Goal: Task Accomplishment & Management: Use online tool/utility

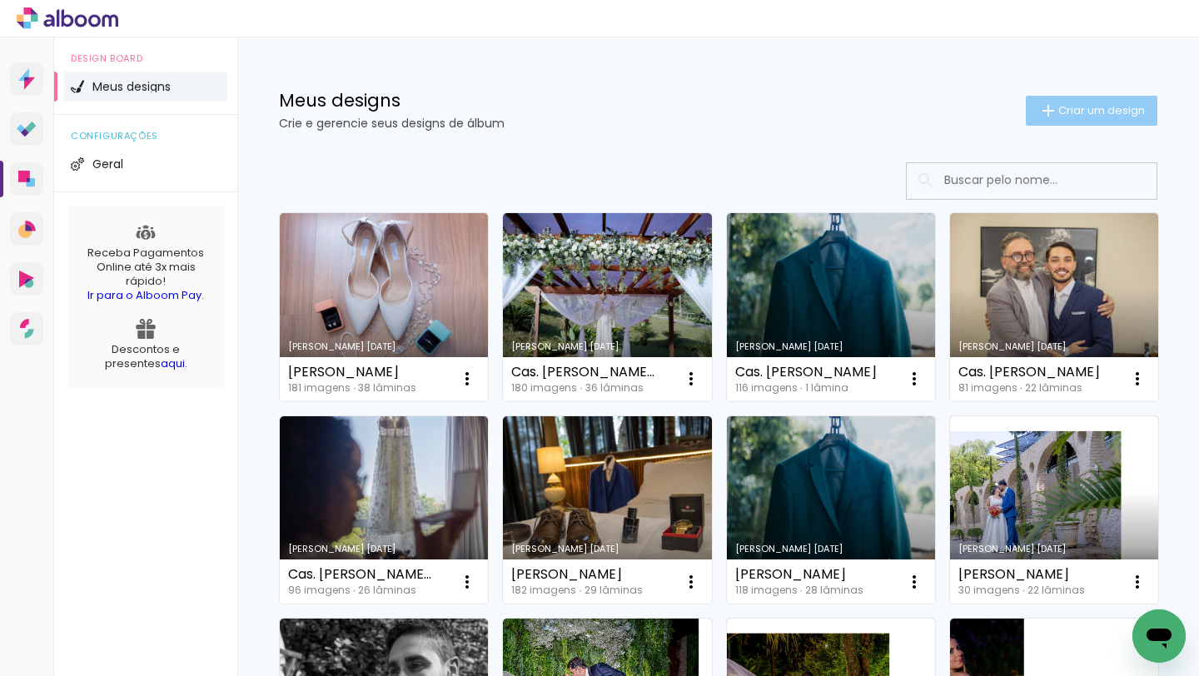
click at [1094, 107] on span "Criar um design" at bounding box center [1102, 110] width 87 height 11
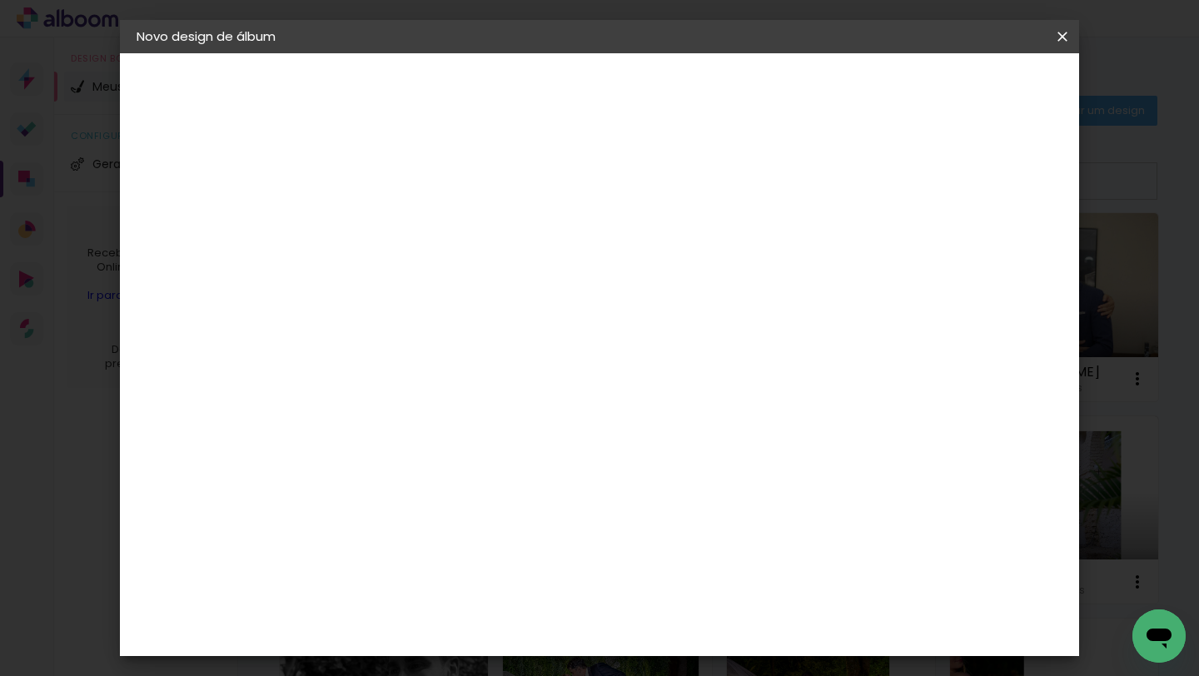
click at [409, 225] on input at bounding box center [409, 224] width 0 height 26
type input "Lyz 15 anos (novo)"
type paper-input "Lyz 15 anos (novo)"
click at [0, 0] on slot "Avançar" at bounding box center [0, 0] width 0 height 0
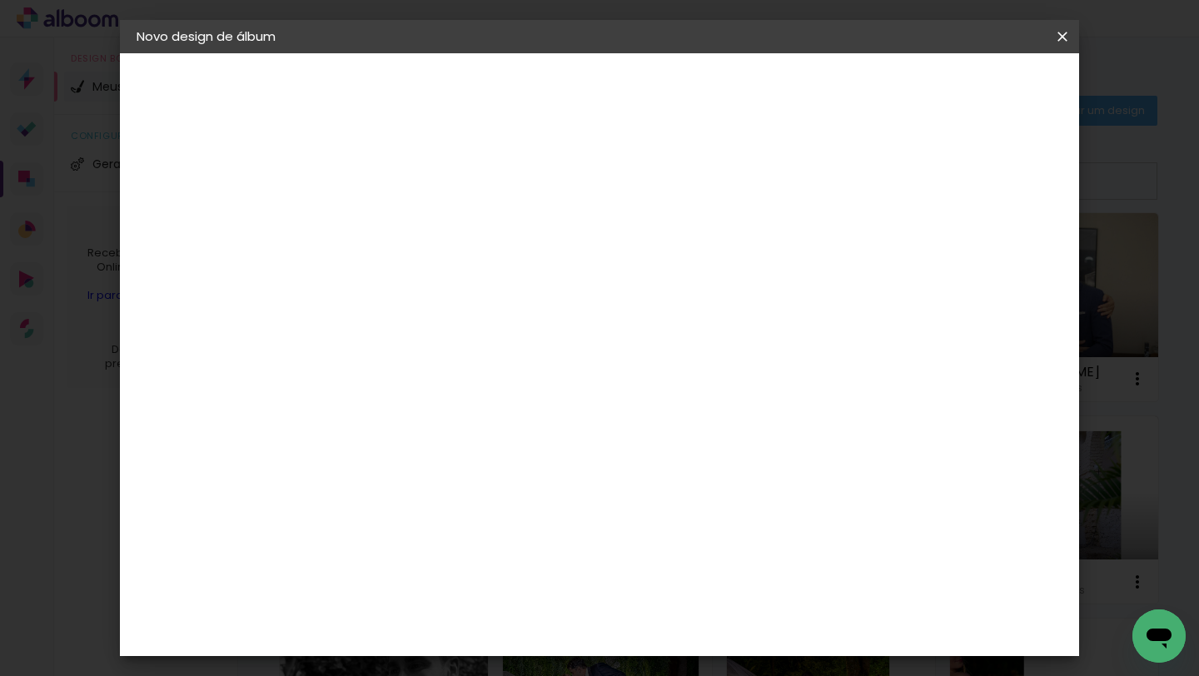
click at [470, 591] on div "Amplicolor" at bounding box center [434, 595] width 72 height 13
click at [0, 0] on slot "Avançar" at bounding box center [0, 0] width 0 height 0
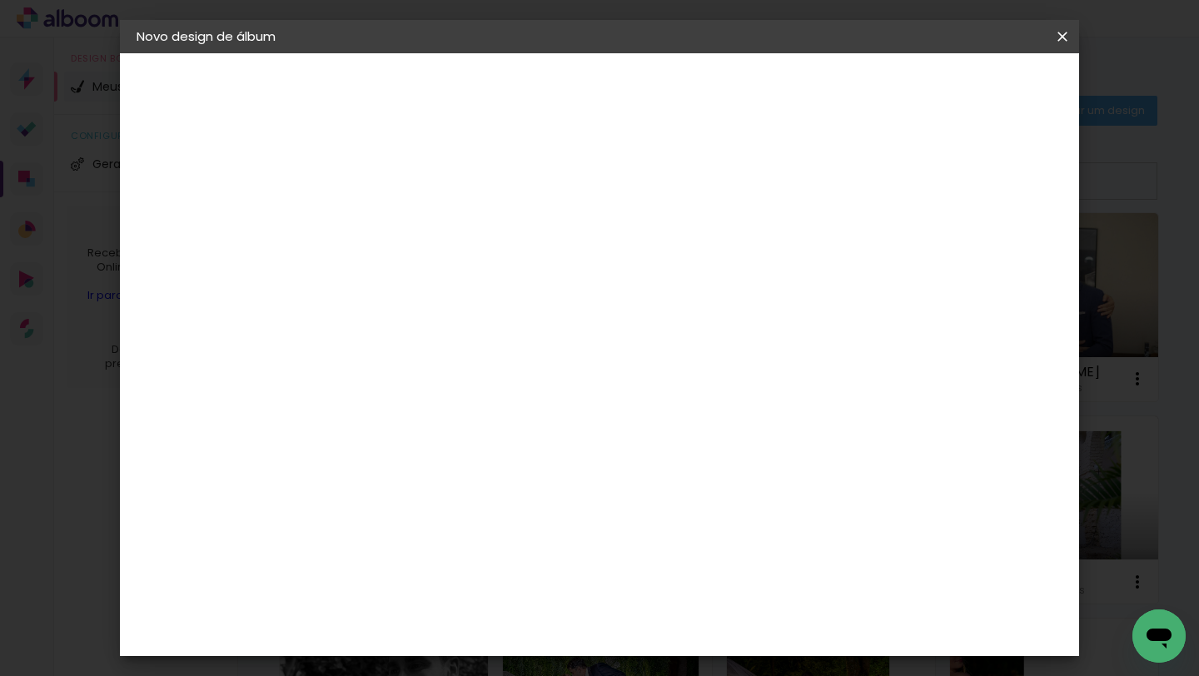
click at [0, 0] on slot "Avançar" at bounding box center [0, 0] width 0 height 0
click at [971, 85] on span "Iniciar design" at bounding box center [933, 88] width 76 height 12
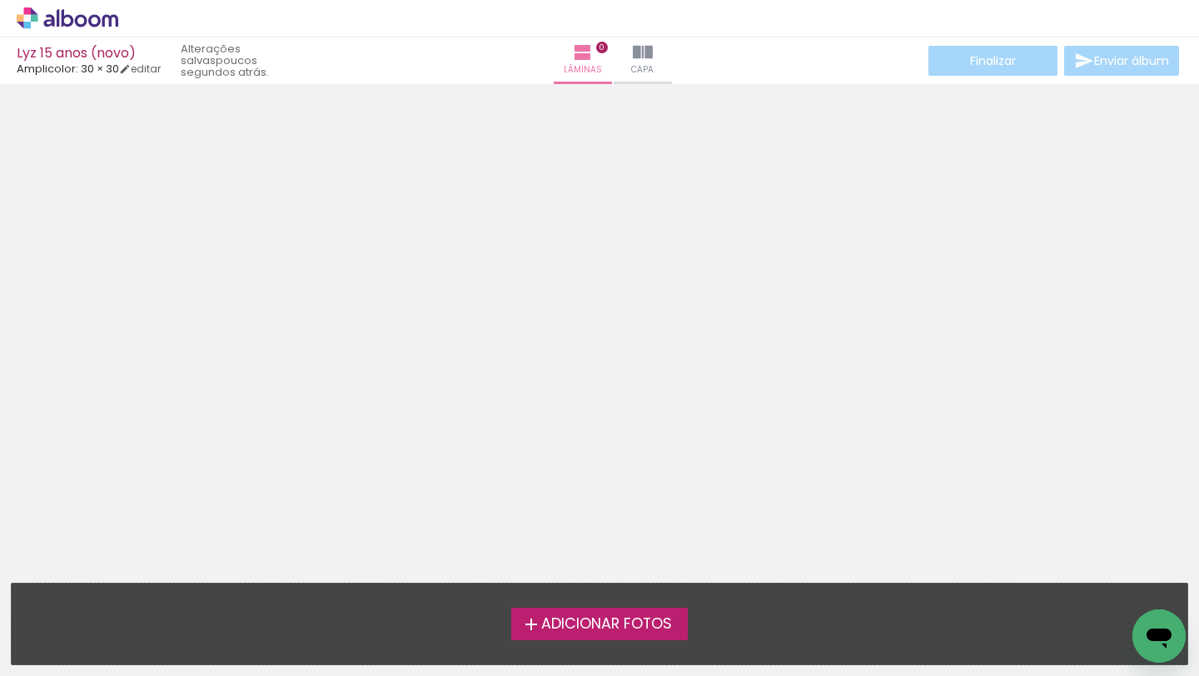
click at [598, 618] on span "Adicionar Fotos" at bounding box center [606, 624] width 131 height 15
click at [0, 0] on input "file" at bounding box center [0, 0] width 0 height 0
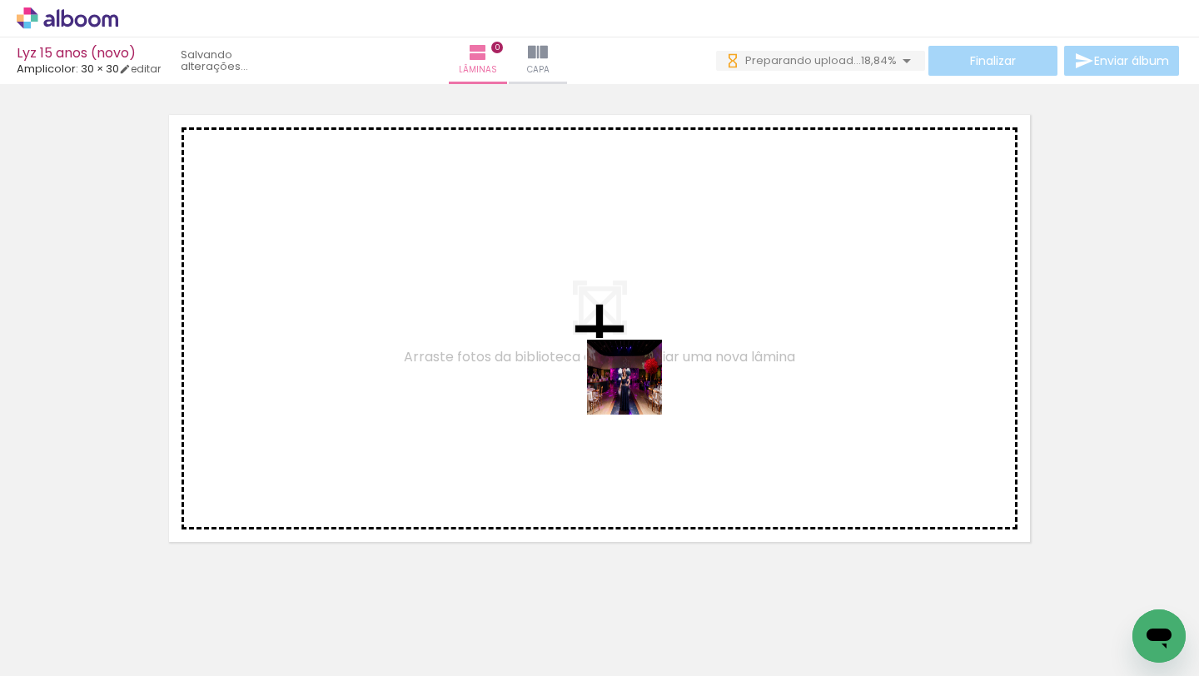
drag, startPoint x: 655, startPoint y: 613, endPoint x: 633, endPoint y: 374, distance: 240.0
click at [633, 374] on quentale-workspace at bounding box center [599, 338] width 1199 height 676
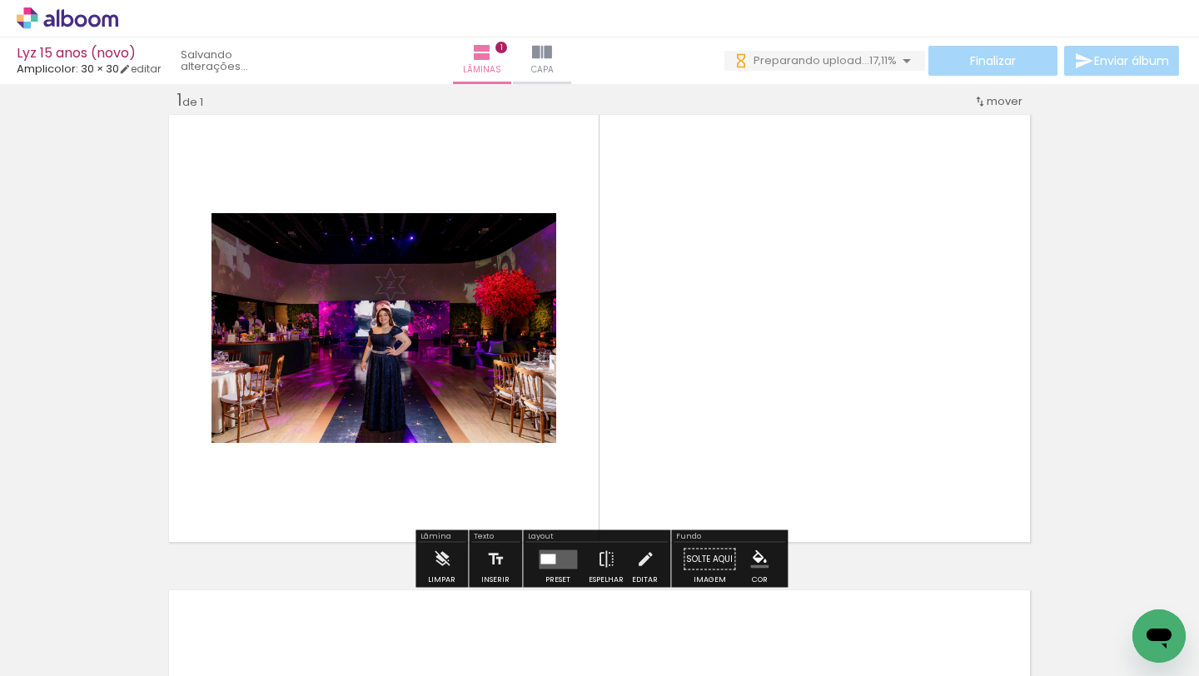
click at [562, 559] on quentale-layouter at bounding box center [558, 559] width 38 height 19
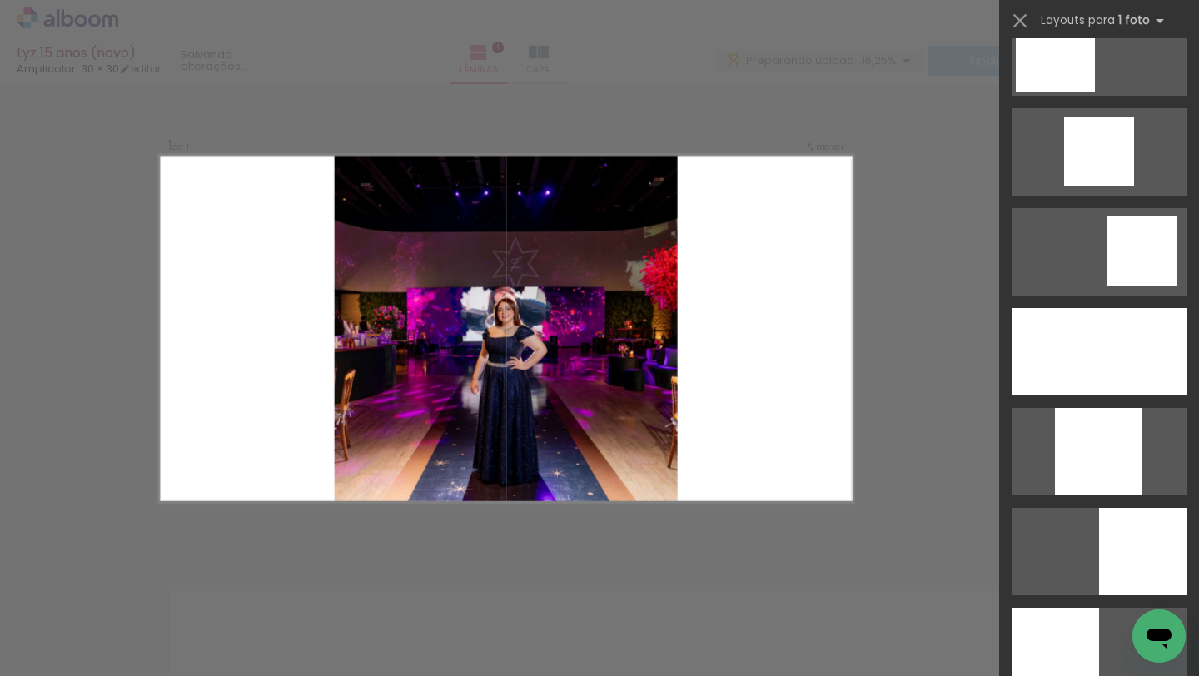
scroll to position [1320, 0]
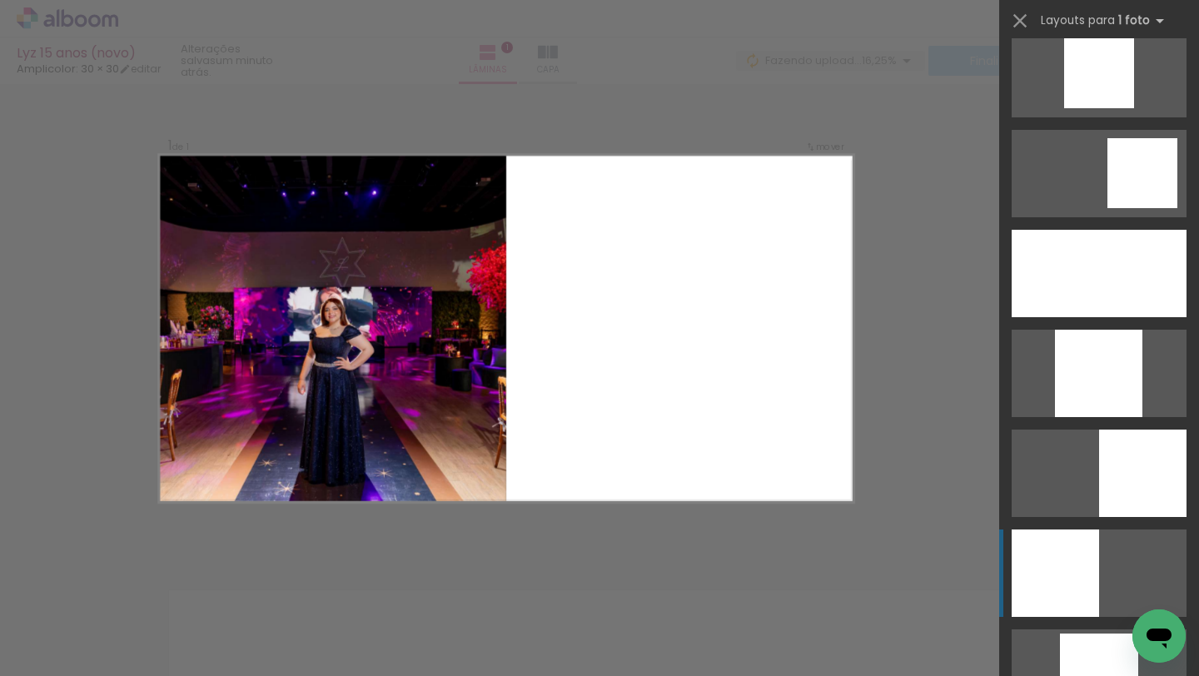
click at [1047, 570] on div at bounding box center [1055, 573] width 87 height 87
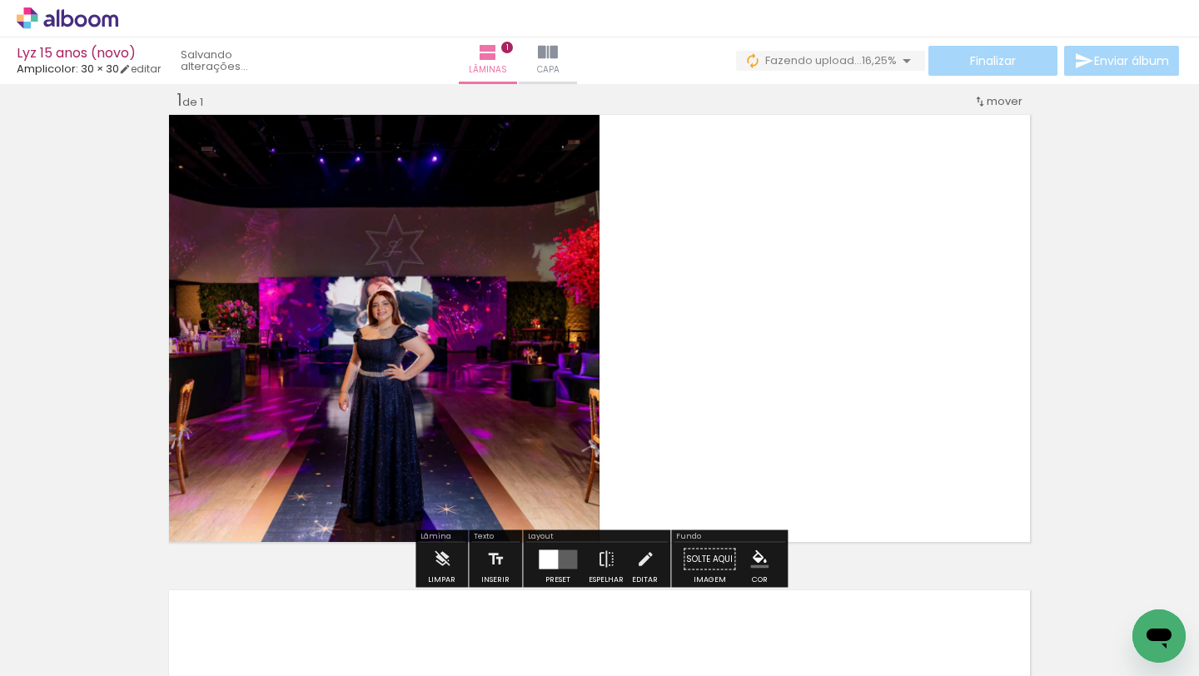
click at [511, 404] on quentale-photo at bounding box center [383, 329] width 434 height 434
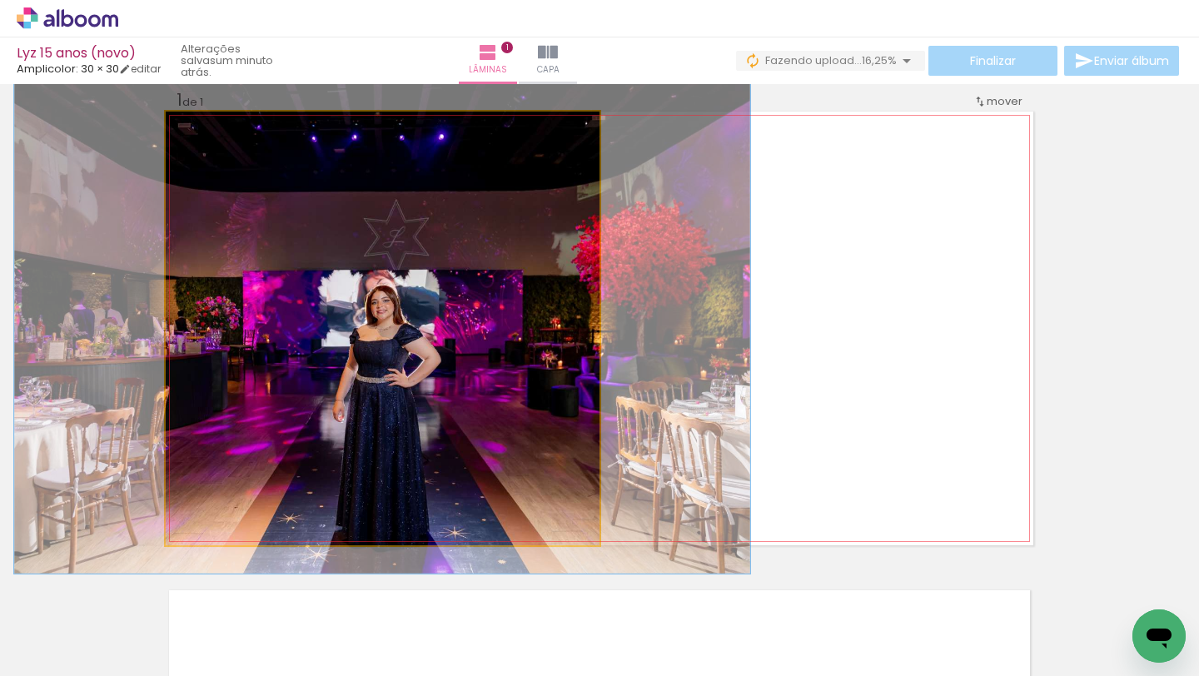
type paper-slider "113"
click at [220, 132] on div at bounding box center [212, 129] width 27 height 27
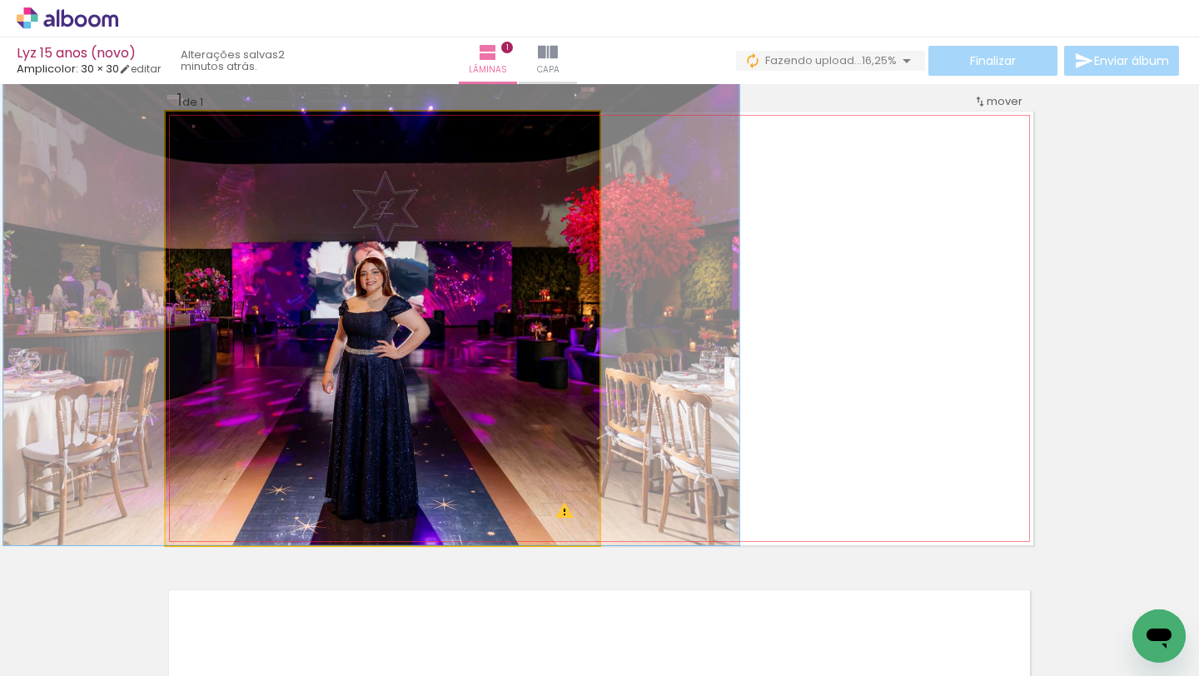
drag, startPoint x: 283, startPoint y: 267, endPoint x: 272, endPoint y: 214, distance: 53.8
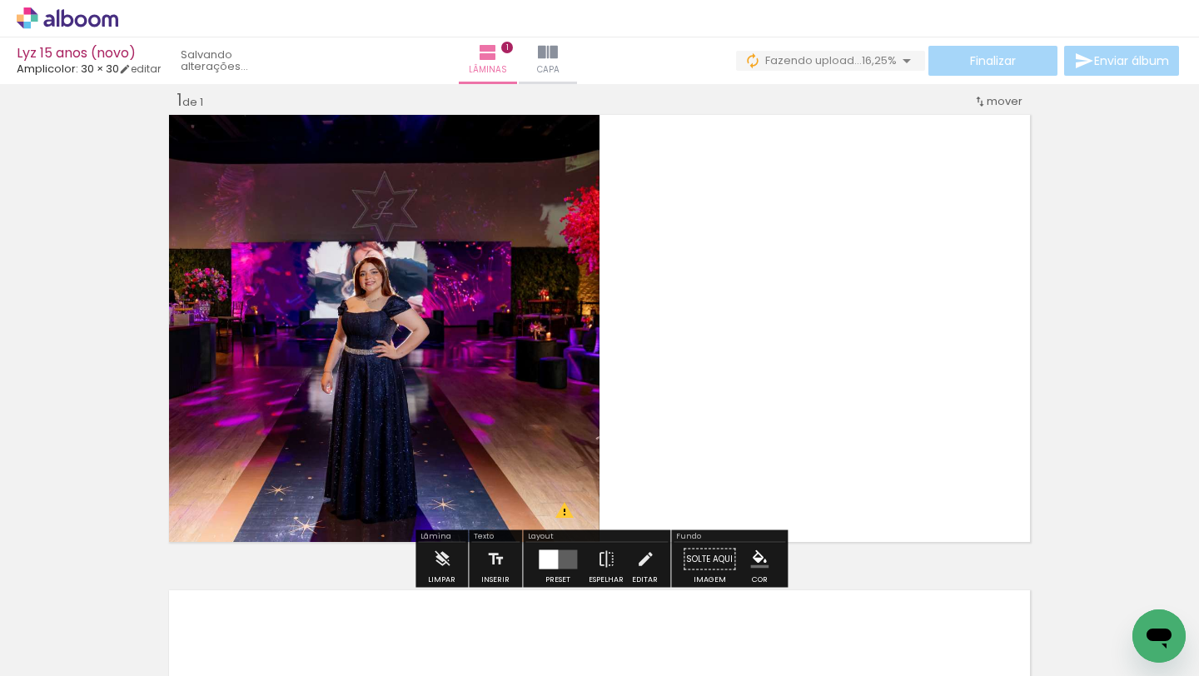
click at [770, 357] on quentale-layouter at bounding box center [600, 329] width 868 height 434
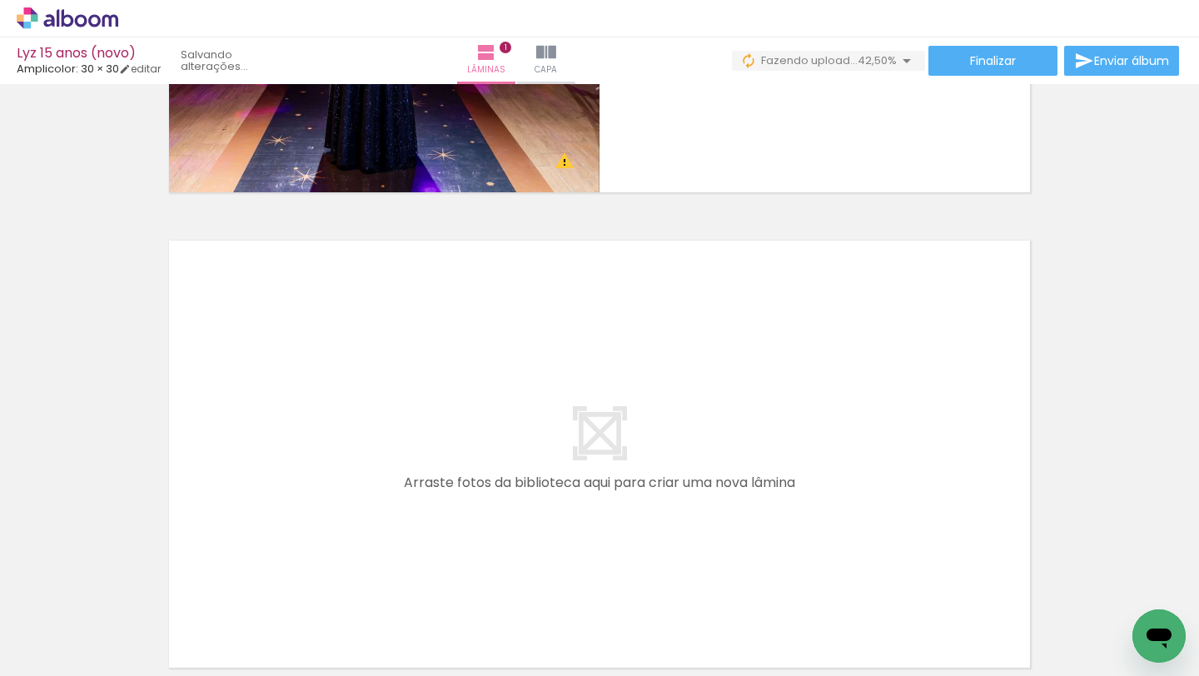
scroll to position [374, 0]
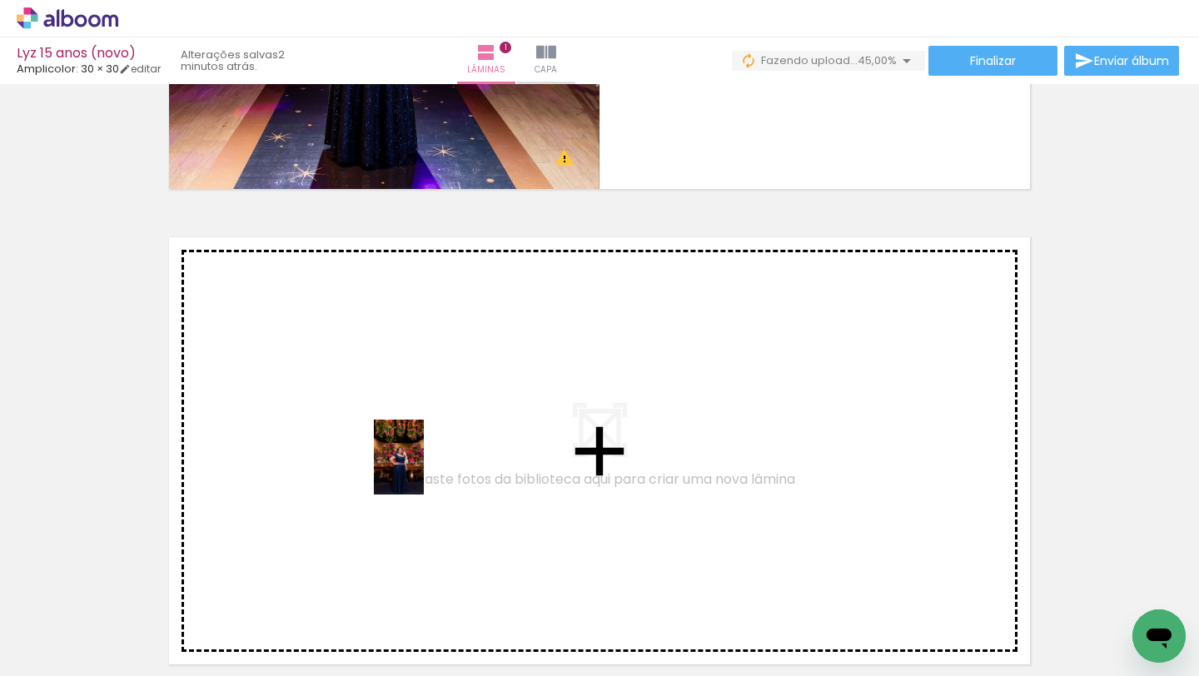
drag, startPoint x: 454, startPoint y: 614, endPoint x: 423, endPoint y: 471, distance: 146.5
click at [423, 471] on quentale-workspace at bounding box center [599, 338] width 1199 height 676
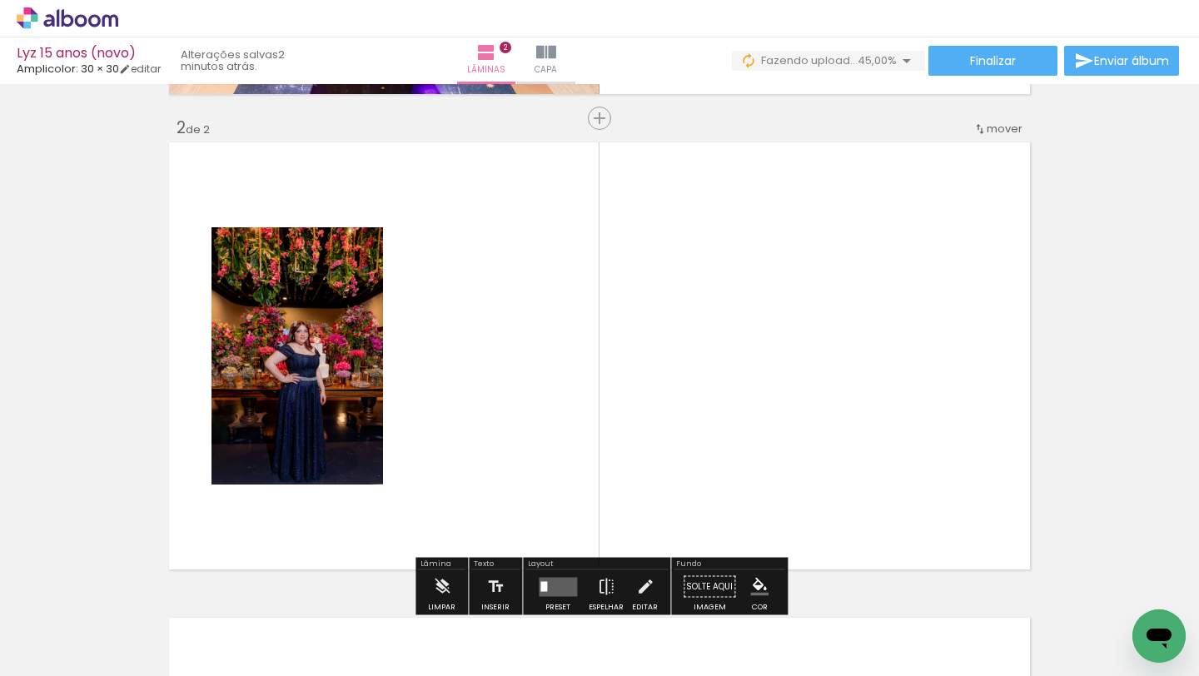
scroll to position [496, 0]
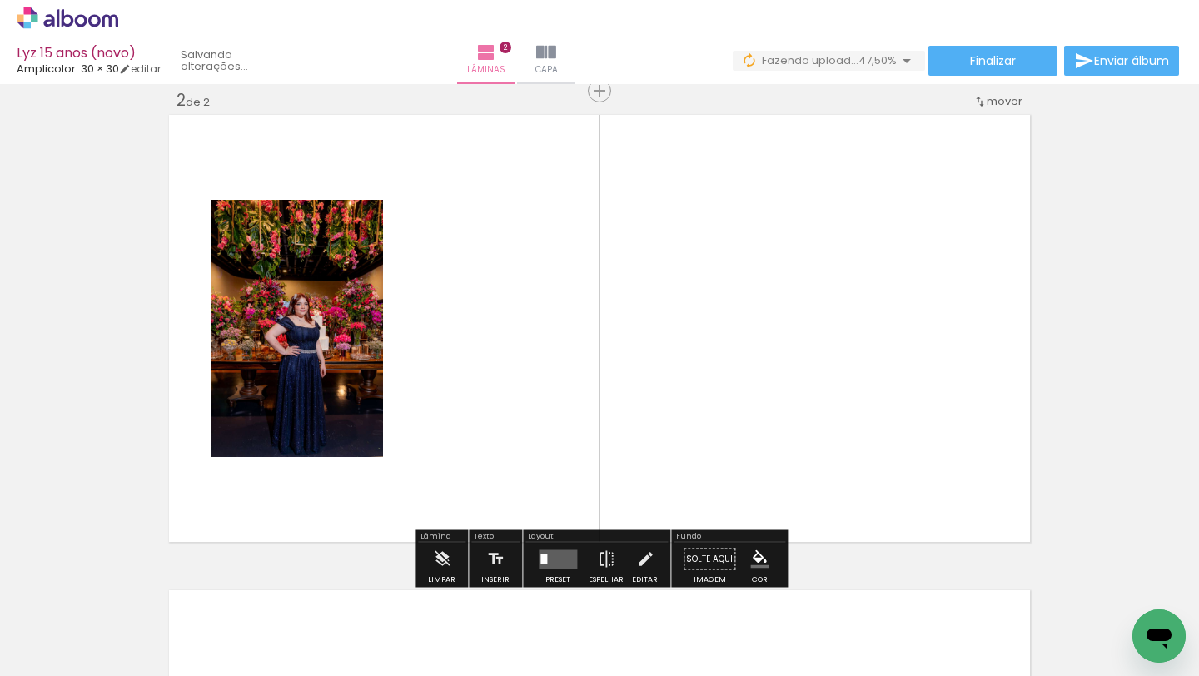
click at [410, 409] on quentale-layouter at bounding box center [600, 329] width 868 height 434
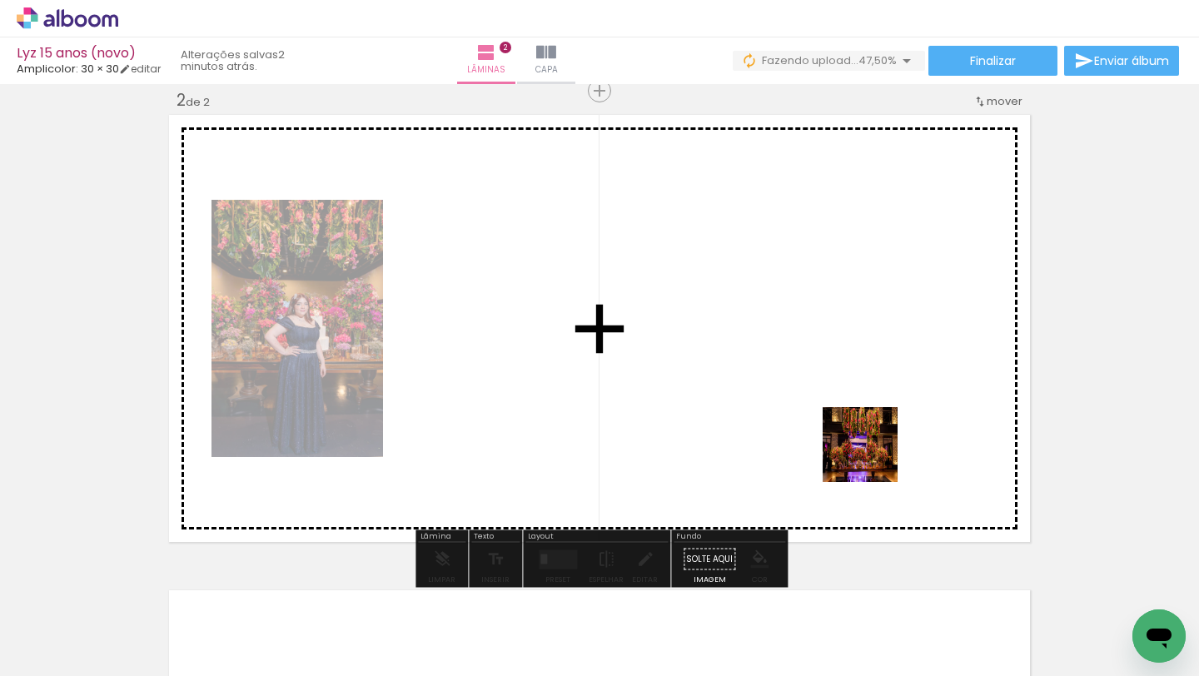
drag, startPoint x: 1004, startPoint y: 624, endPoint x: 840, endPoint y: 412, distance: 267.7
click at [840, 412] on quentale-workspace at bounding box center [599, 338] width 1199 height 676
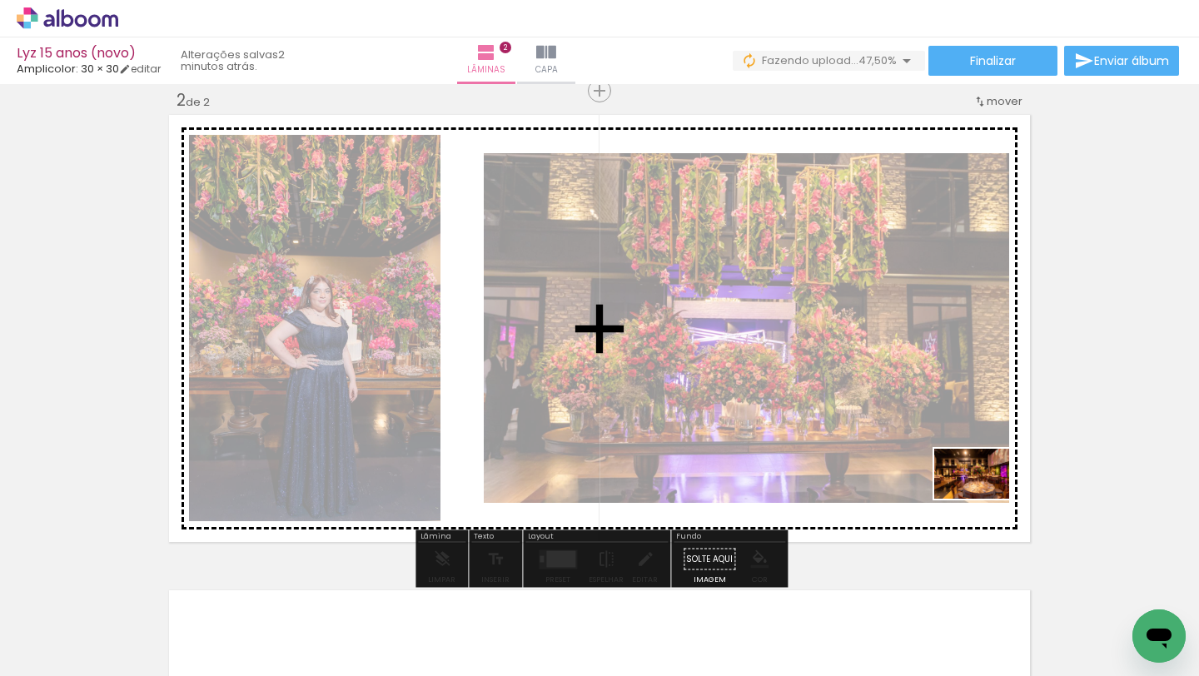
drag, startPoint x: 1105, startPoint y: 605, endPoint x: 974, endPoint y: 490, distance: 174.7
click at [974, 490] on quentale-workspace at bounding box center [599, 338] width 1199 height 676
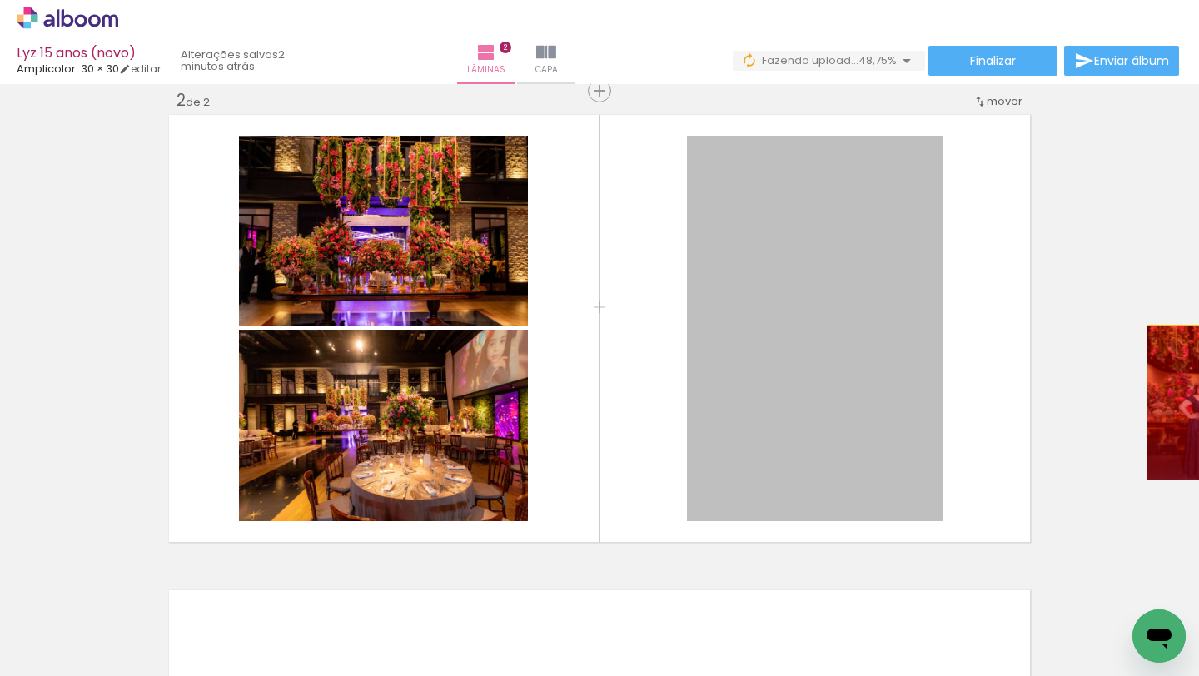
drag, startPoint x: 814, startPoint y: 386, endPoint x: 1199, endPoint y: 402, distance: 385.1
click at [1199, 401] on div "Inserir lâmina 1 de 2 Inserir lâmina 2 de 2 O Designbox precisará aumentar a su…" at bounding box center [599, 308] width 1199 height 1428
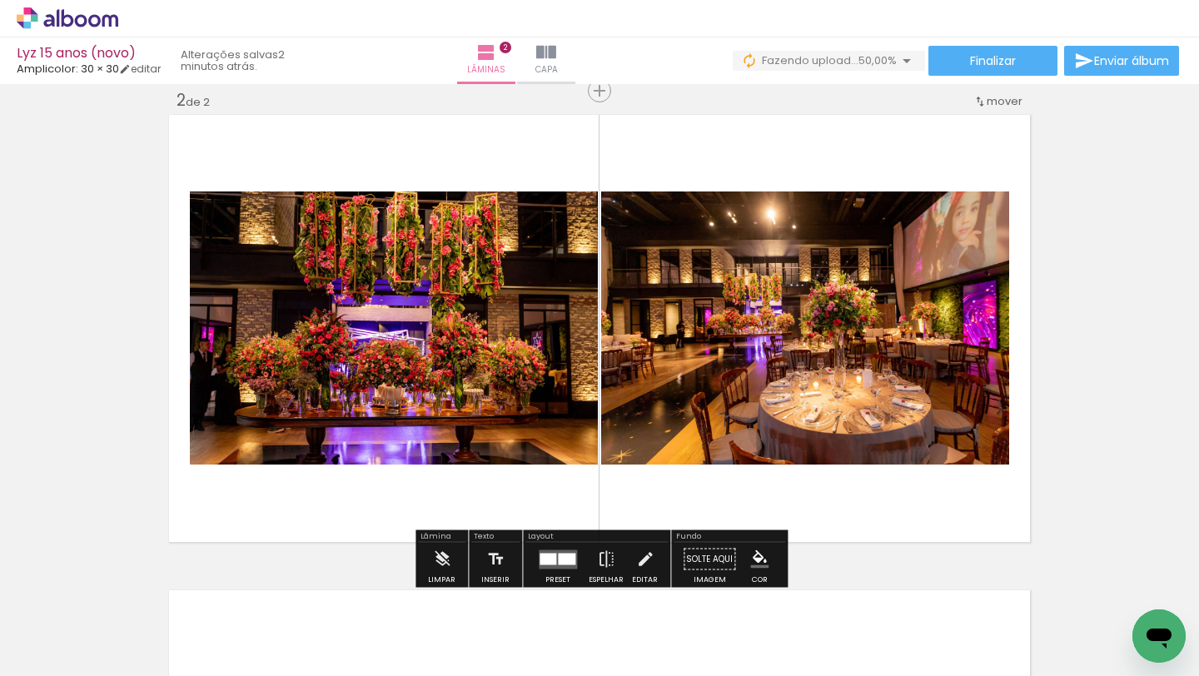
scroll to position [0, 196]
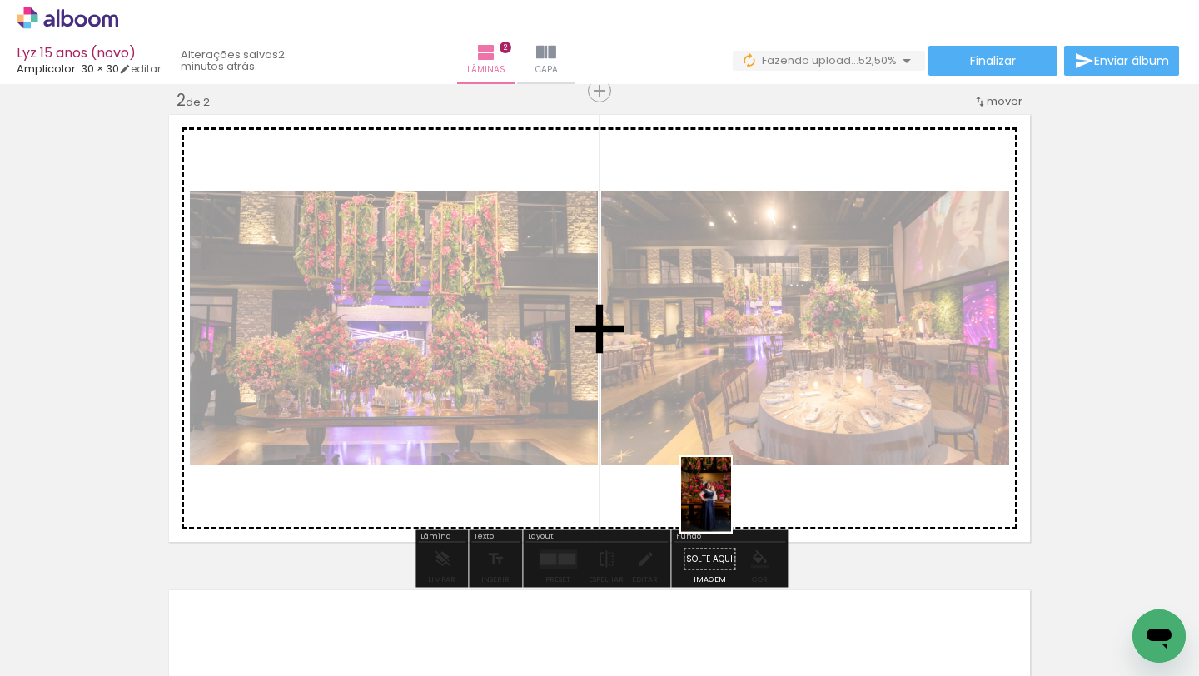
click at [730, 506] on quentale-workspace at bounding box center [599, 338] width 1199 height 676
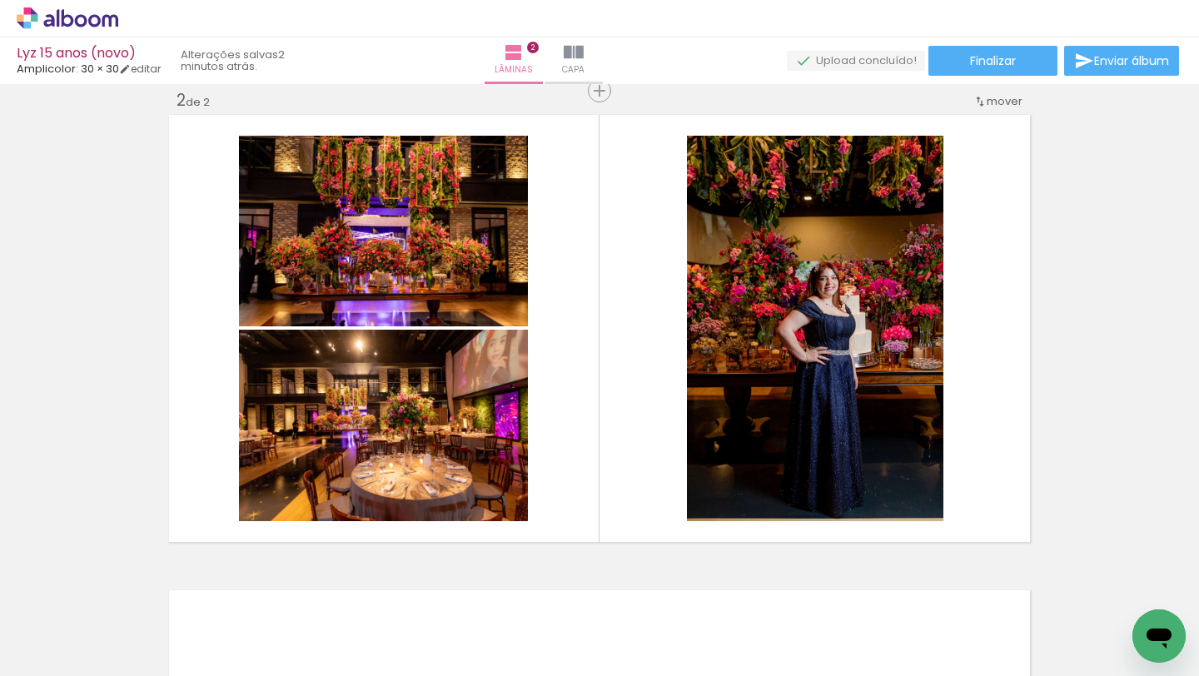
scroll to position [0, 1424]
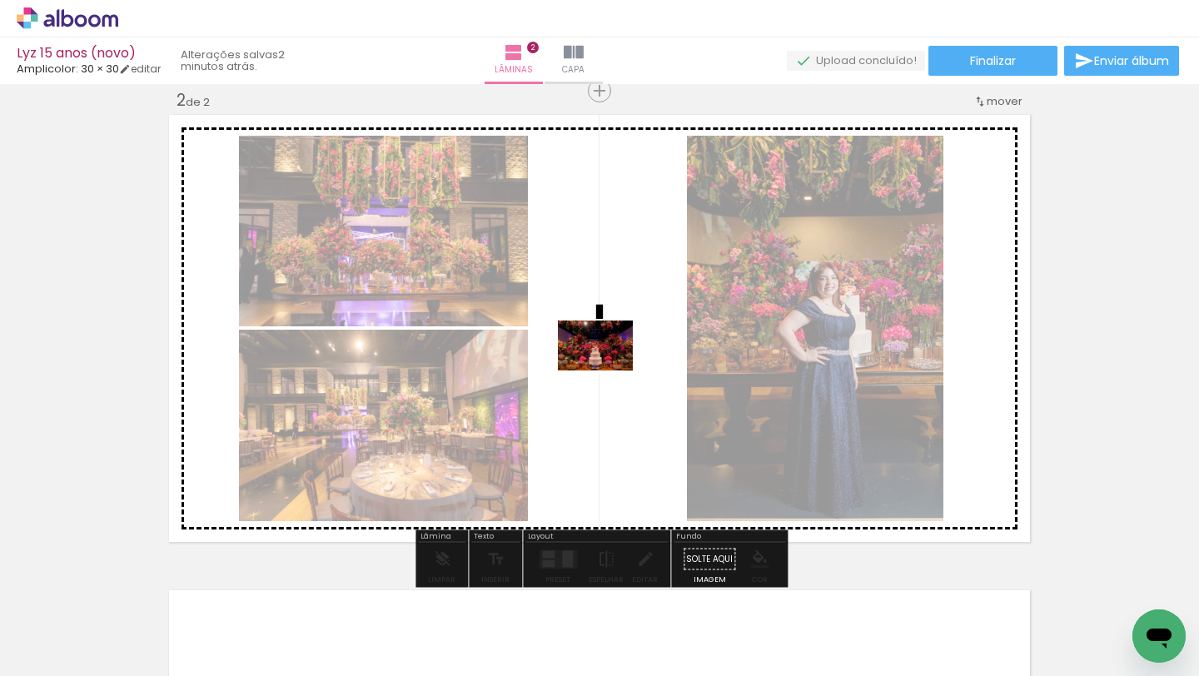
drag, startPoint x: 613, startPoint y: 616, endPoint x: 659, endPoint y: 400, distance: 221.3
click at [609, 372] on quentale-workspace at bounding box center [599, 338] width 1199 height 676
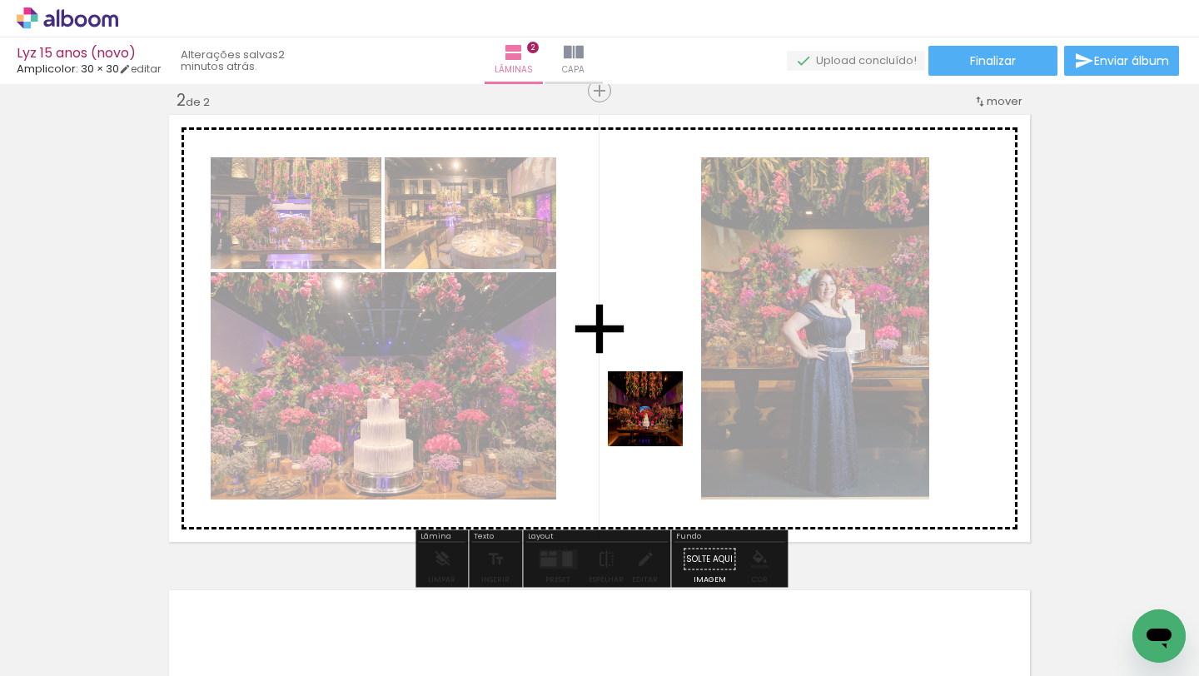
drag, startPoint x: 890, startPoint y: 612, endPoint x: 646, endPoint y: 406, distance: 319.2
click at [646, 406] on quentale-workspace at bounding box center [599, 338] width 1199 height 676
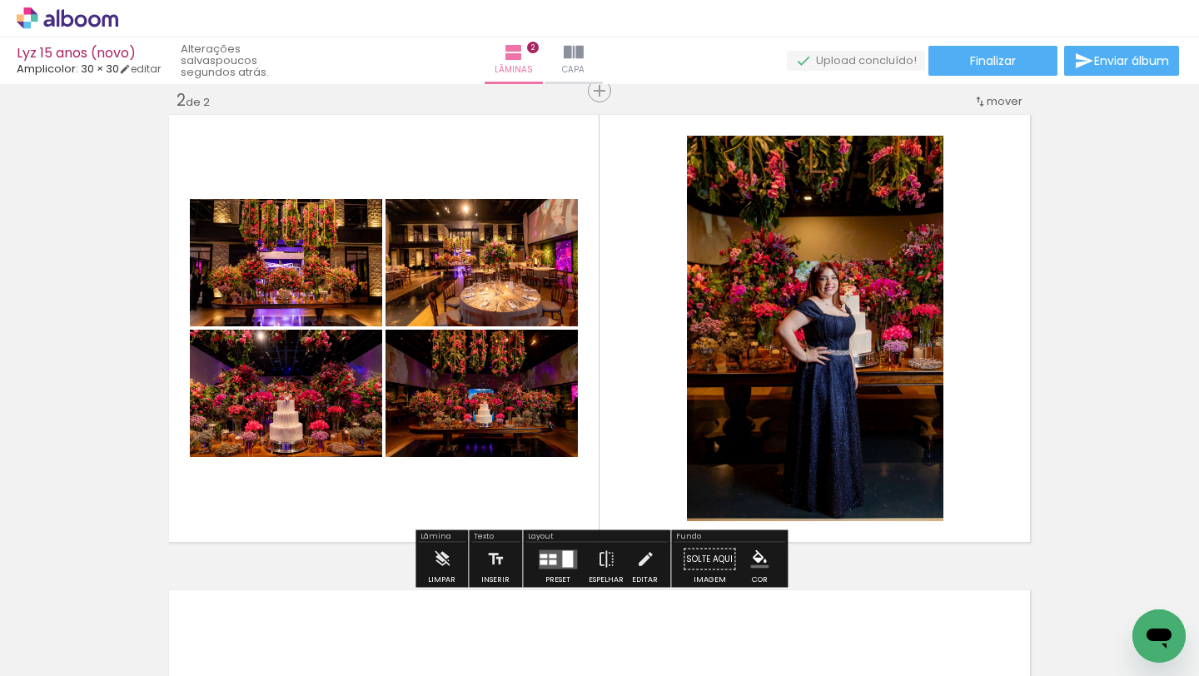
scroll to position [0, 0]
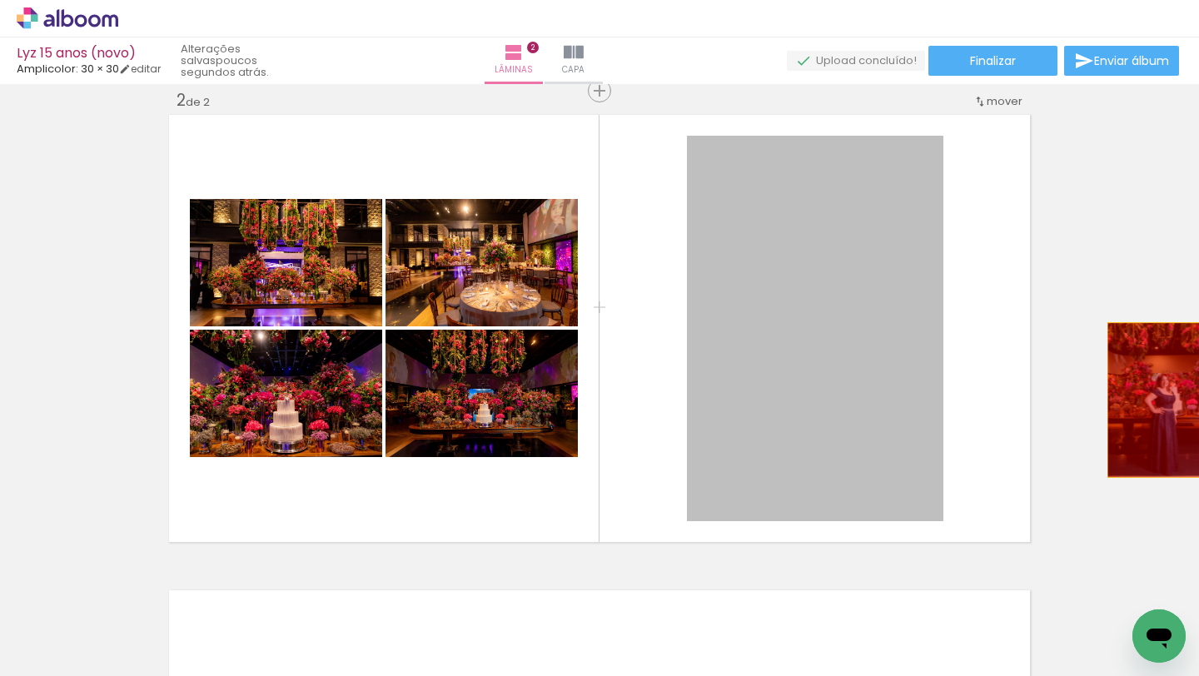
drag, startPoint x: 873, startPoint y: 412, endPoint x: 1157, endPoint y: 398, distance: 284.4
click at [1157, 398] on div "Inserir lâmina 1 de 2 Inserir lâmina 2 de 2 O Designbox precisará aumentar a su…" at bounding box center [599, 308] width 1199 height 1428
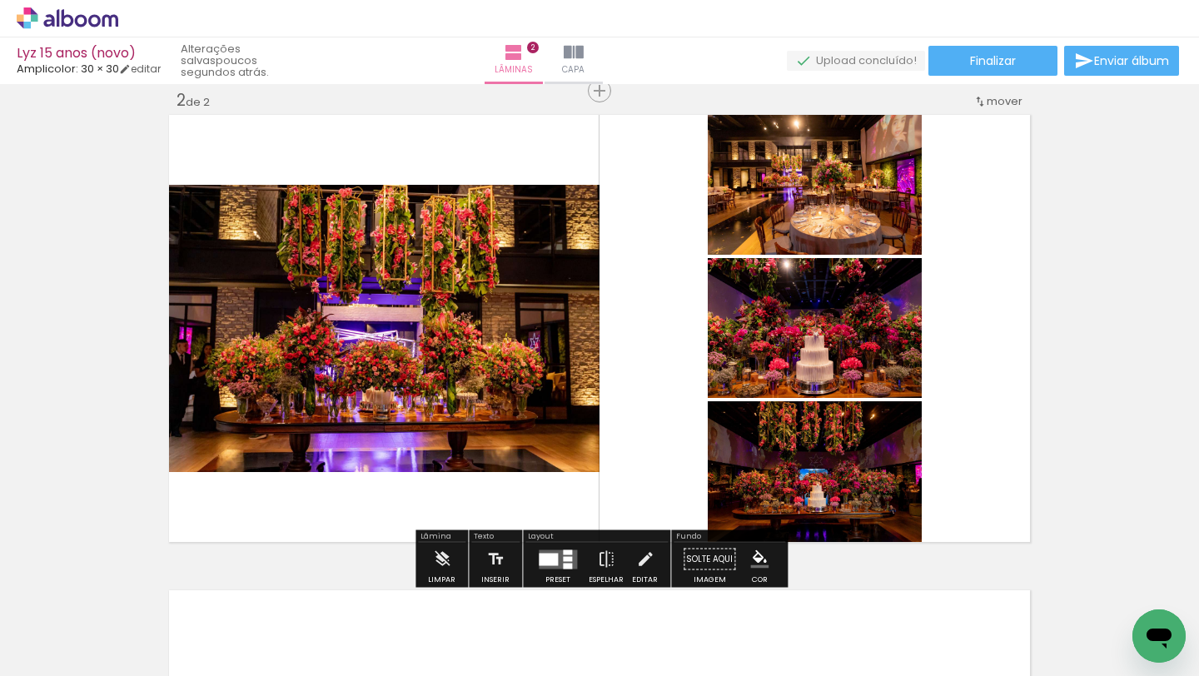
click at [541, 554] on div at bounding box center [548, 559] width 19 height 12
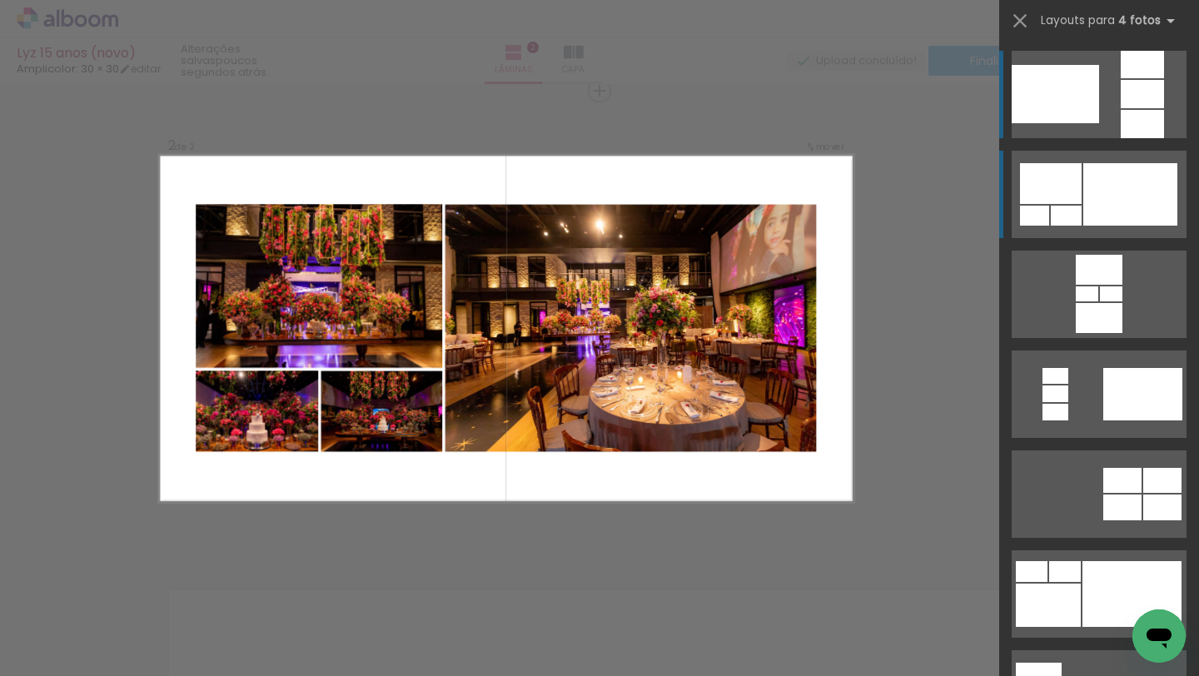
click at [1134, 168] on div at bounding box center [1131, 194] width 94 height 62
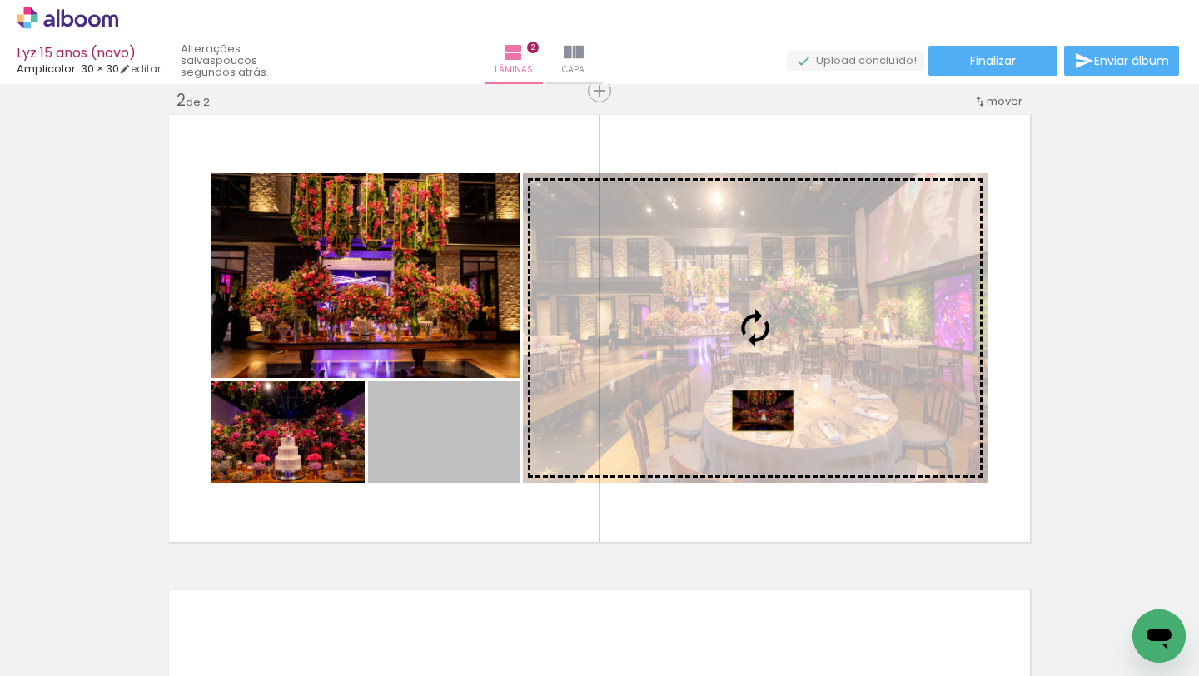
drag, startPoint x: 448, startPoint y: 445, endPoint x: 762, endPoint y: 408, distance: 316.1
click at [0, 0] on slot at bounding box center [0, 0] width 0 height 0
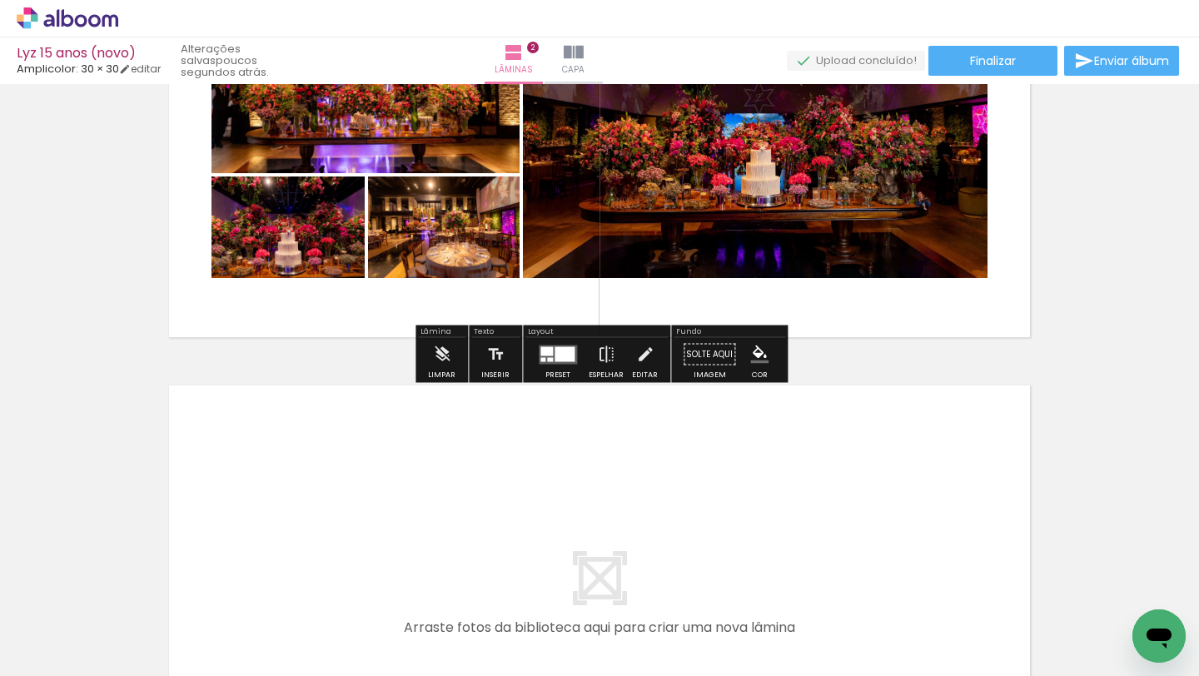
scroll to position [706, 0]
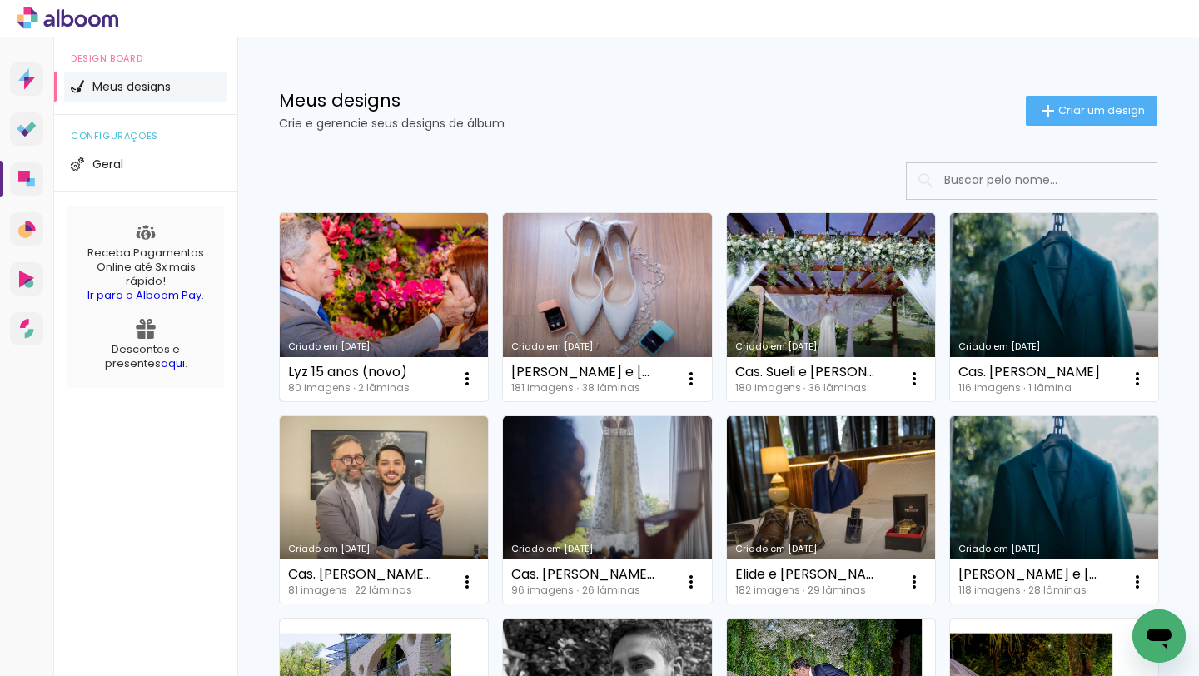
click at [414, 294] on link "Criado em [DATE]" at bounding box center [384, 307] width 208 height 188
click at [366, 289] on link "Criado em [DATE]" at bounding box center [384, 307] width 208 height 188
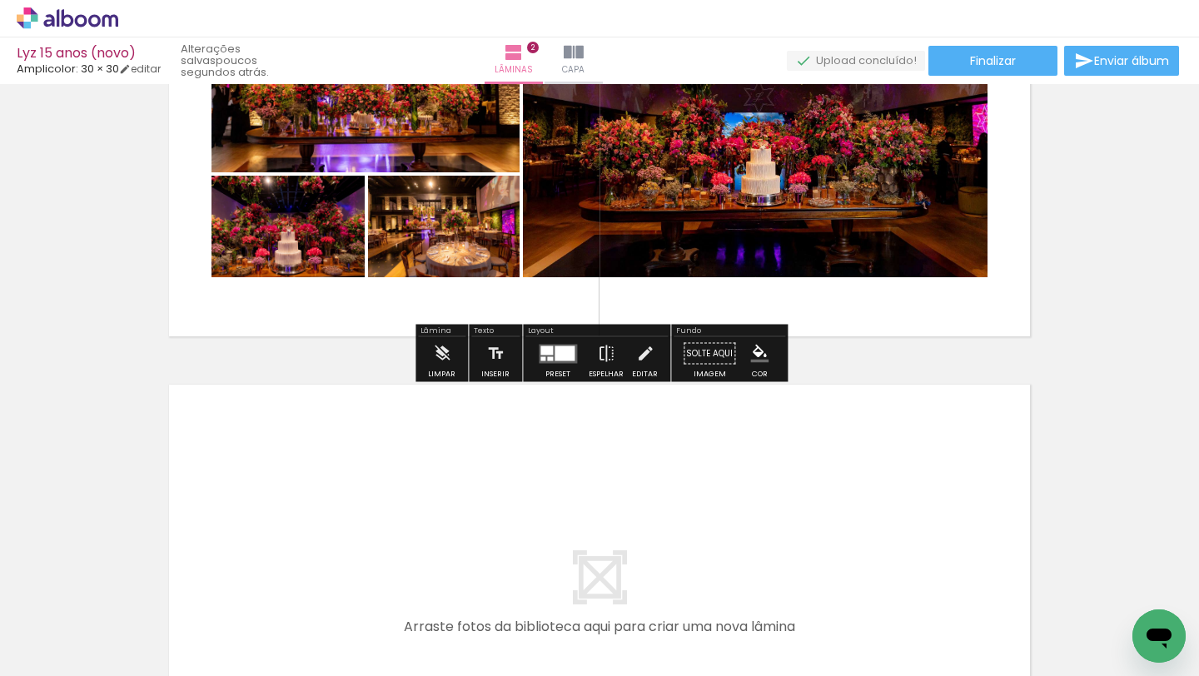
scroll to position [707, 0]
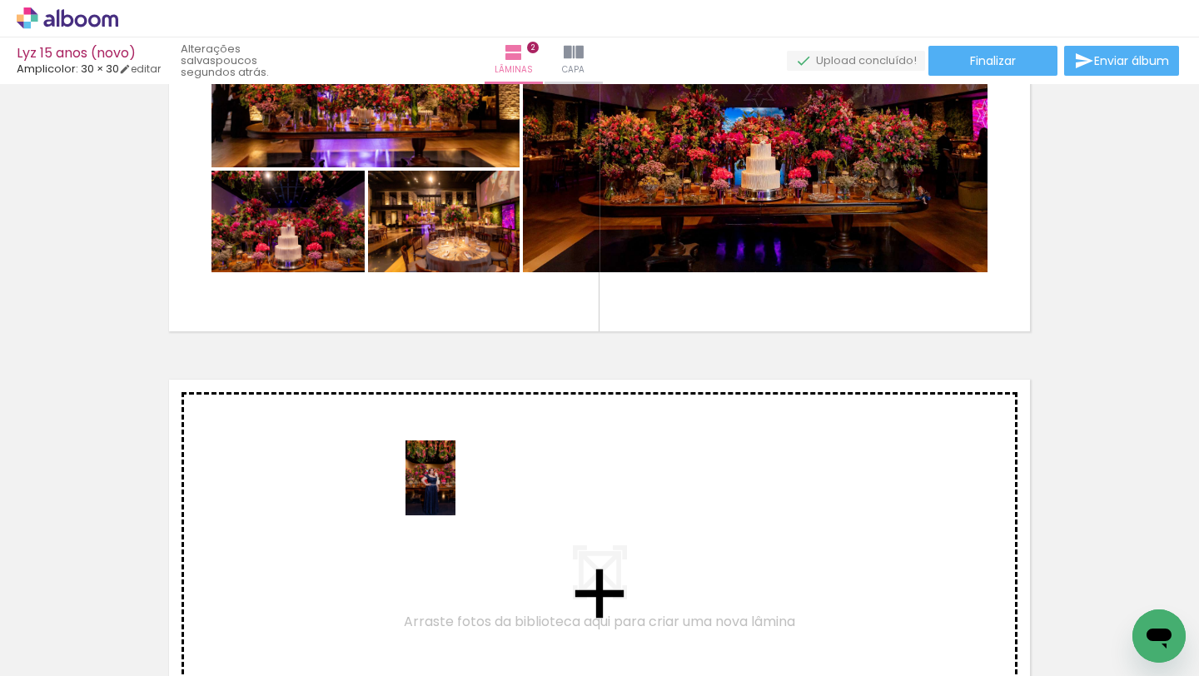
drag, startPoint x: 461, startPoint y: 618, endPoint x: 456, endPoint y: 491, distance: 127.6
click at [456, 491] on quentale-workspace at bounding box center [599, 338] width 1199 height 676
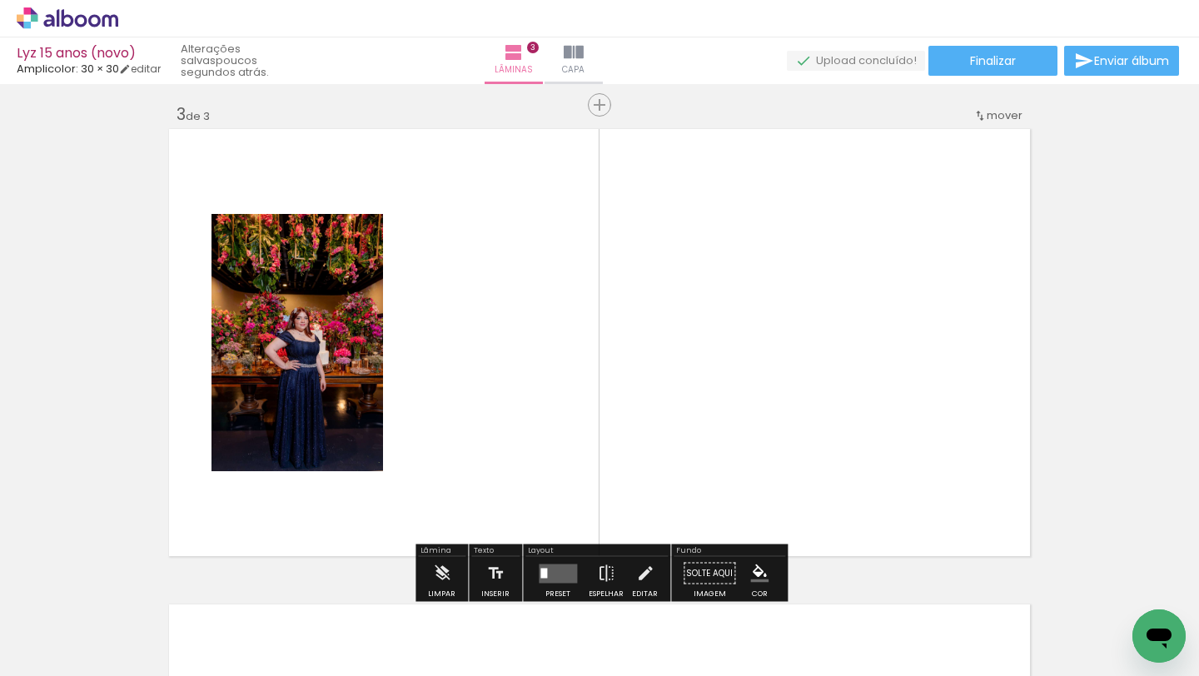
scroll to position [972, 0]
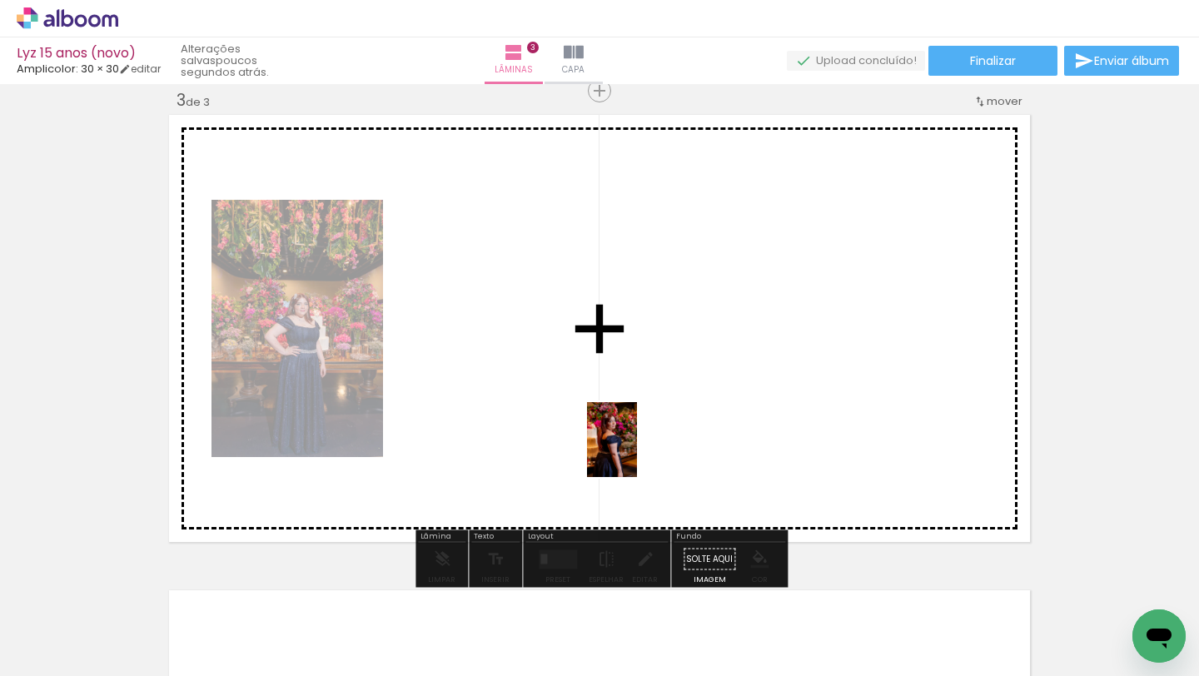
drag, startPoint x: 660, startPoint y: 650, endPoint x: 636, endPoint y: 452, distance: 198.9
click at [636, 452] on quentale-workspace at bounding box center [599, 338] width 1199 height 676
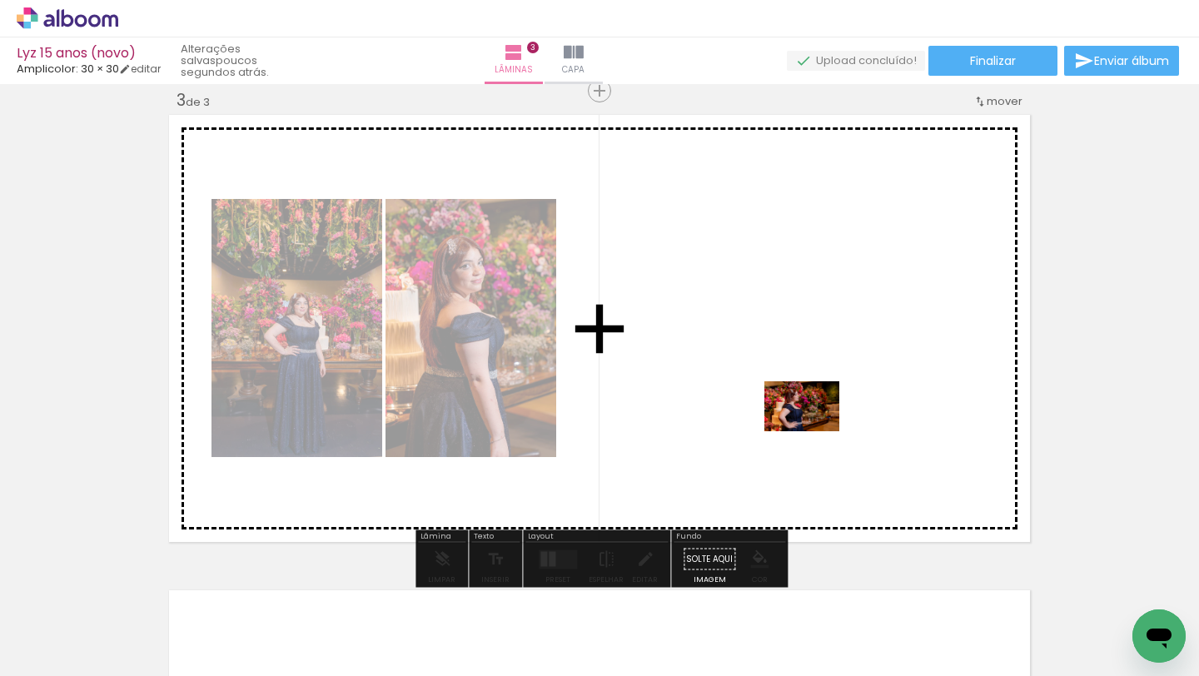
drag, startPoint x: 581, startPoint y: 584, endPoint x: 814, endPoint y: 428, distance: 280.4
click at [814, 428] on quentale-workspace at bounding box center [599, 338] width 1199 height 676
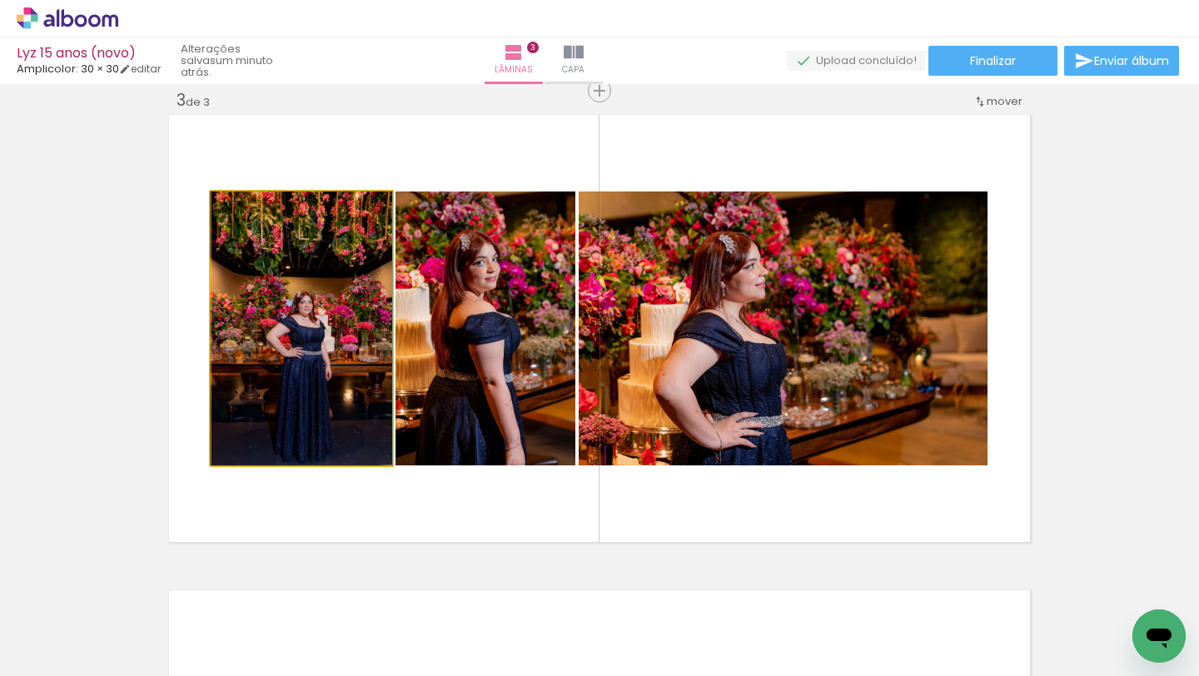
drag, startPoint x: 326, startPoint y: 410, endPoint x: 98, endPoint y: 375, distance: 230.1
click at [98, 375] on div "Inserir lâmina 1 de 3 Inserir lâmina 2 de 3 Inserir lâmina 3 de 3 O Designbox p…" at bounding box center [599, 69] width 1199 height 1903
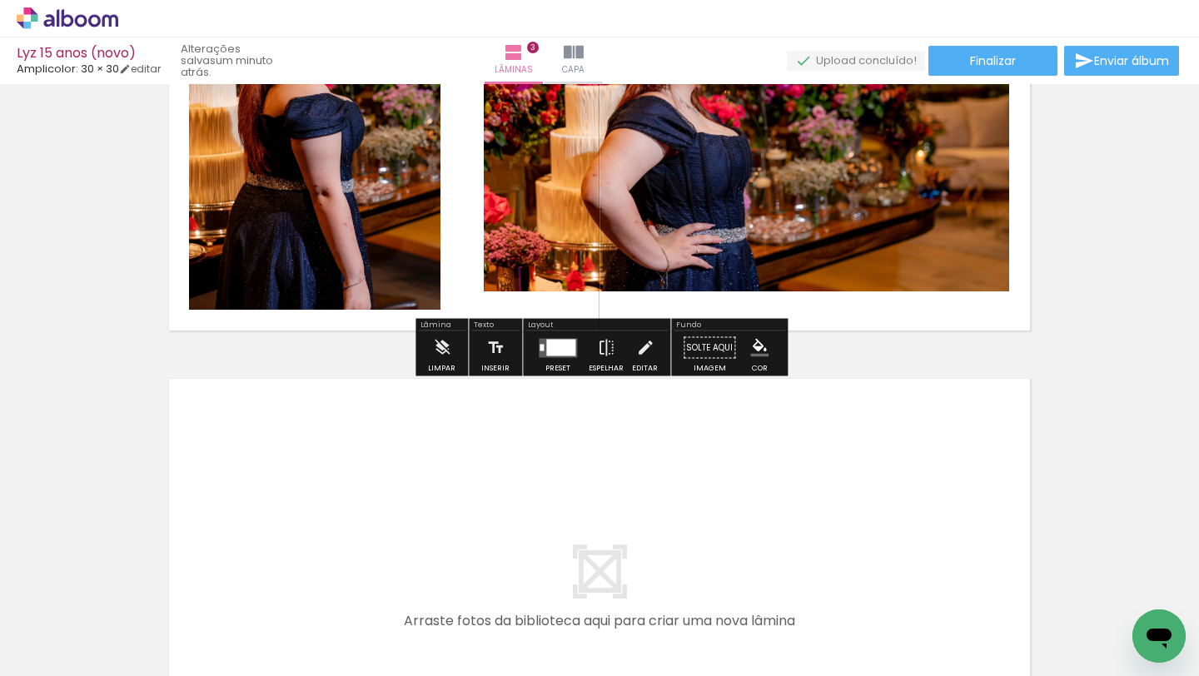
scroll to position [1204, 0]
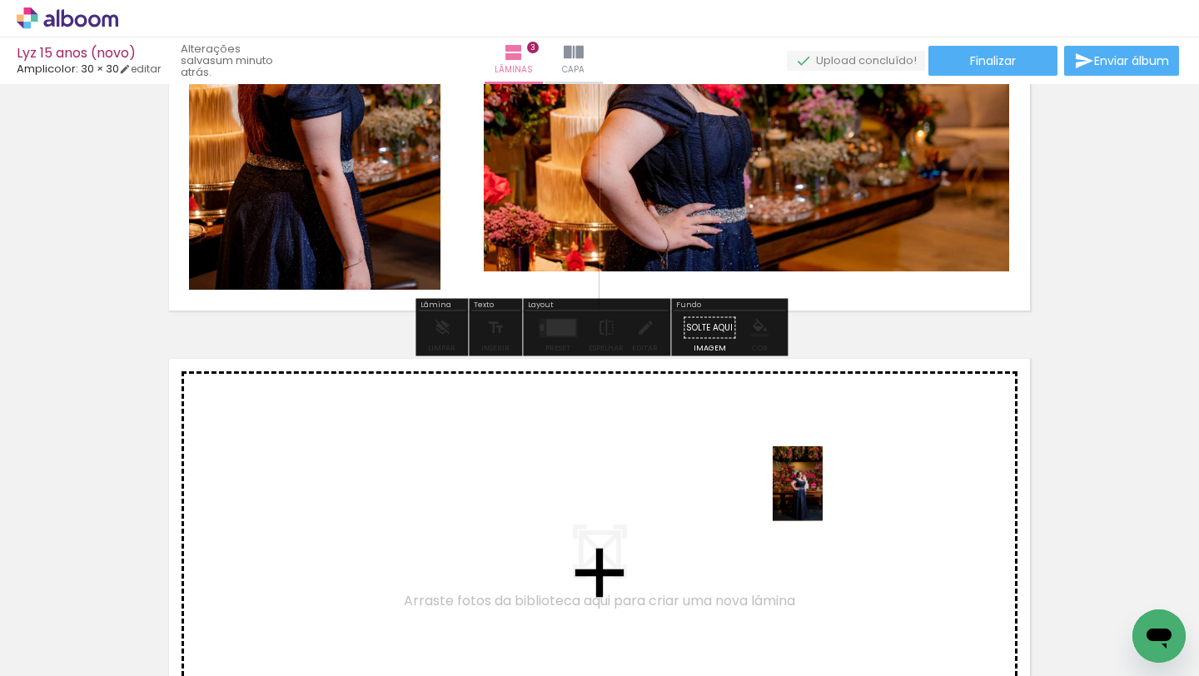
click at [823, 497] on quentale-workspace at bounding box center [599, 338] width 1199 height 676
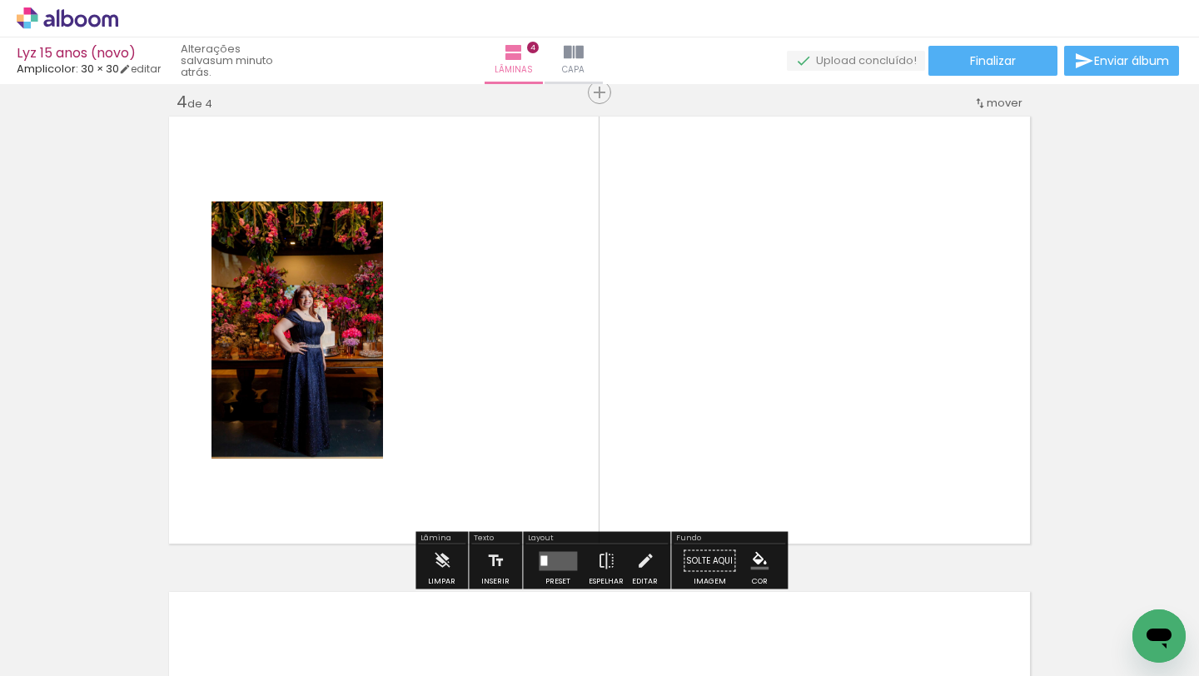
scroll to position [1448, 0]
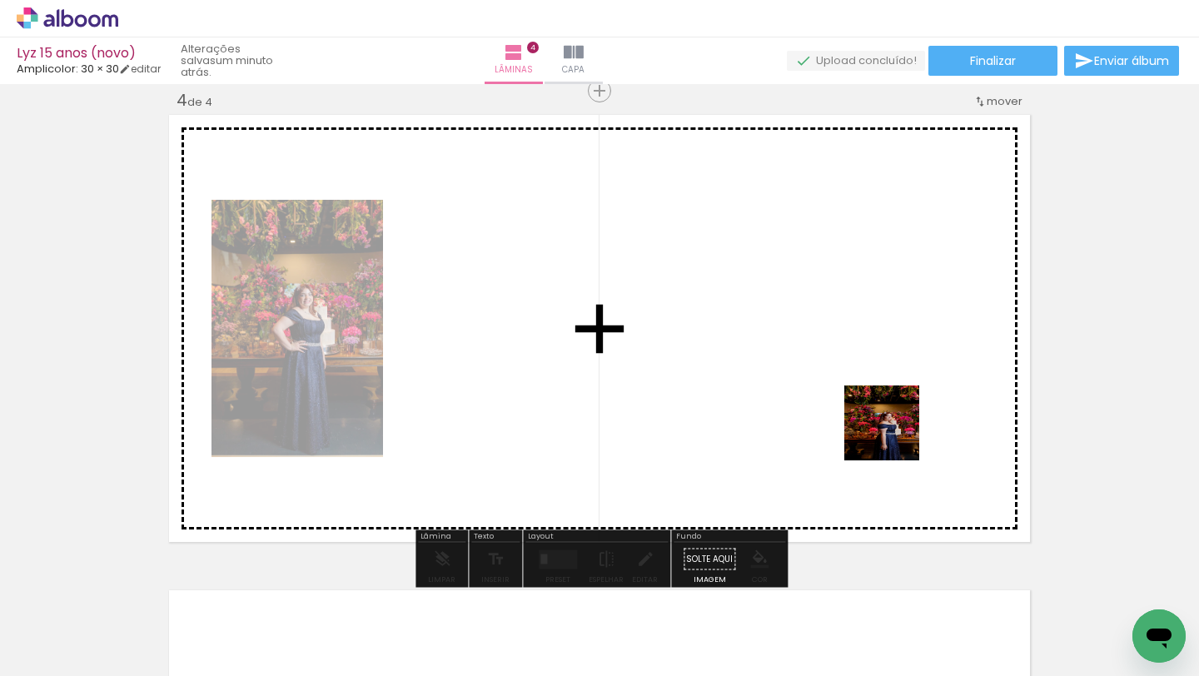
drag, startPoint x: 902, startPoint y: 632, endPoint x: 890, endPoint y: 401, distance: 231.8
click at [890, 401] on quentale-workspace at bounding box center [599, 338] width 1199 height 676
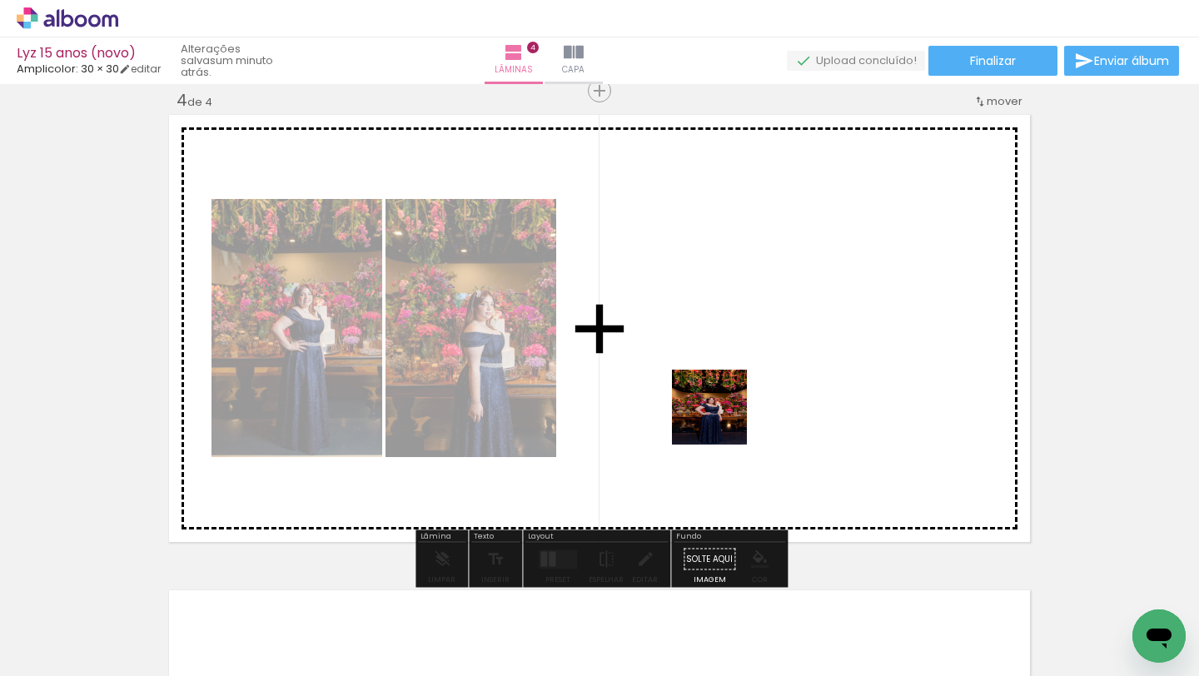
drag, startPoint x: 449, startPoint y: 616, endPoint x: 743, endPoint y: 406, distance: 361.7
click at [743, 406] on quentale-workspace at bounding box center [599, 338] width 1199 height 676
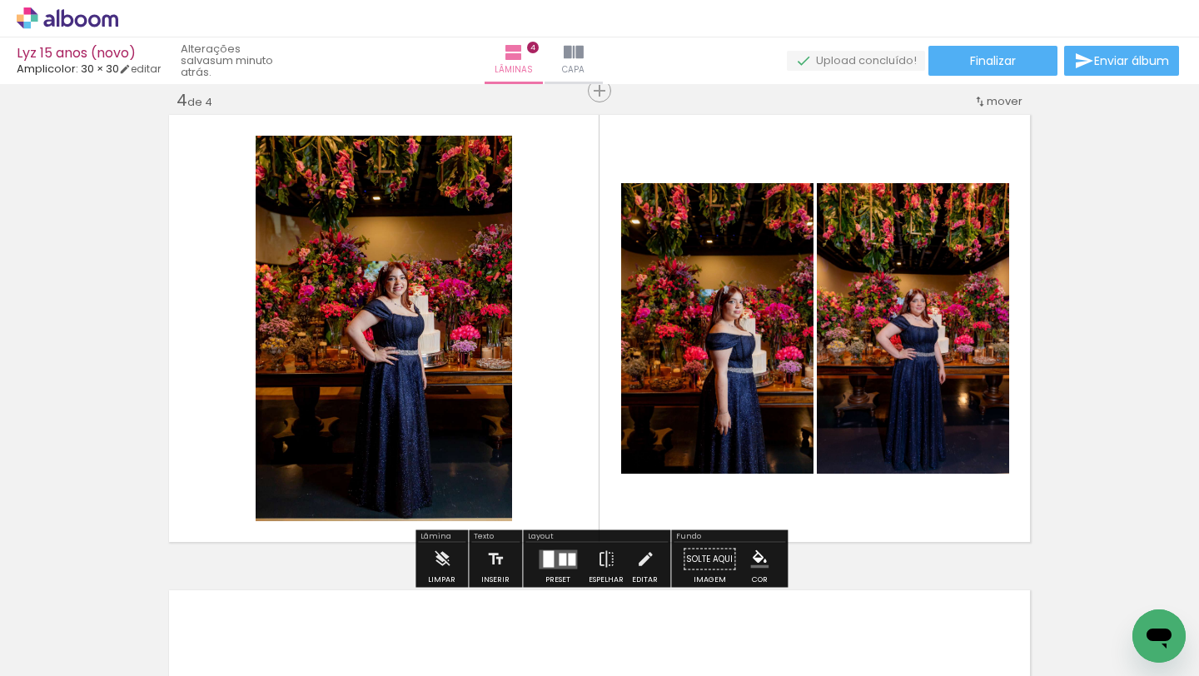
click at [561, 558] on div at bounding box center [562, 559] width 7 height 12
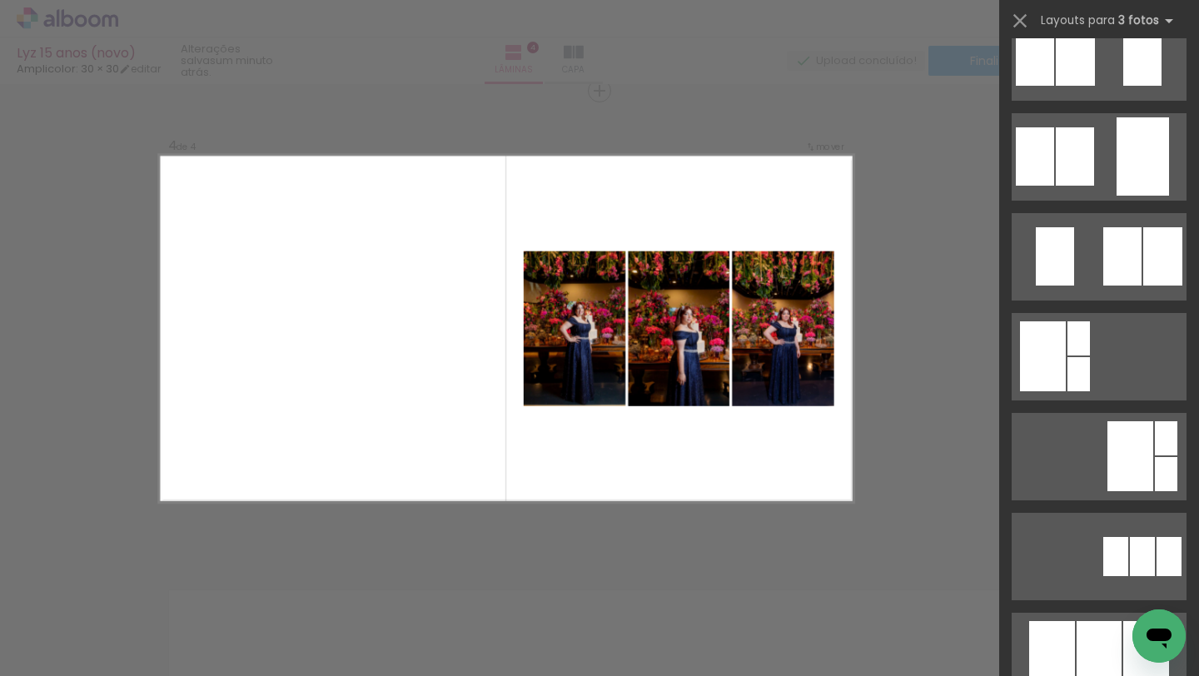
scroll to position [0, 0]
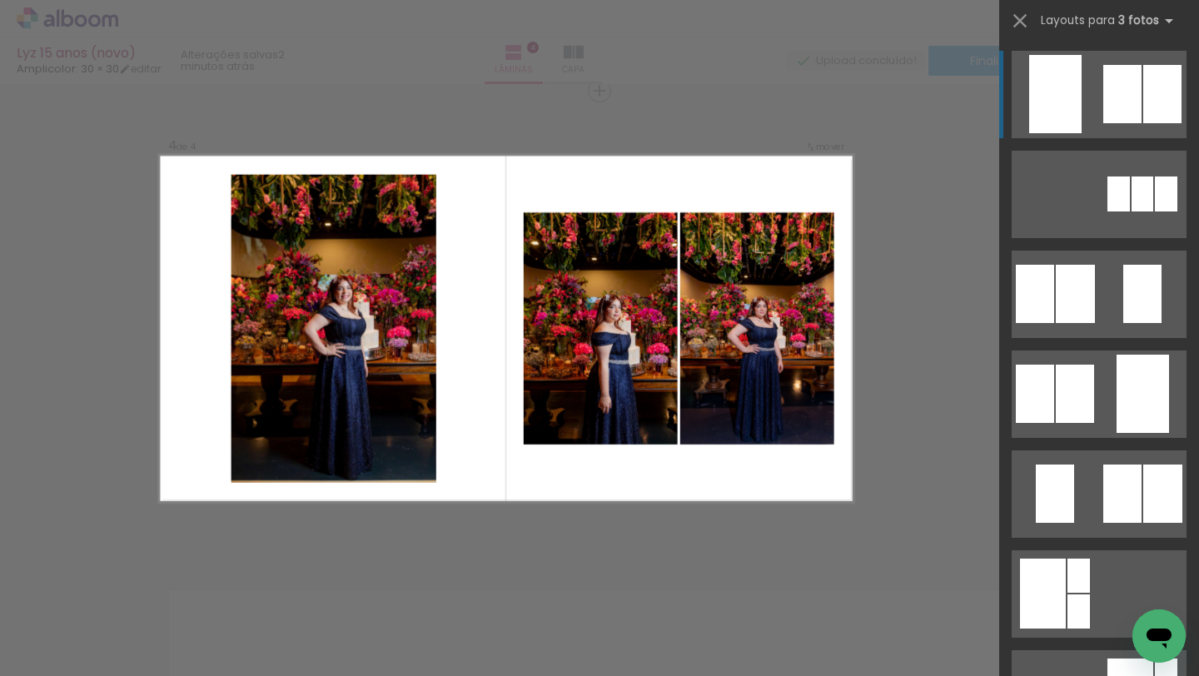
click at [1044, 85] on div at bounding box center [1055, 94] width 52 height 78
click at [1034, 97] on div at bounding box center [1055, 94] width 52 height 78
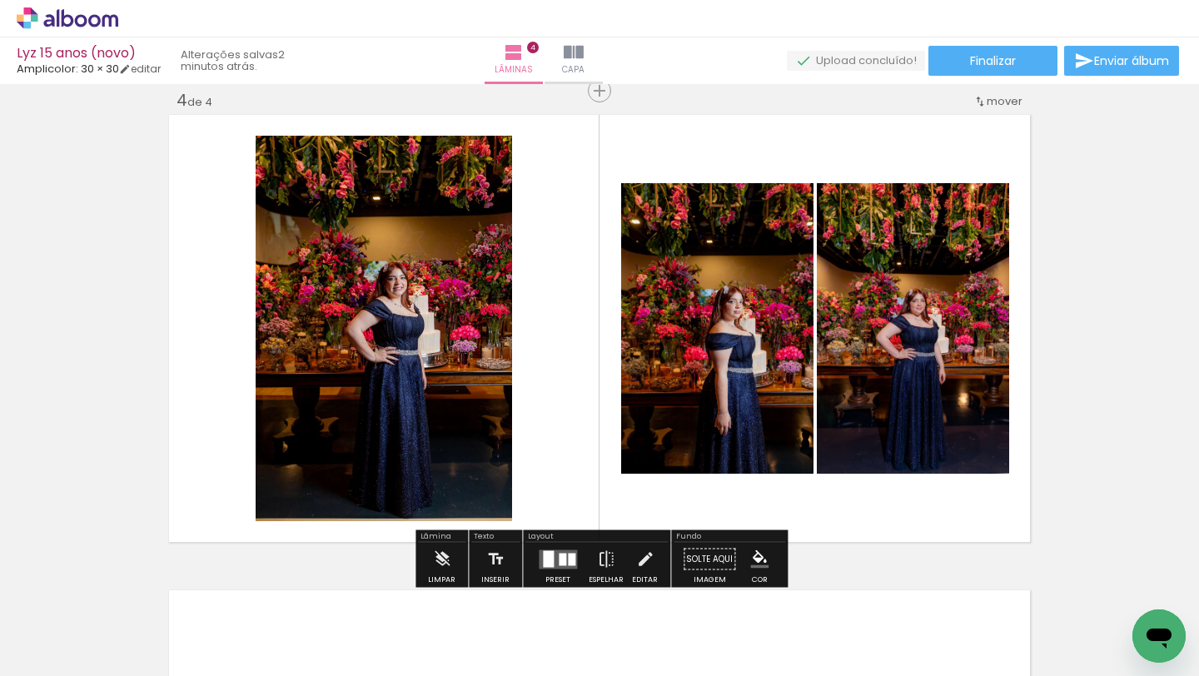
click at [531, 296] on quentale-layouter at bounding box center [600, 329] width 868 height 434
click at [426, 254] on quentale-photo at bounding box center [384, 329] width 257 height 386
click at [589, 312] on quentale-layouter at bounding box center [600, 329] width 868 height 434
click at [558, 311] on quentale-layouter at bounding box center [600, 329] width 868 height 434
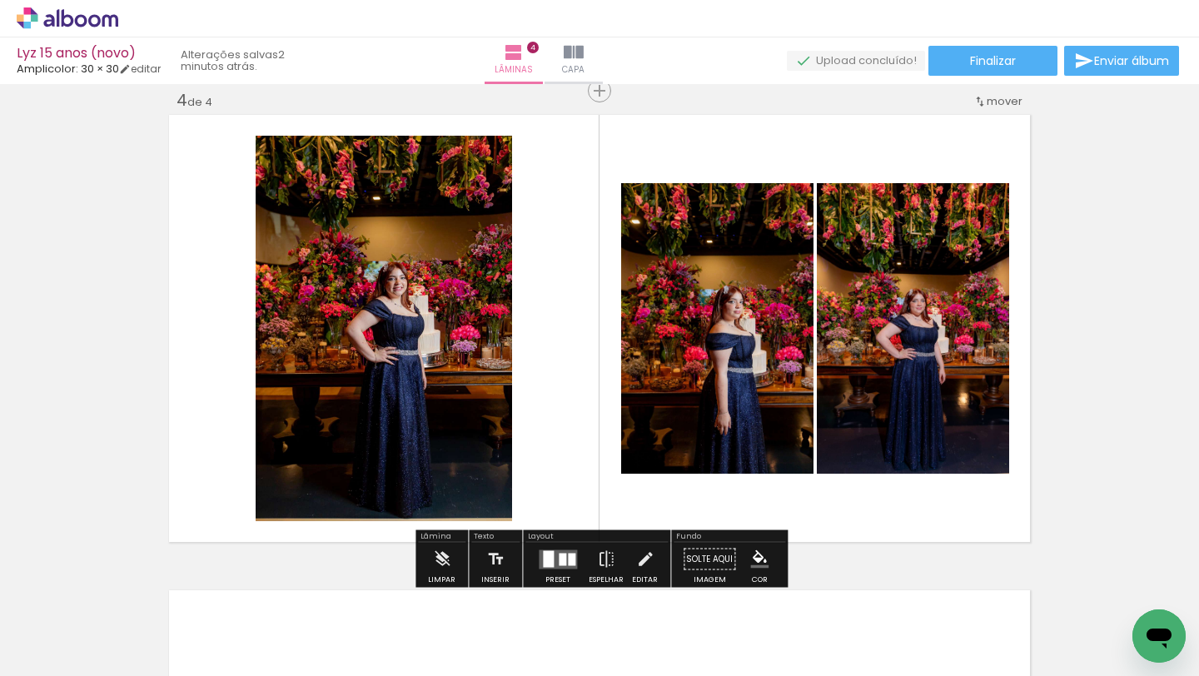
click at [558, 311] on quentale-layouter at bounding box center [600, 329] width 868 height 434
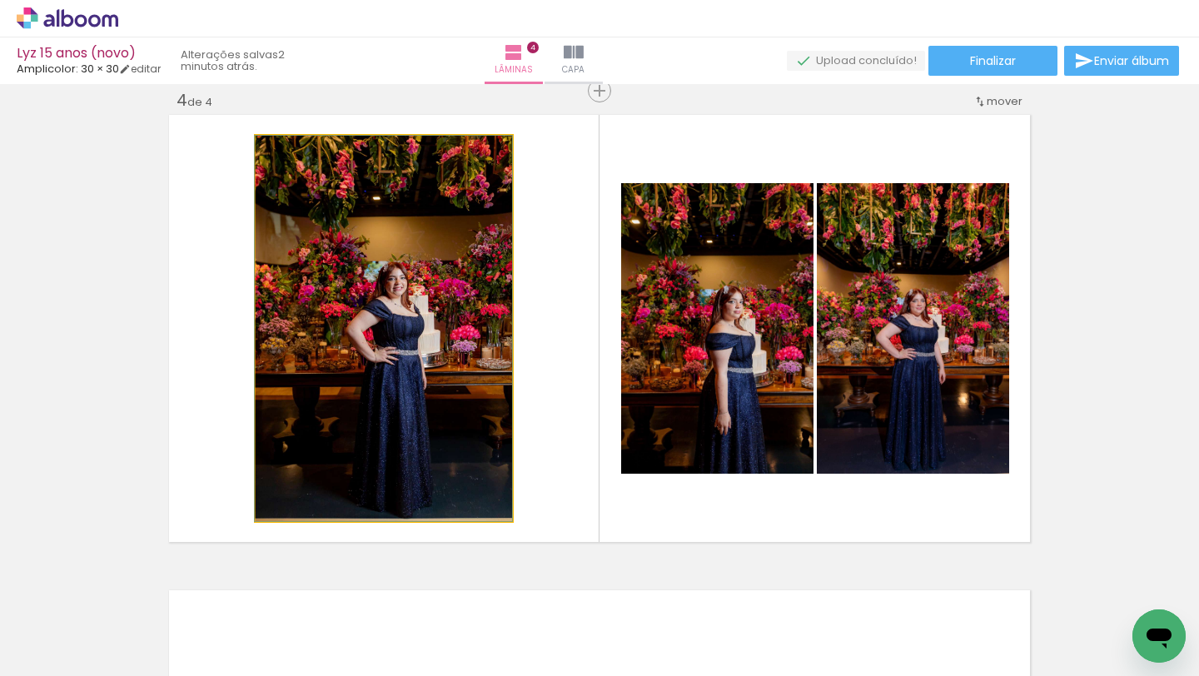
click at [458, 334] on quentale-photo at bounding box center [384, 329] width 257 height 386
click at [501, 151] on quentale-photo at bounding box center [384, 329] width 257 height 386
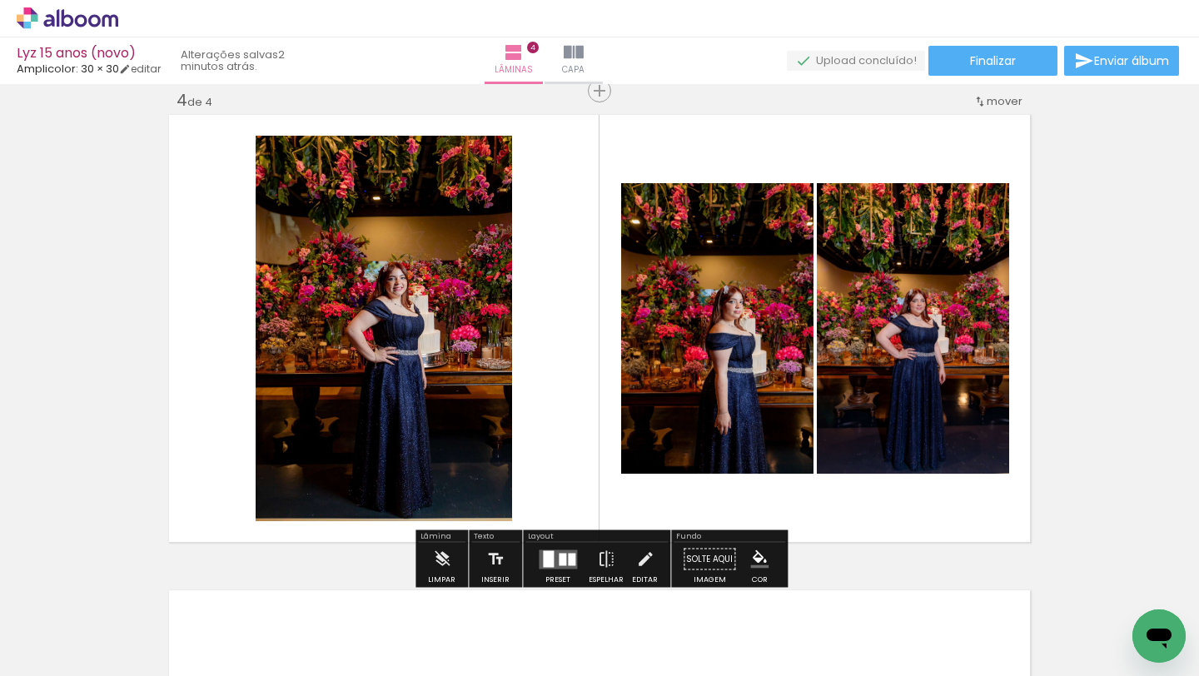
click at [525, 374] on quentale-layouter at bounding box center [600, 329] width 868 height 434
drag, startPoint x: 529, startPoint y: 367, endPoint x: 517, endPoint y: 356, distance: 16.5
click at [517, 356] on quentale-layouter at bounding box center [600, 329] width 868 height 434
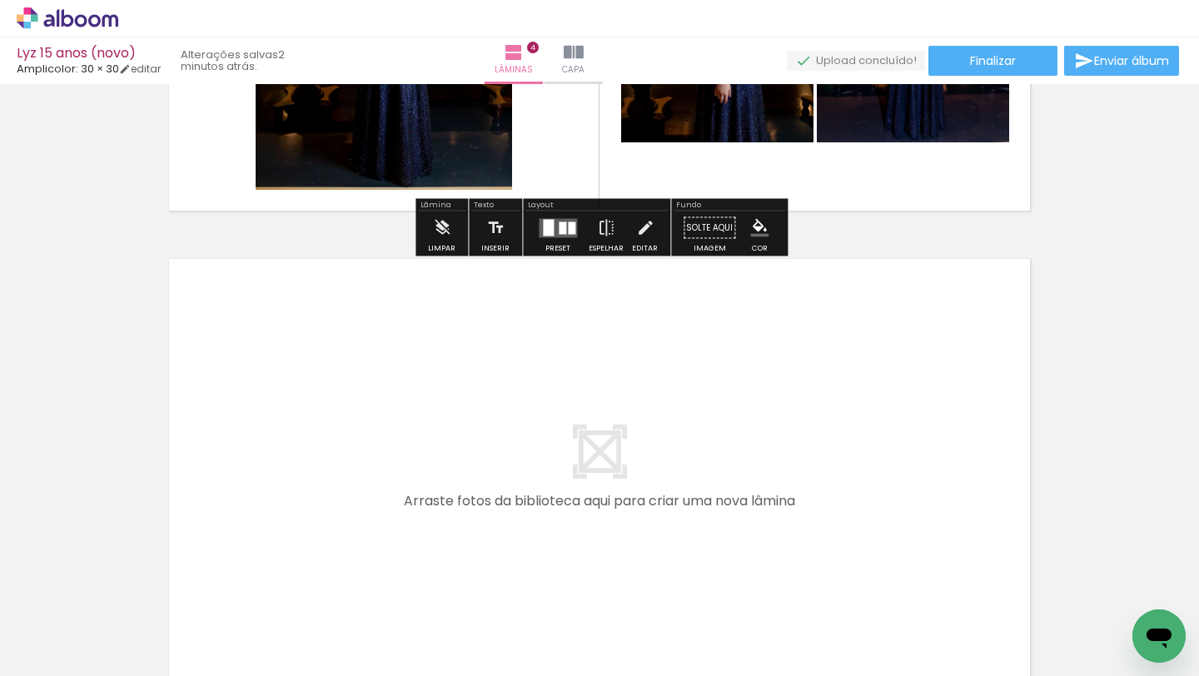
scroll to position [1781, 0]
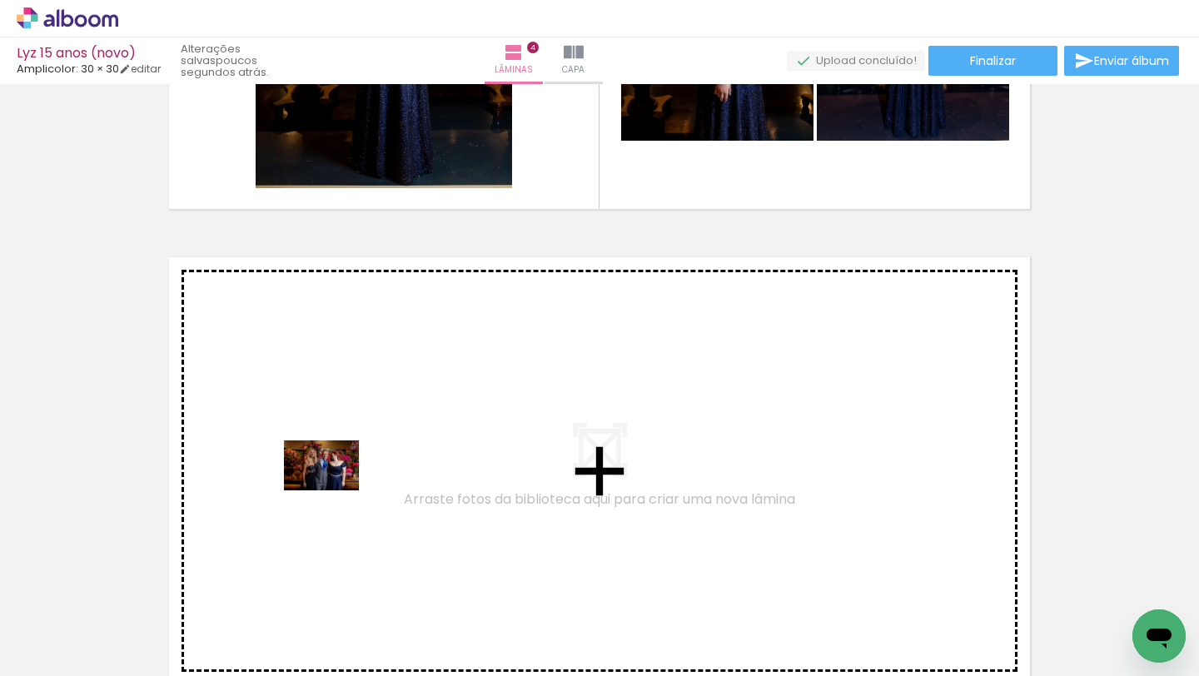
drag, startPoint x: 280, startPoint y: 623, endPoint x: 334, endPoint y: 491, distance: 143.1
click at [334, 491] on quentale-workspace at bounding box center [599, 338] width 1199 height 676
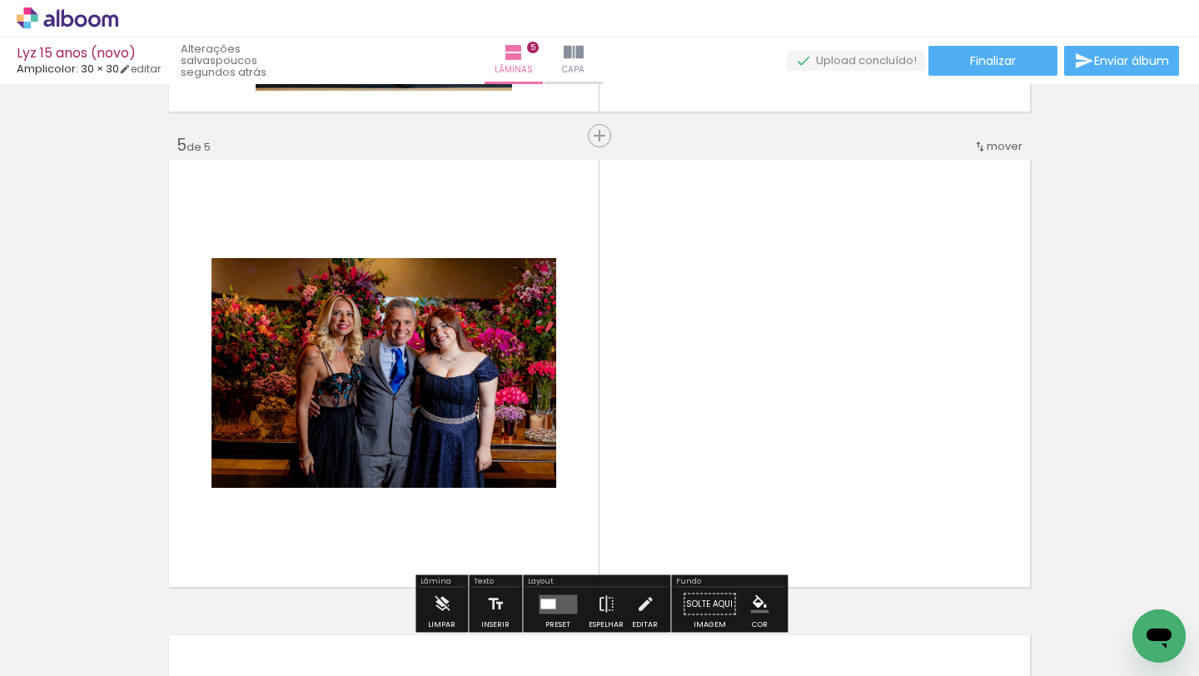
scroll to position [1923, 0]
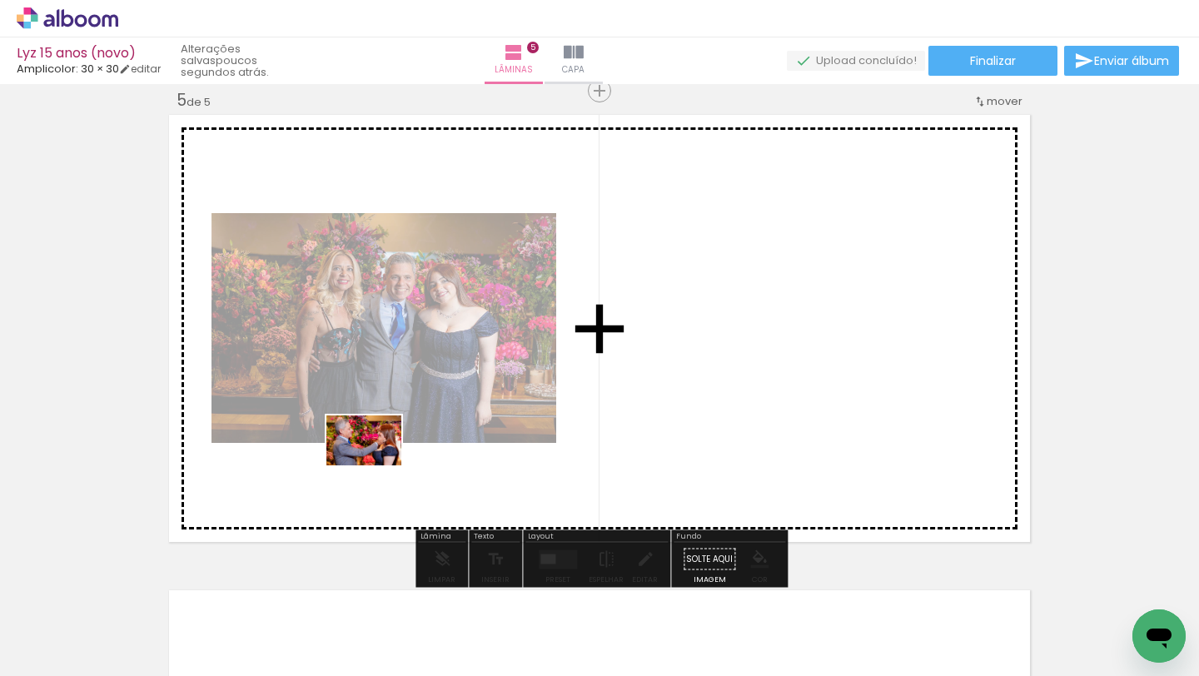
drag, startPoint x: 182, startPoint y: 612, endPoint x: 374, endPoint y: 462, distance: 243.9
click at [374, 462] on quentale-workspace at bounding box center [599, 338] width 1199 height 676
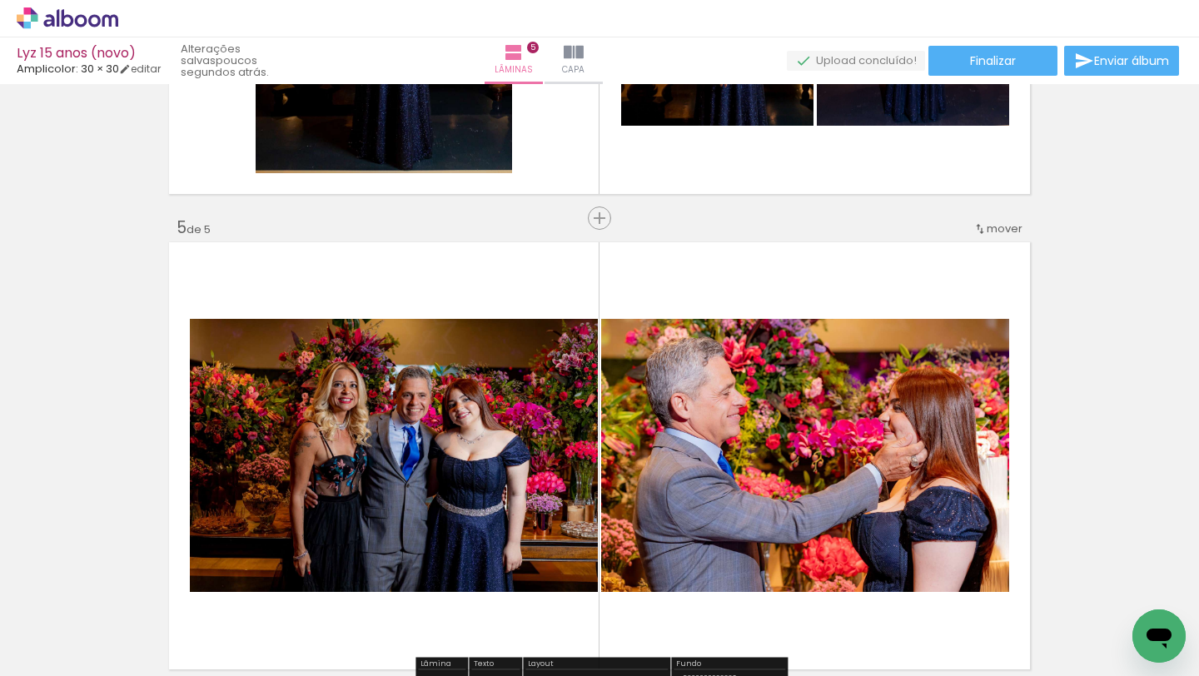
scroll to position [1757, 0]
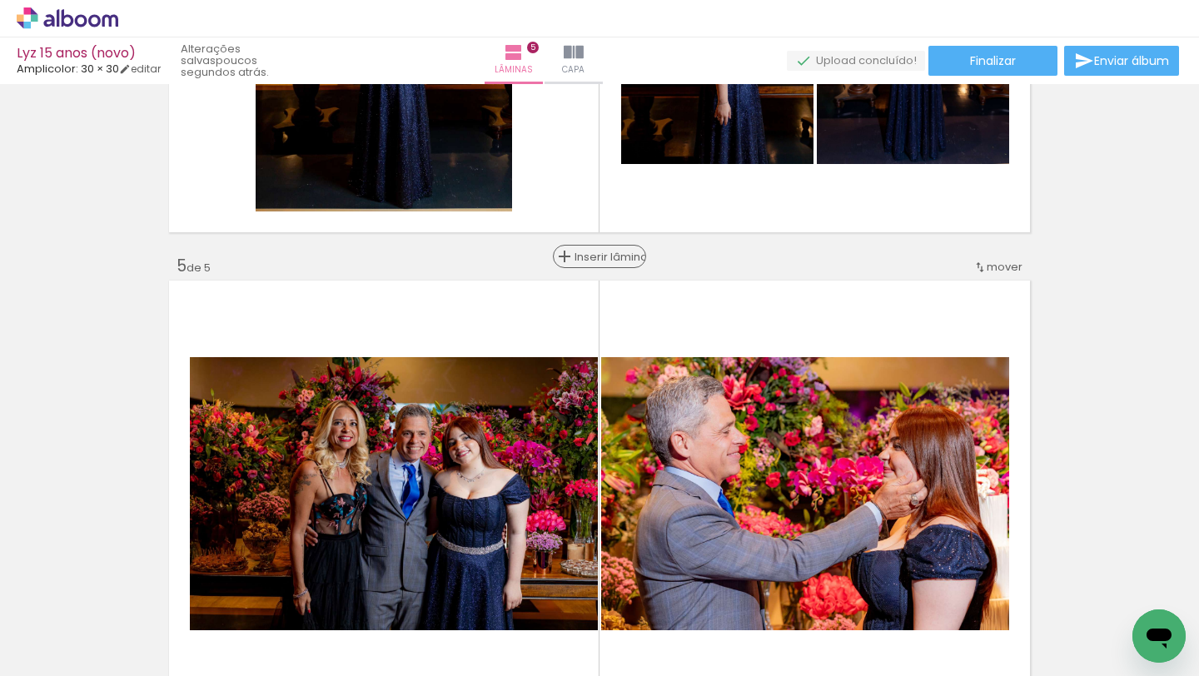
click at [592, 252] on span "Inserir lâmina" at bounding box center [607, 257] width 65 height 11
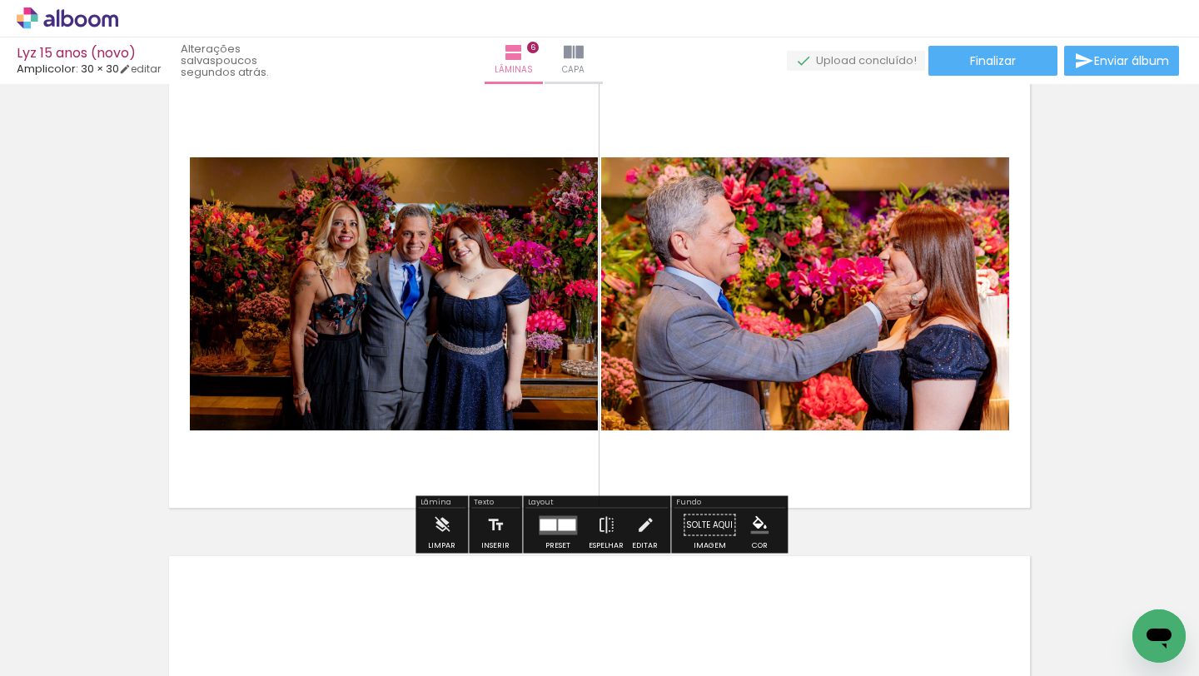
scroll to position [2435, 0]
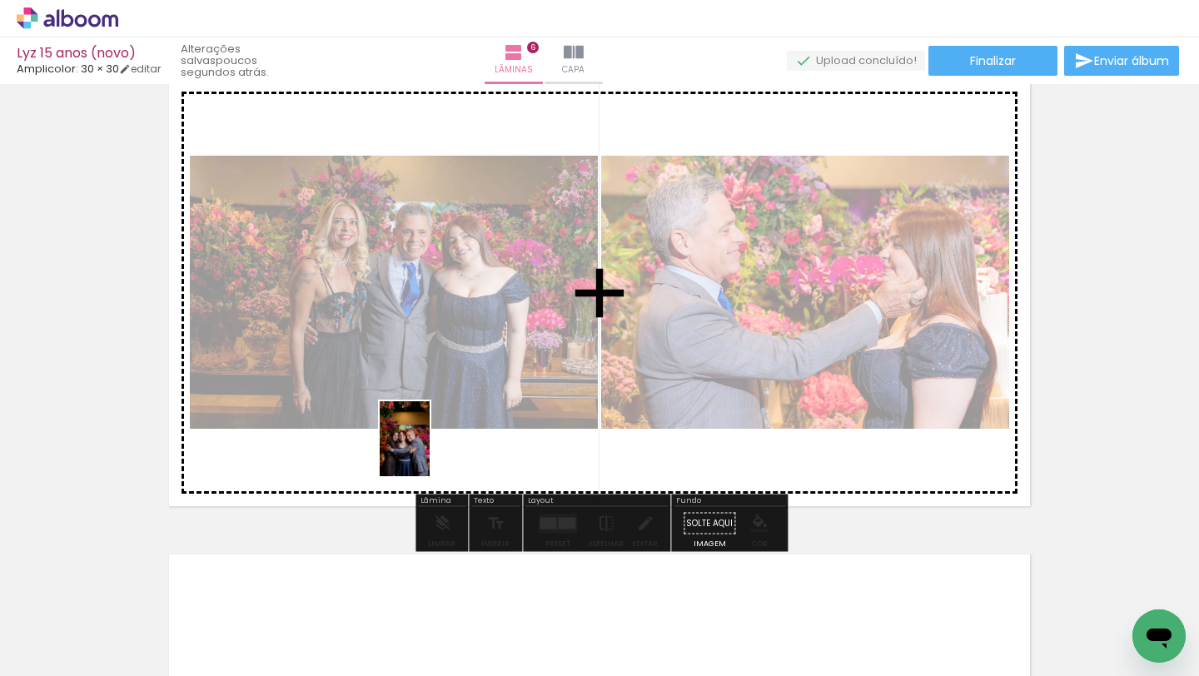
drag, startPoint x: 355, startPoint y: 613, endPoint x: 430, endPoint y: 452, distance: 177.4
click at [430, 452] on quentale-workspace at bounding box center [599, 338] width 1199 height 676
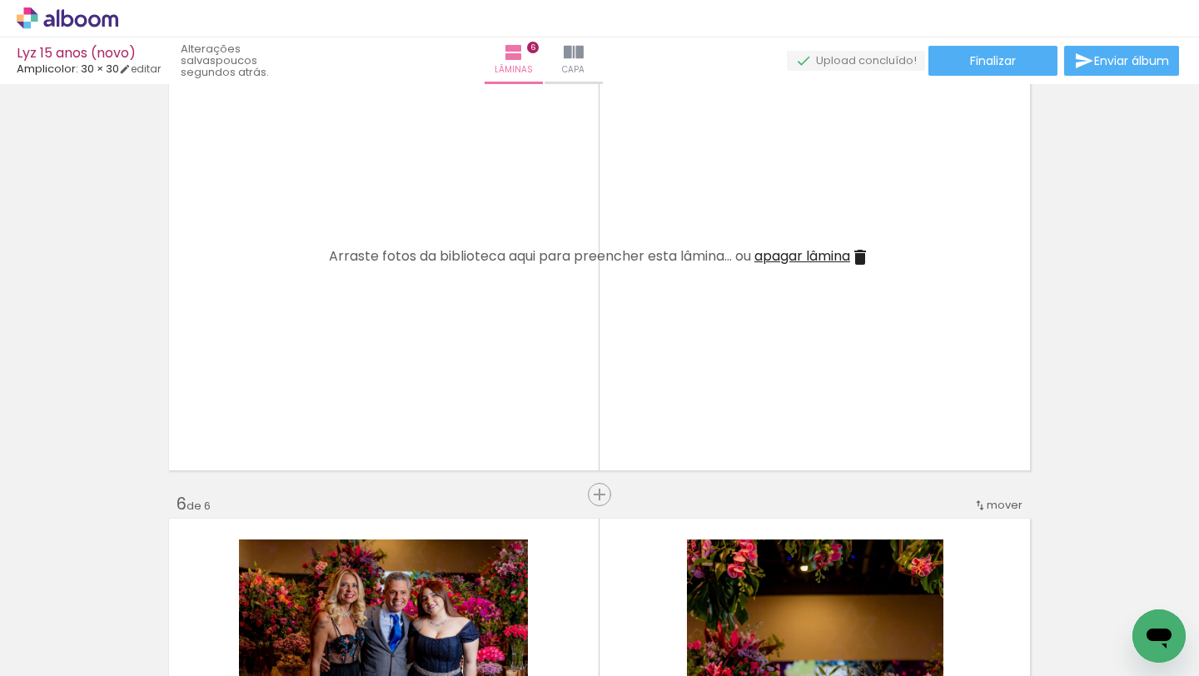
scroll to position [0, 771]
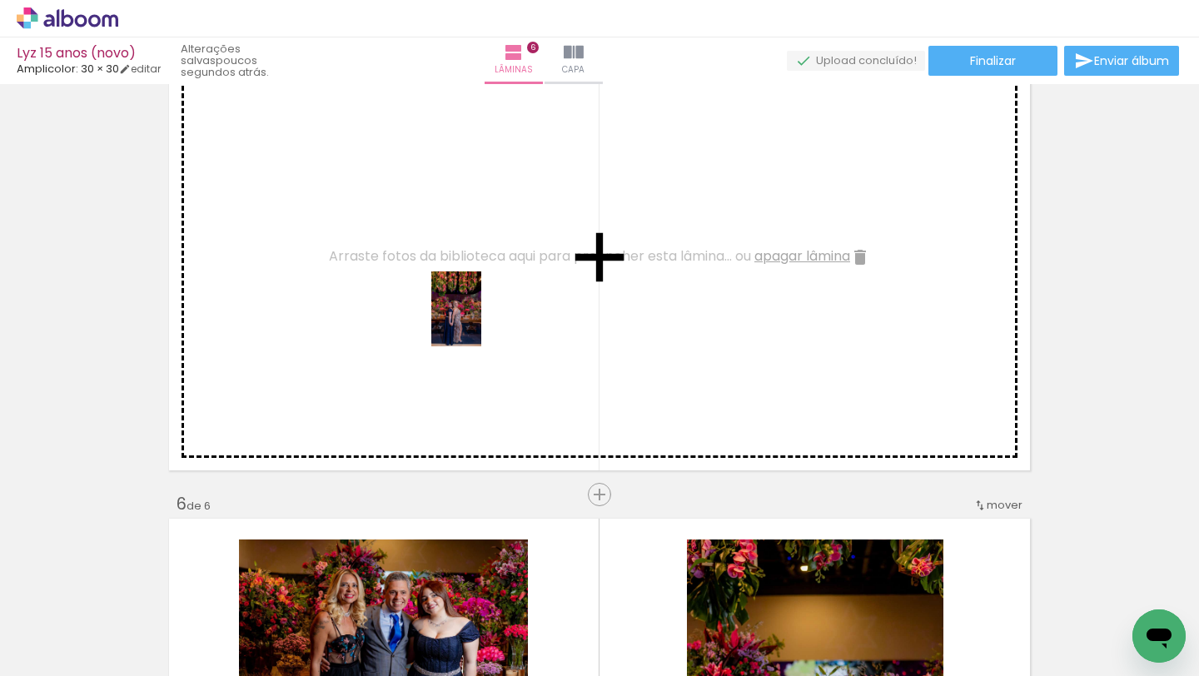
drag, startPoint x: 421, startPoint y: 626, endPoint x: 481, endPoint y: 323, distance: 308.4
click at [481, 323] on quentale-workspace at bounding box center [599, 338] width 1199 height 676
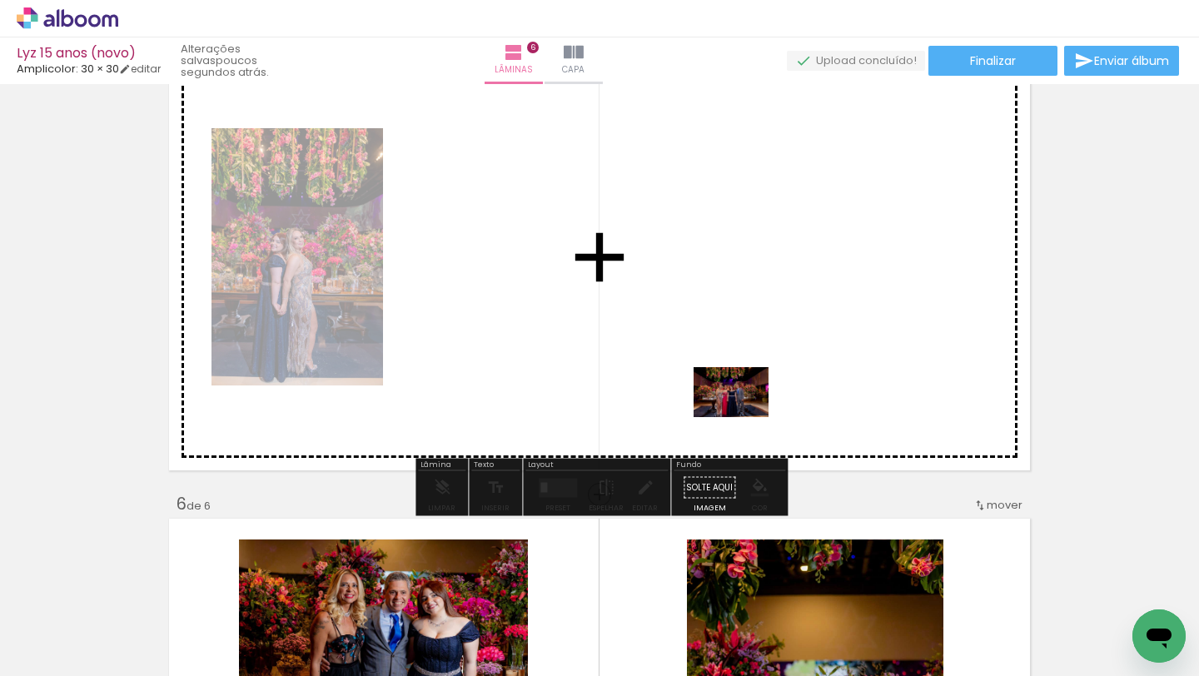
click at [744, 417] on quentale-workspace at bounding box center [599, 338] width 1199 height 676
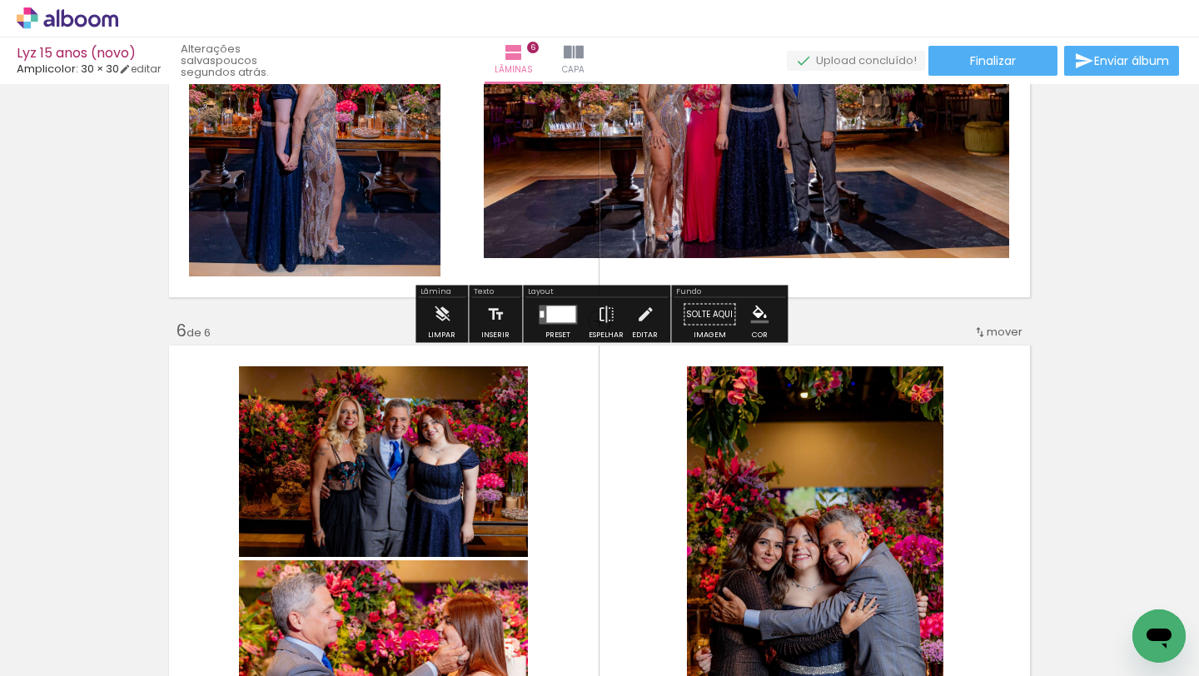
scroll to position [2171, 0]
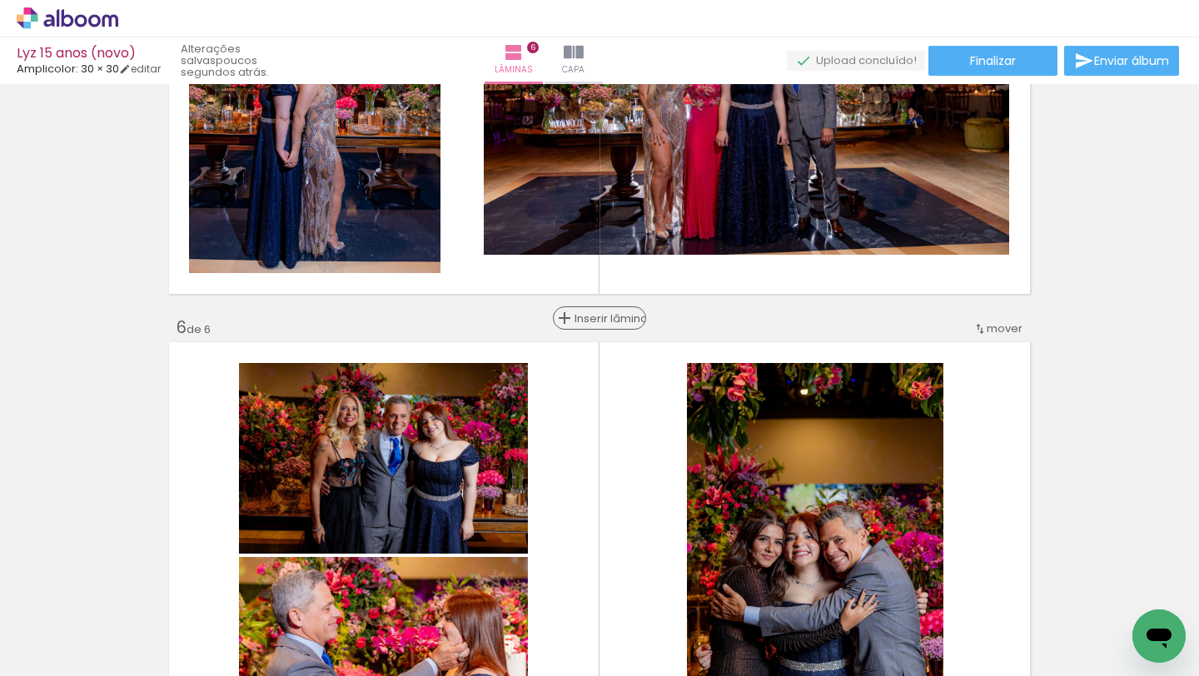
click at [601, 315] on span "Inserir lâmina" at bounding box center [607, 318] width 65 height 11
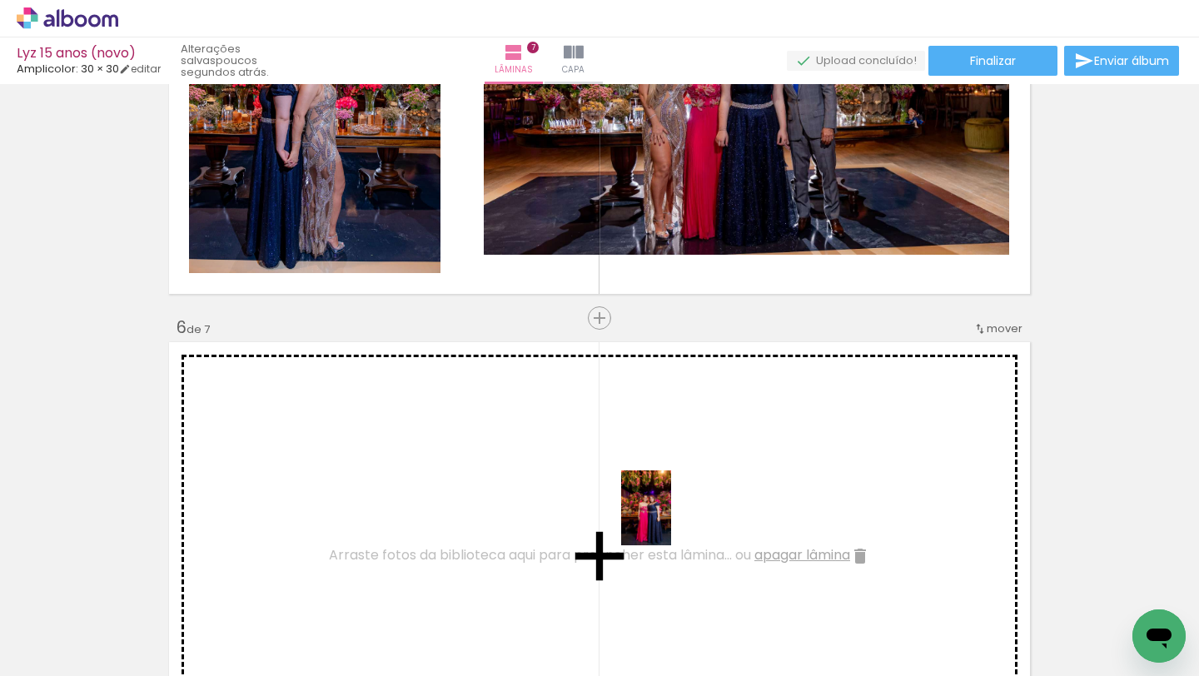
drag, startPoint x: 687, startPoint y: 626, endPoint x: 670, endPoint y: 520, distance: 108.0
click at [670, 520] on quentale-workspace at bounding box center [599, 338] width 1199 height 676
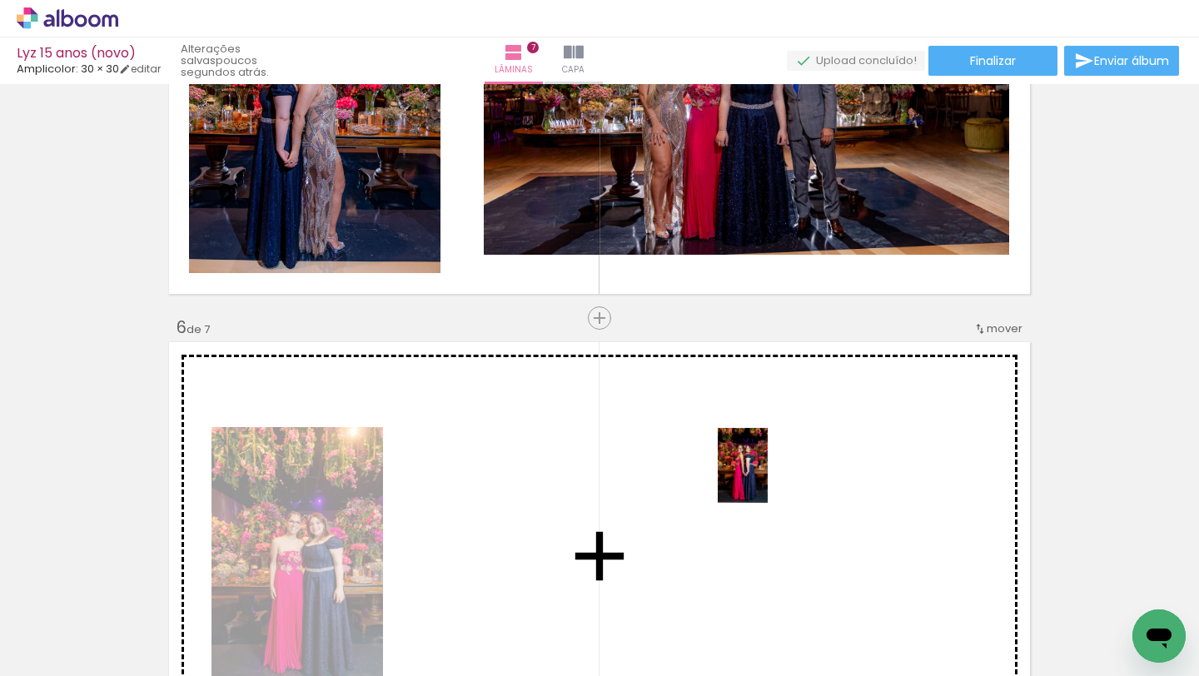
drag, startPoint x: 772, startPoint y: 639, endPoint x: 767, endPoint y: 478, distance: 160.8
click at [767, 478] on quentale-workspace at bounding box center [599, 338] width 1199 height 676
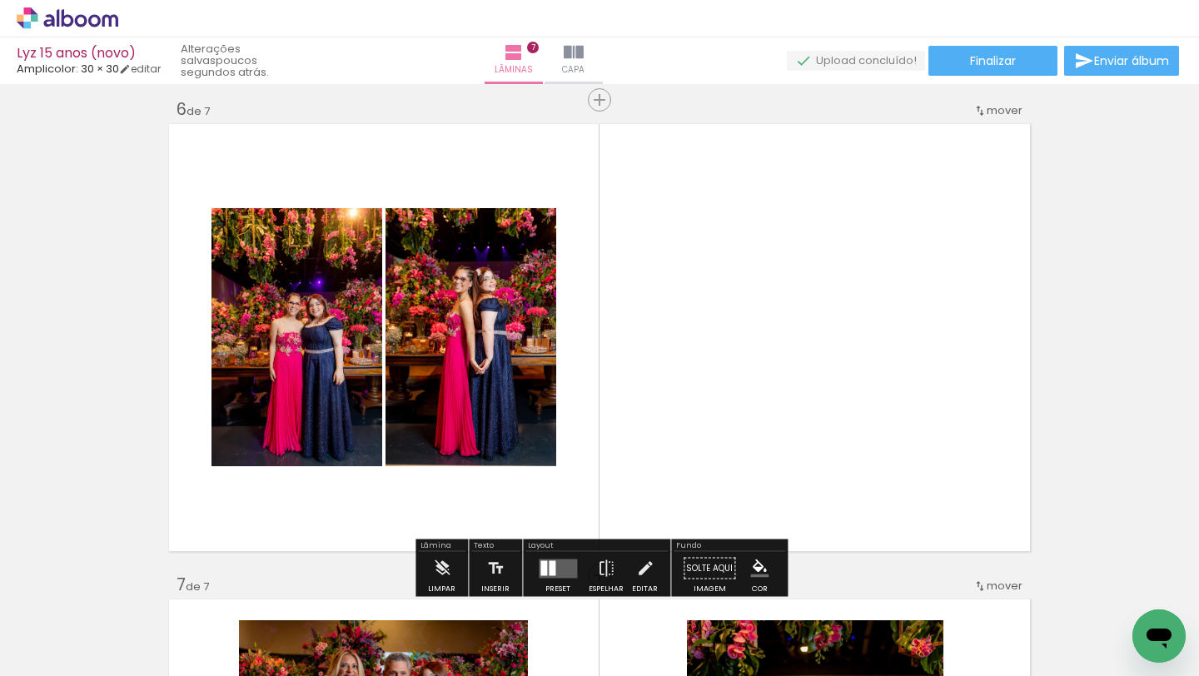
scroll to position [2468, 0]
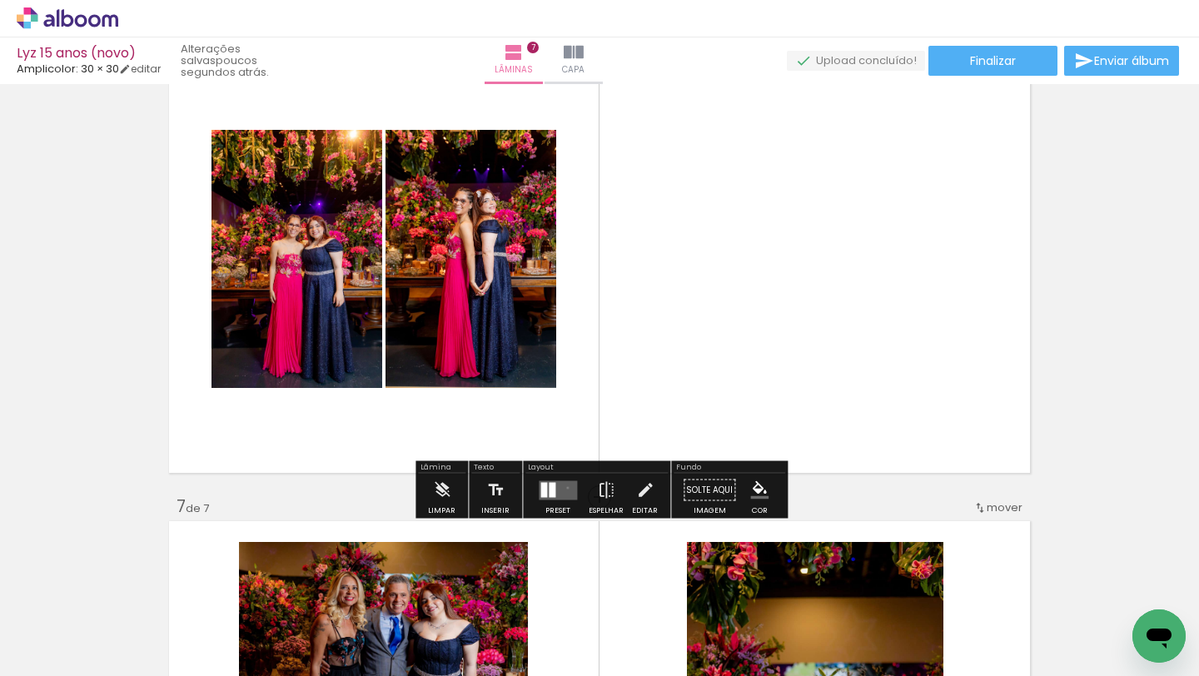
click at [564, 487] on quentale-layouter at bounding box center [558, 490] width 38 height 19
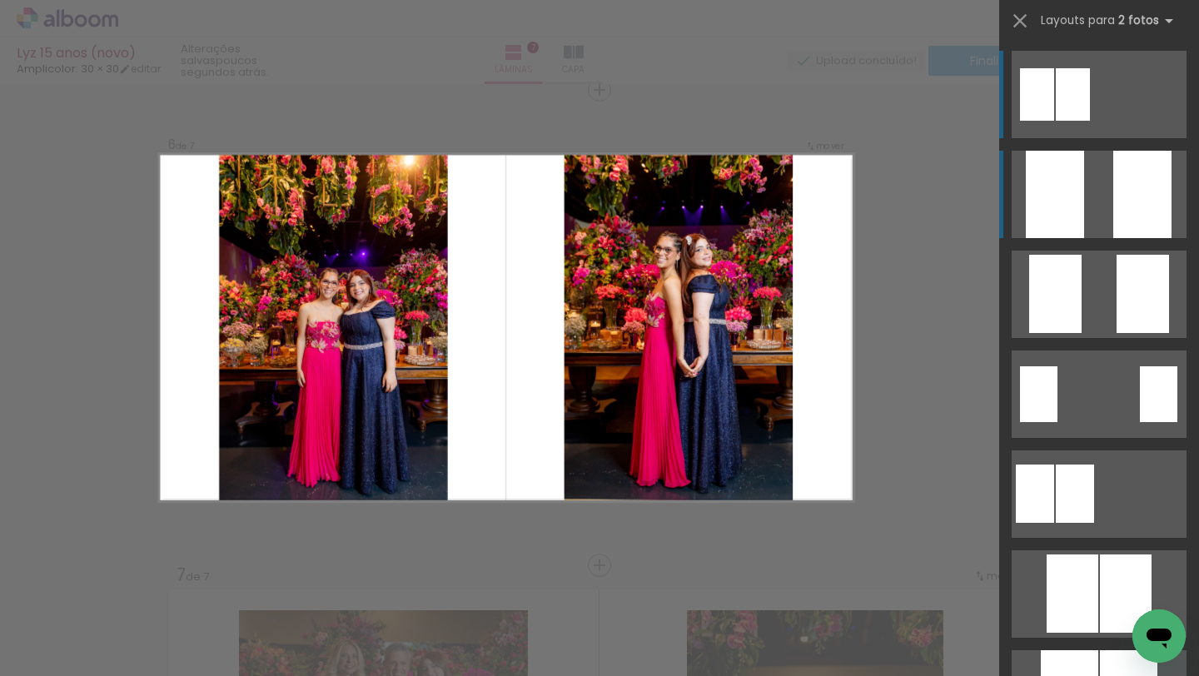
scroll to position [2399, 0]
click at [1072, 207] on div at bounding box center [1055, 194] width 58 height 87
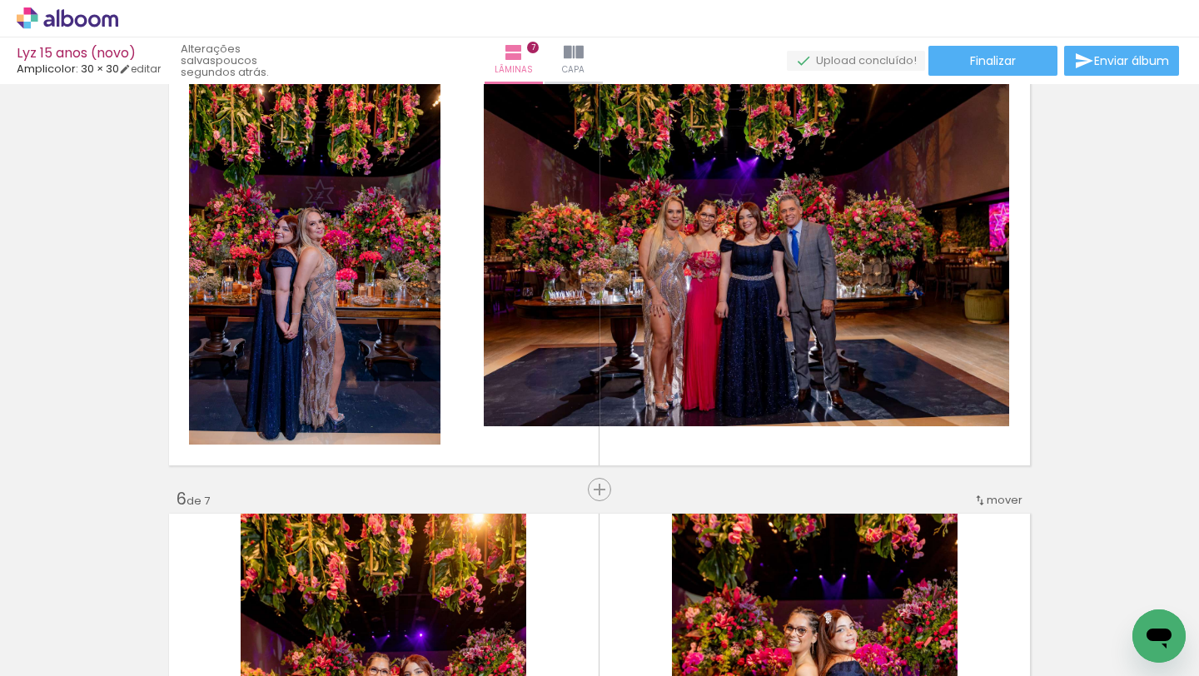
scroll to position [1996, 0]
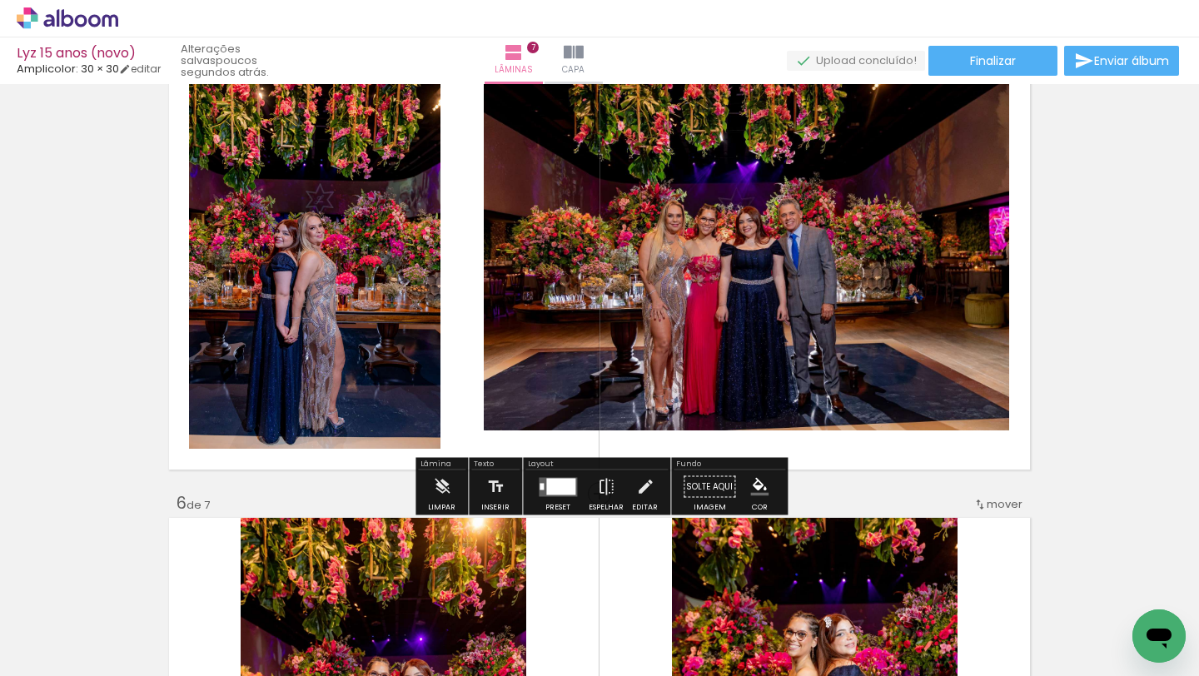
click at [568, 486] on div at bounding box center [560, 486] width 29 height 17
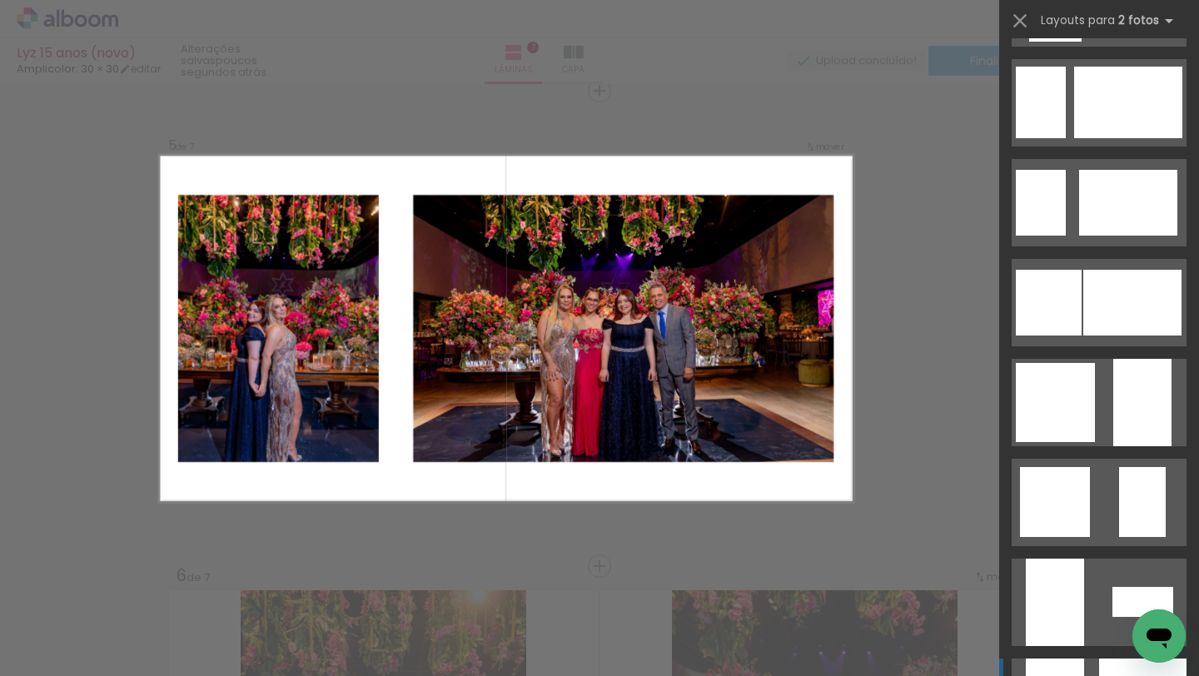
scroll to position [1294, 0]
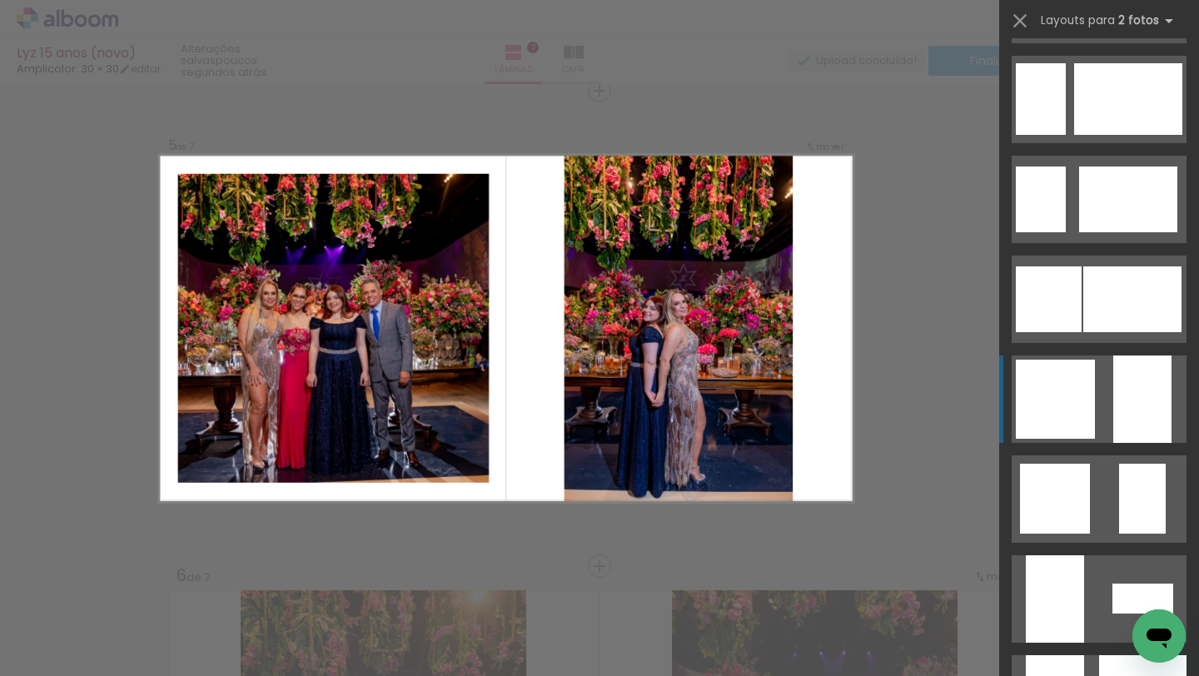
click at [1062, 401] on div at bounding box center [1055, 399] width 79 height 79
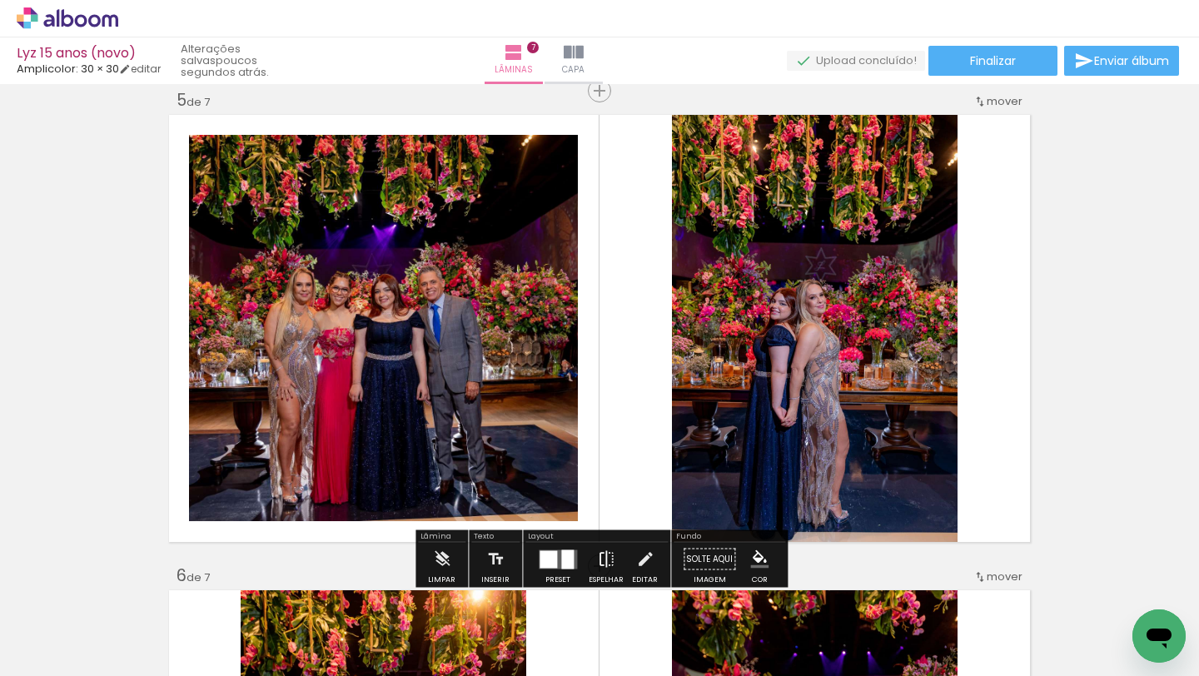
click at [609, 556] on iron-icon at bounding box center [606, 559] width 18 height 33
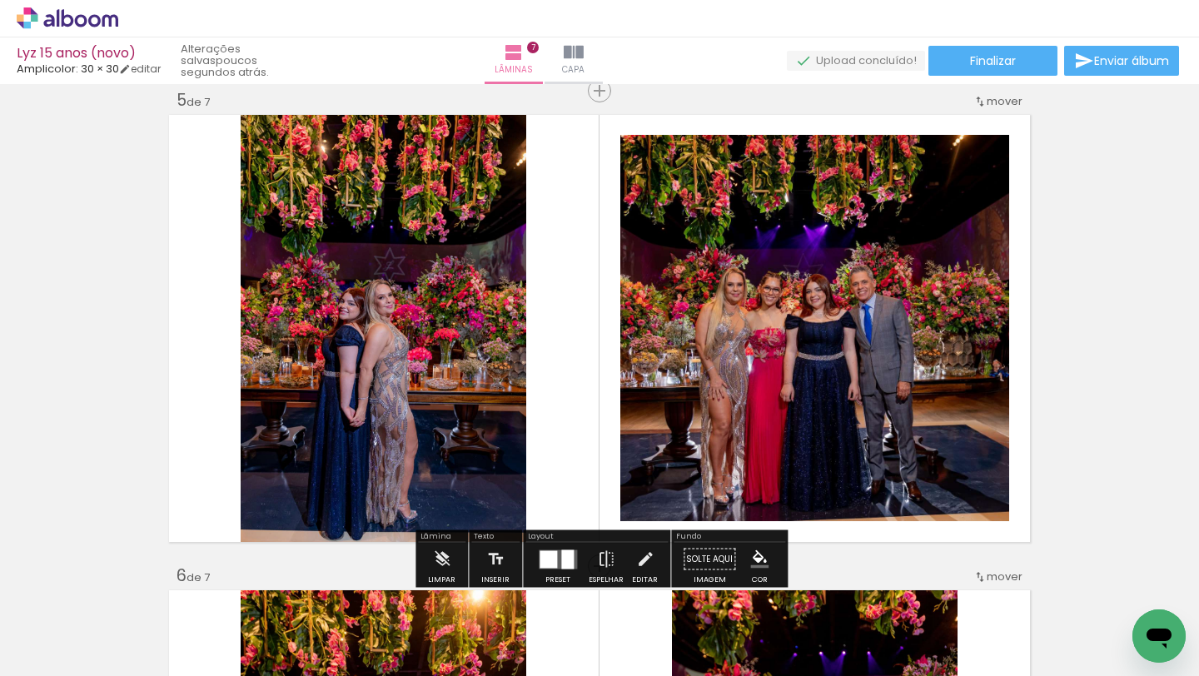
click at [561, 556] on div at bounding box center [567, 559] width 12 height 19
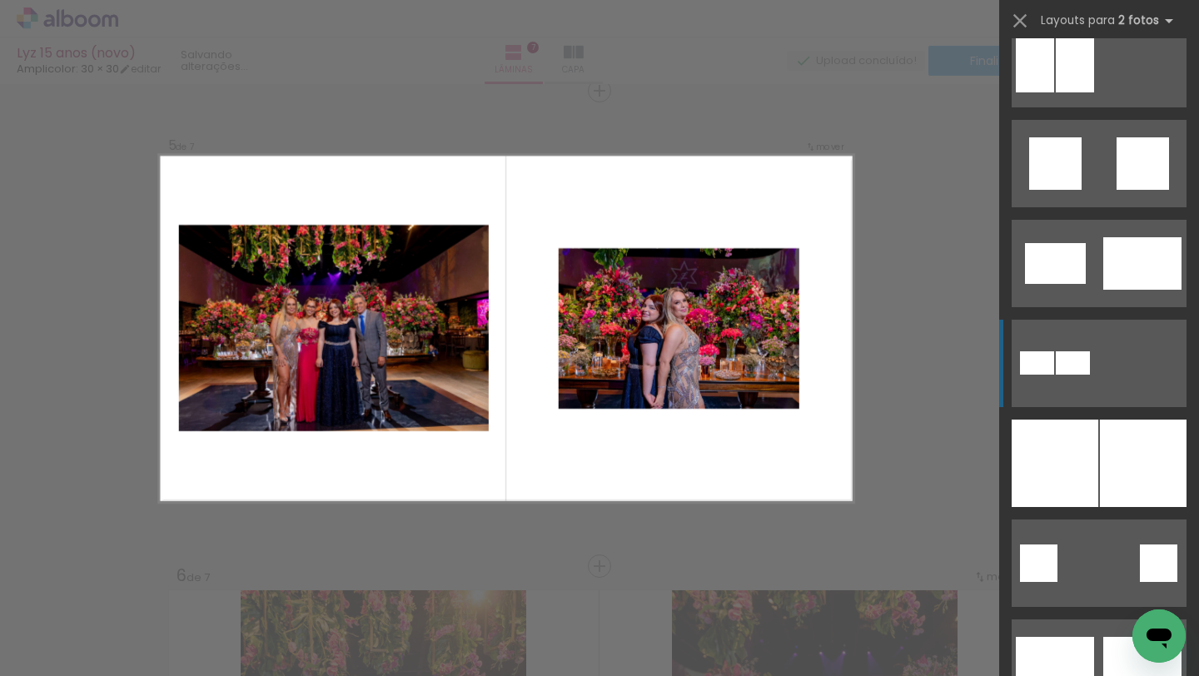
scroll to position [3330, 0]
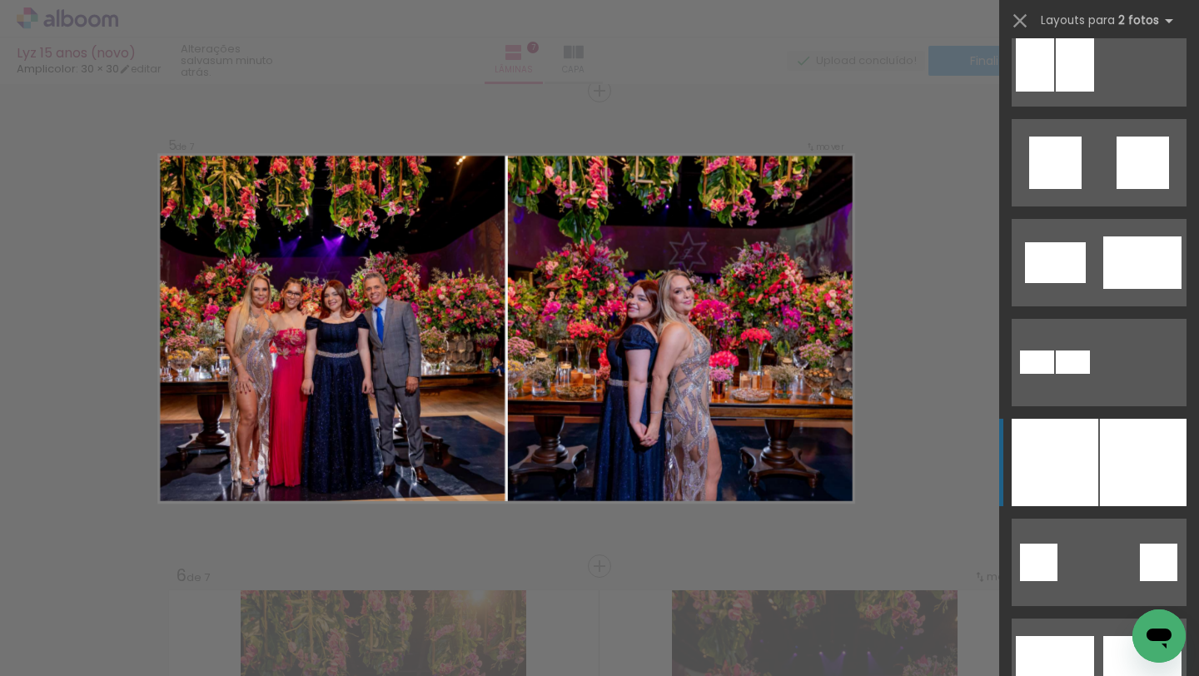
click at [1040, 461] on div at bounding box center [1055, 462] width 87 height 87
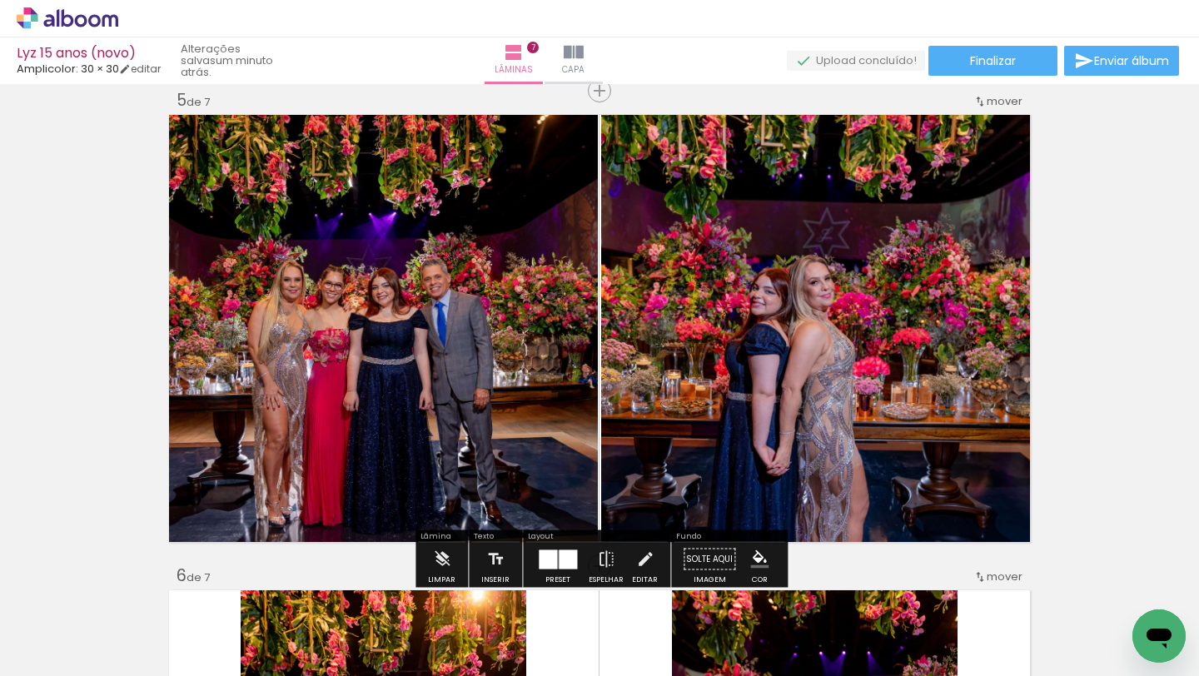
click at [769, 400] on quentale-photo at bounding box center [817, 329] width 432 height 434
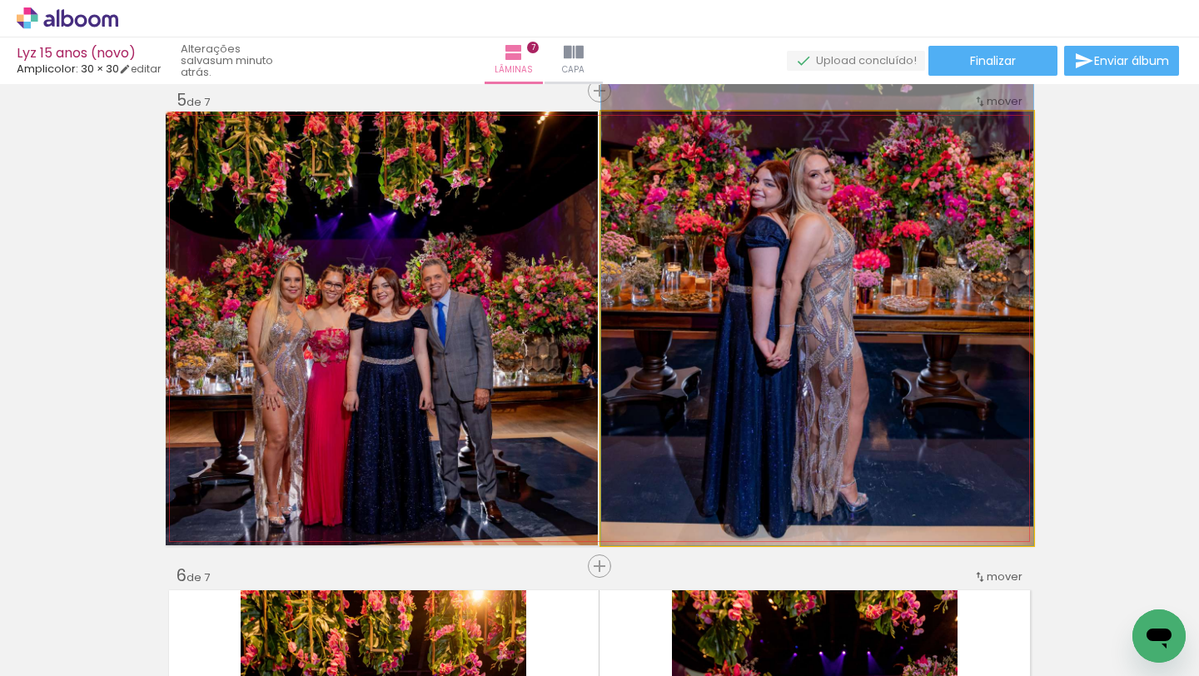
drag, startPoint x: 769, startPoint y: 400, endPoint x: 783, endPoint y: 267, distance: 133.2
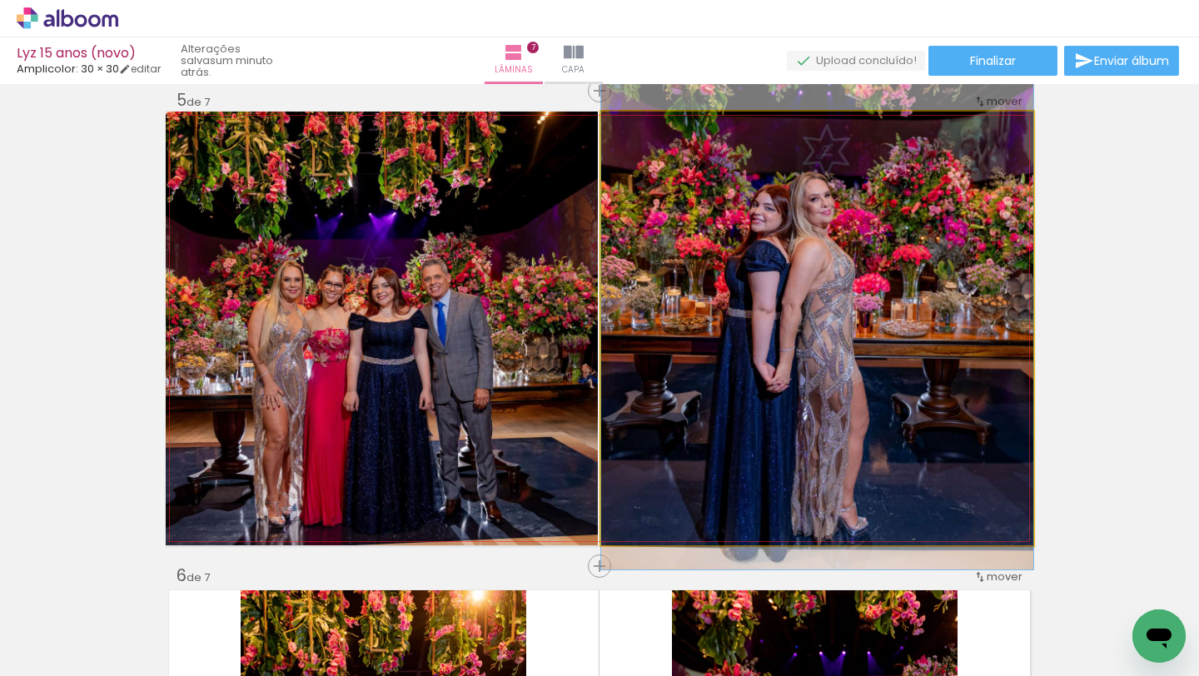
drag, startPoint x: 783, startPoint y: 267, endPoint x: 790, endPoint y: 292, distance: 25.3
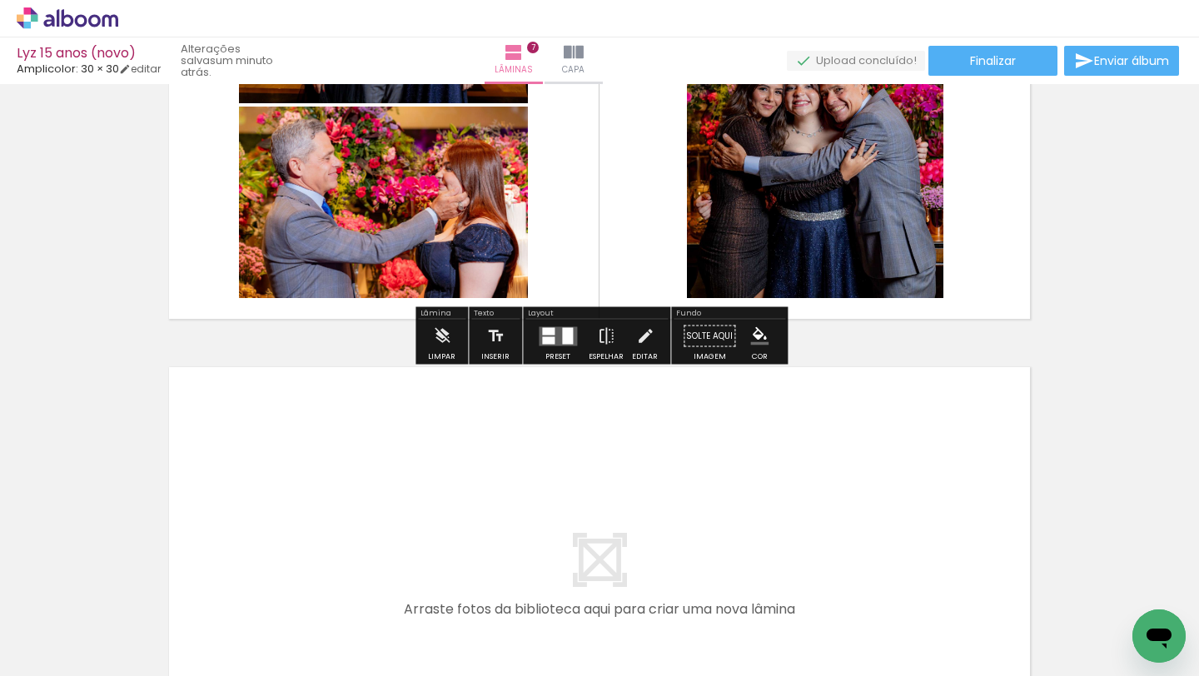
scroll to position [3098, 0]
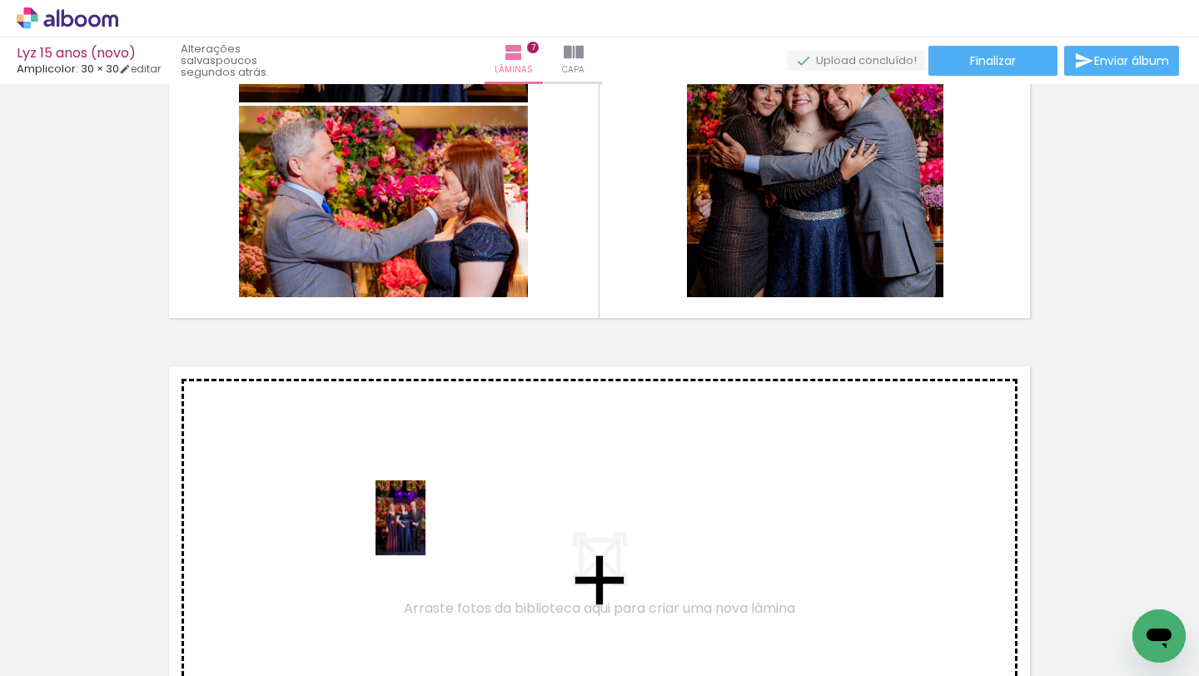
click at [421, 526] on quentale-workspace at bounding box center [599, 338] width 1199 height 676
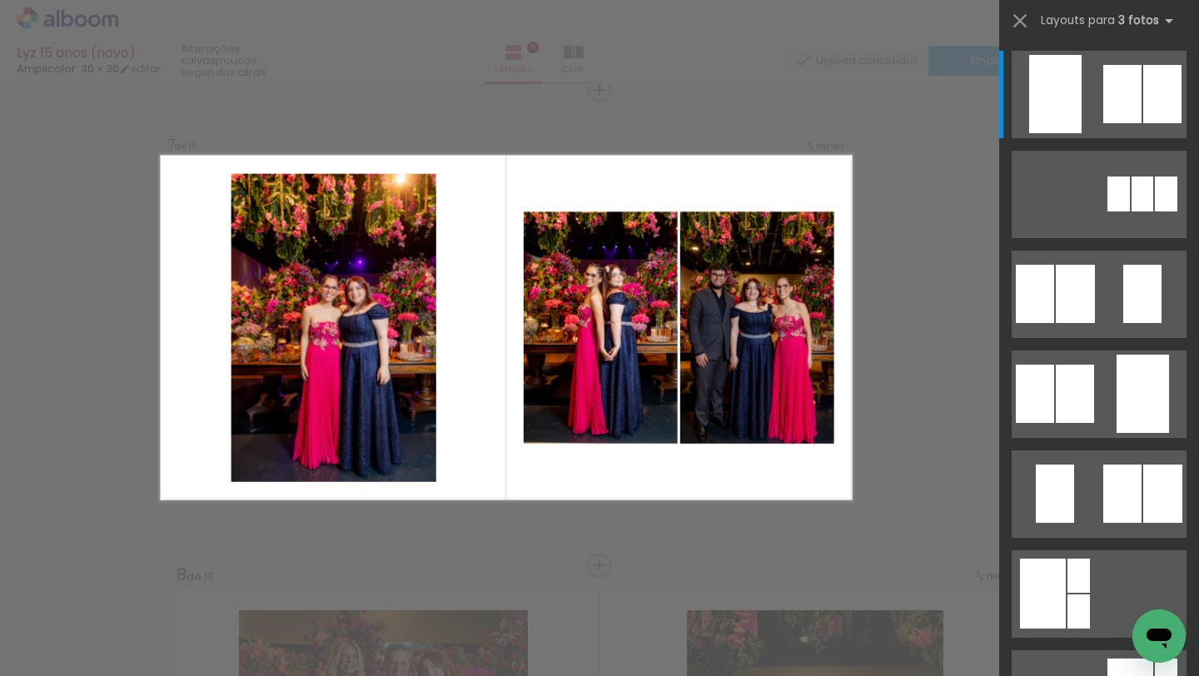
scroll to position [2874, 0]
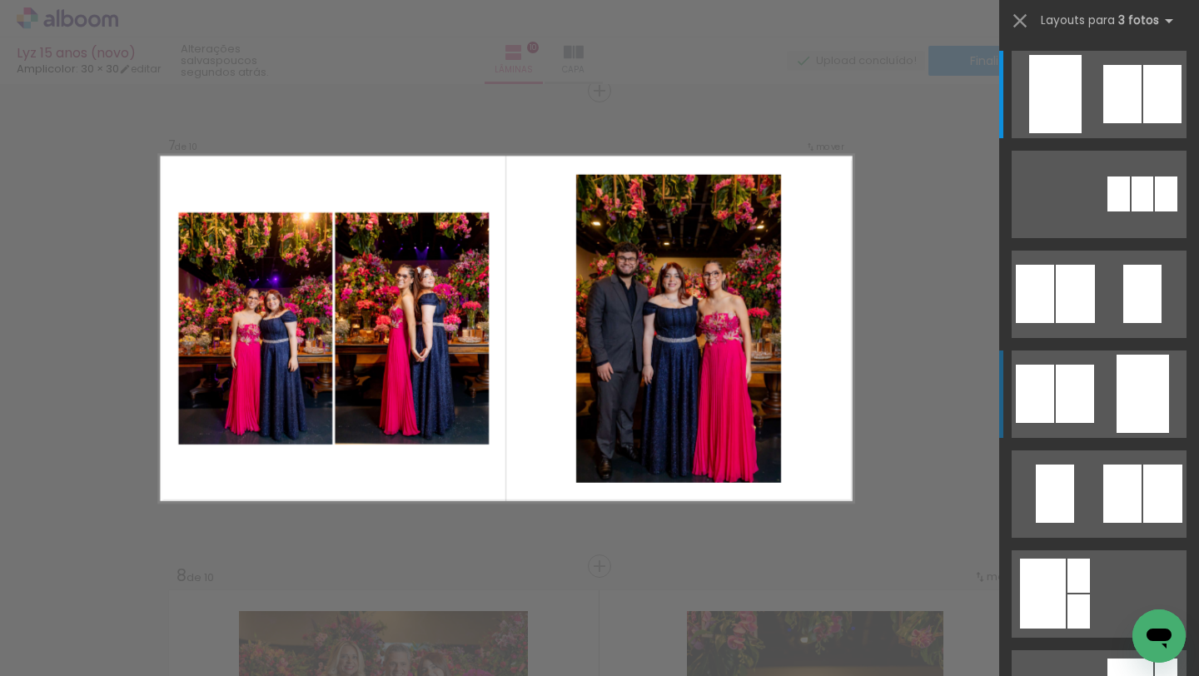
click at [1054, 410] on quentale-layouter at bounding box center [1099, 394] width 175 height 87
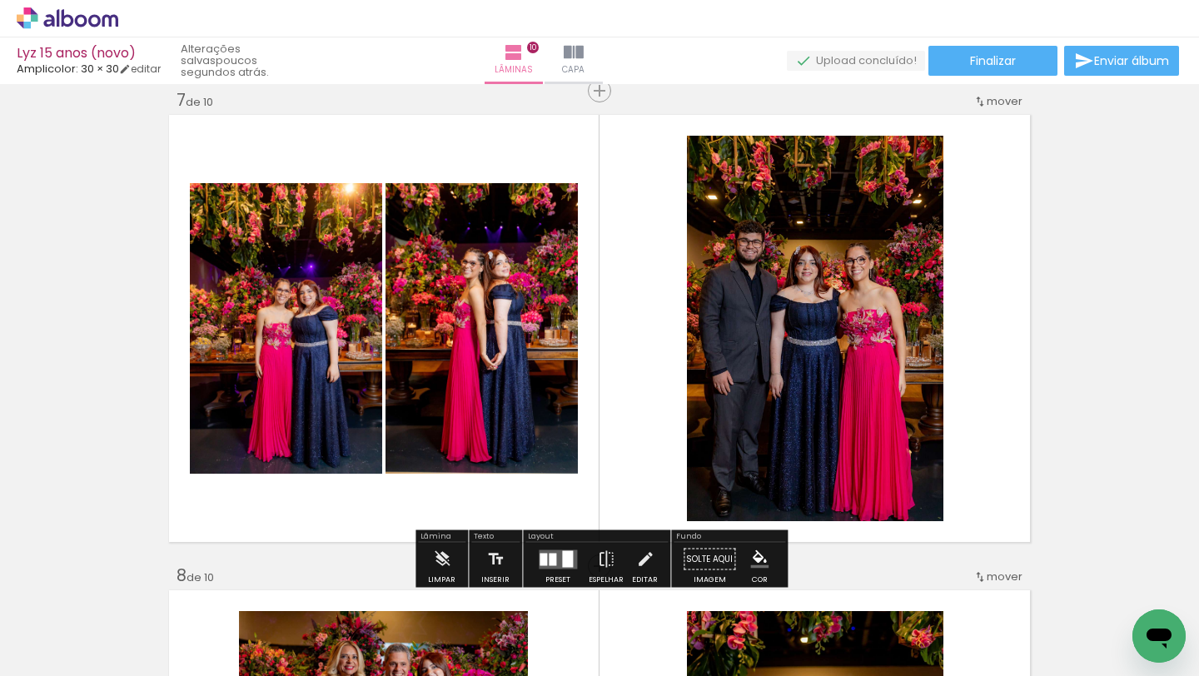
click at [873, 376] on quentale-photo at bounding box center [815, 329] width 257 height 386
click at [569, 553] on div at bounding box center [567, 559] width 11 height 17
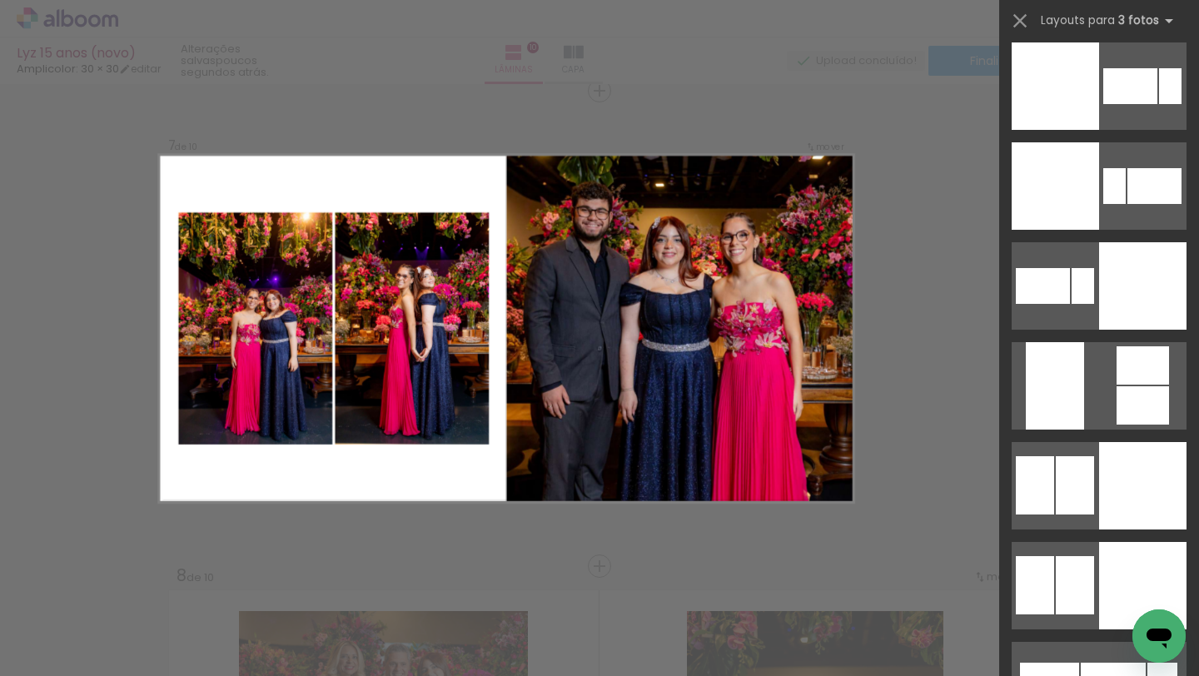
scroll to position [7206, 0]
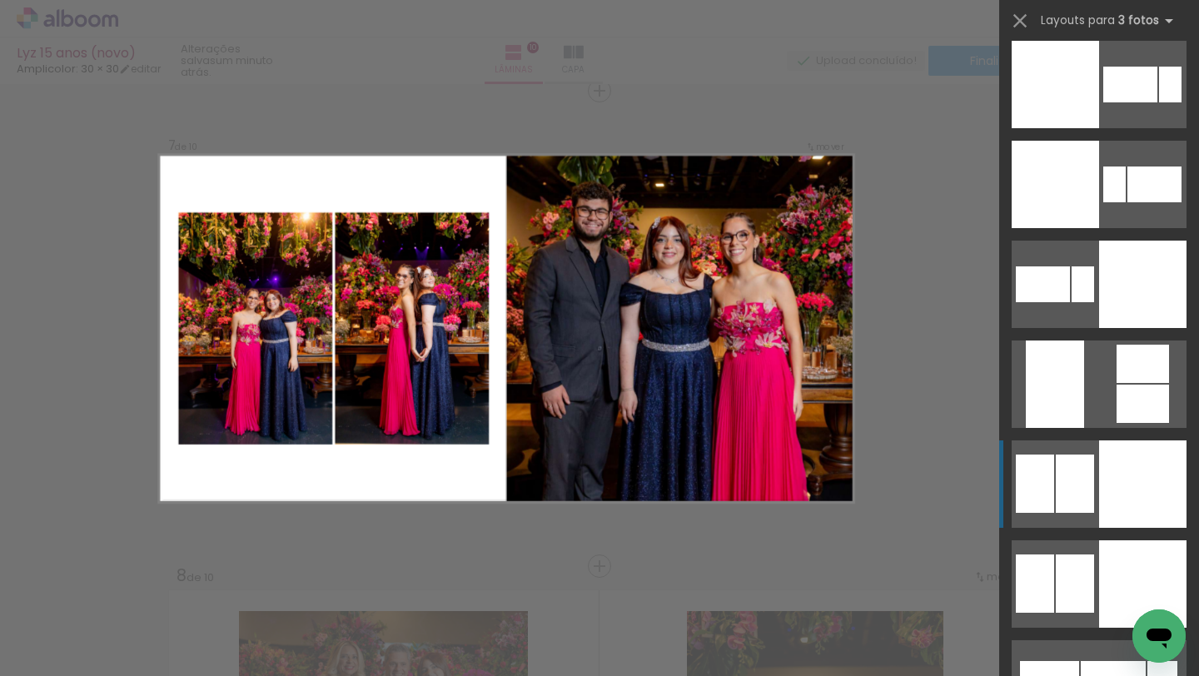
click at [1134, 491] on div at bounding box center [1142, 484] width 87 height 87
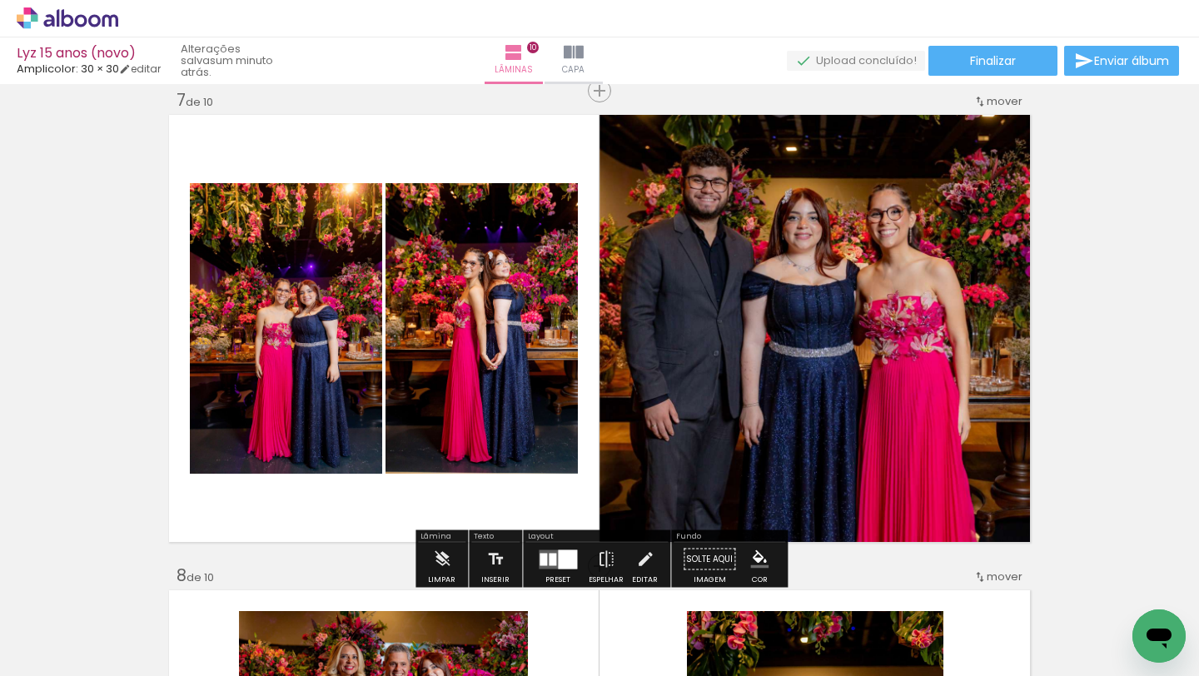
click at [890, 411] on quentale-photo at bounding box center [817, 329] width 434 height 434
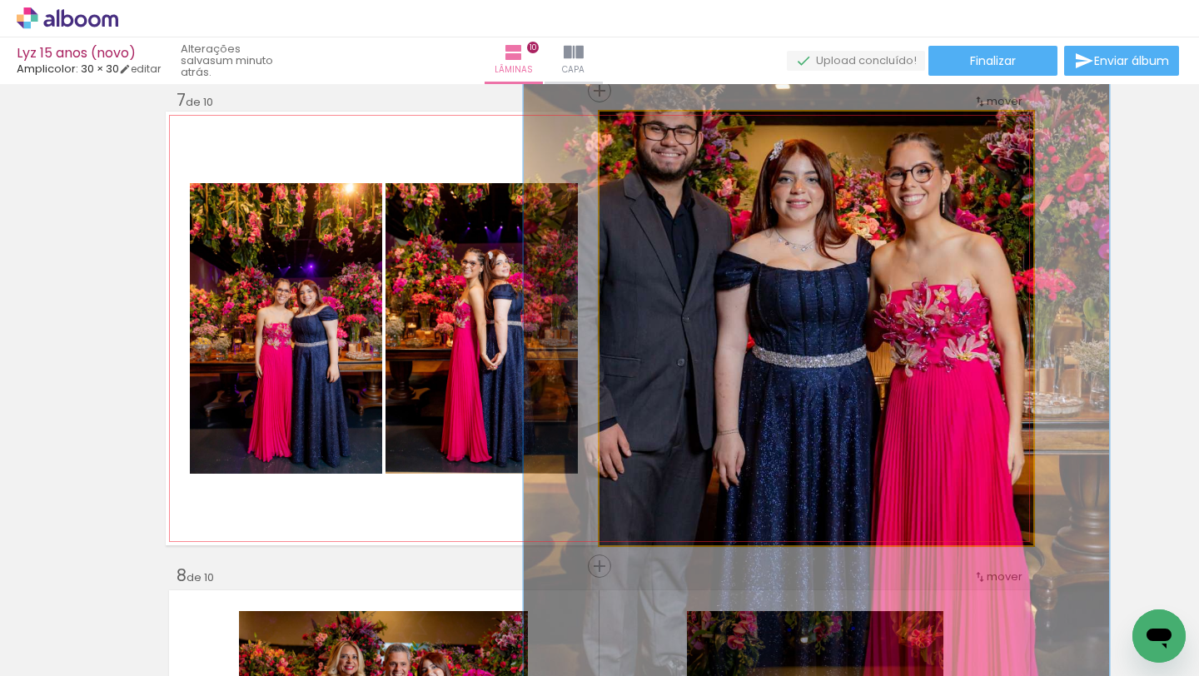
drag, startPoint x: 645, startPoint y: 125, endPoint x: 660, endPoint y: 127, distance: 15.1
click at [663, 127] on div at bounding box center [659, 129] width 27 height 27
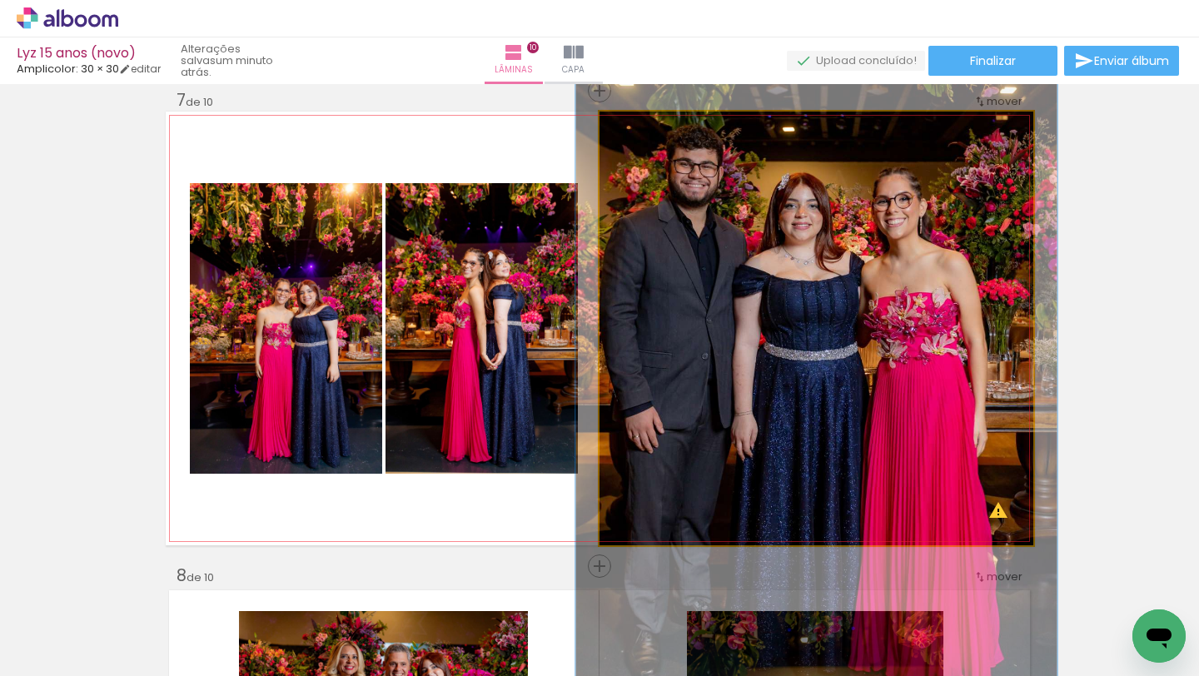
drag, startPoint x: 660, startPoint y: 127, endPoint x: 646, endPoint y: 122, distance: 14.2
type paper-slider "111"
click at [646, 122] on div at bounding box center [646, 129] width 15 height 15
click at [646, 121] on div at bounding box center [646, 129] width 27 height 27
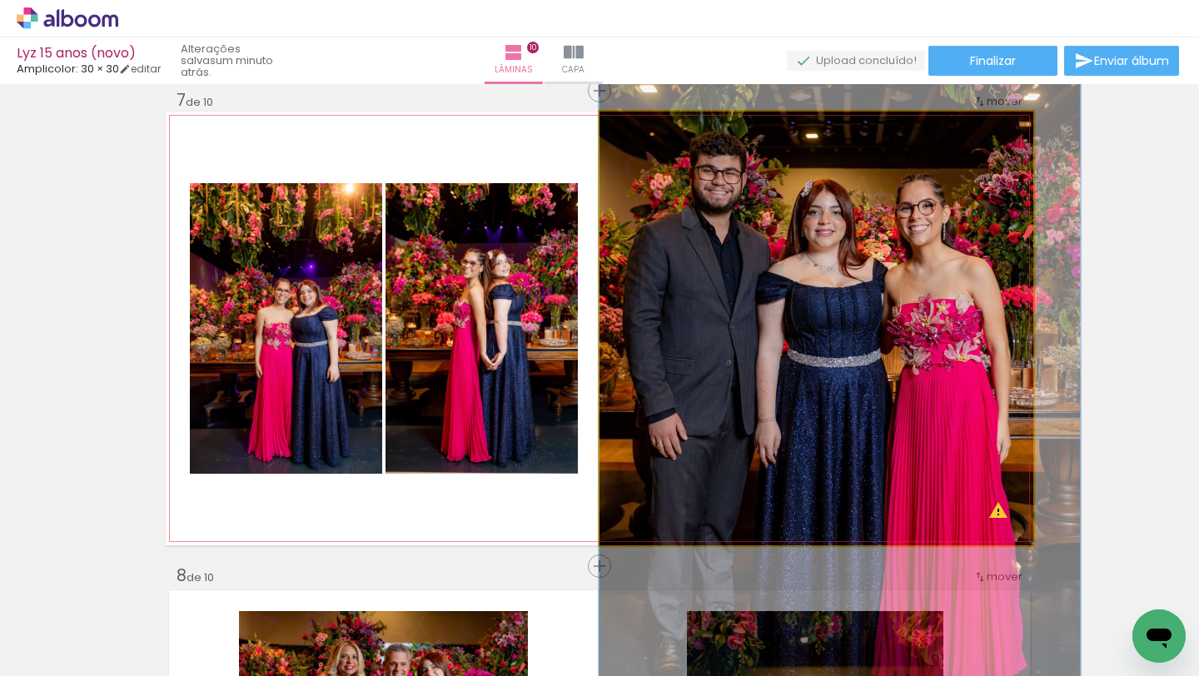
drag, startPoint x: 805, startPoint y: 242, endPoint x: 840, endPoint y: 246, distance: 35.1
click at [840, 247] on div at bounding box center [839, 334] width 481 height 723
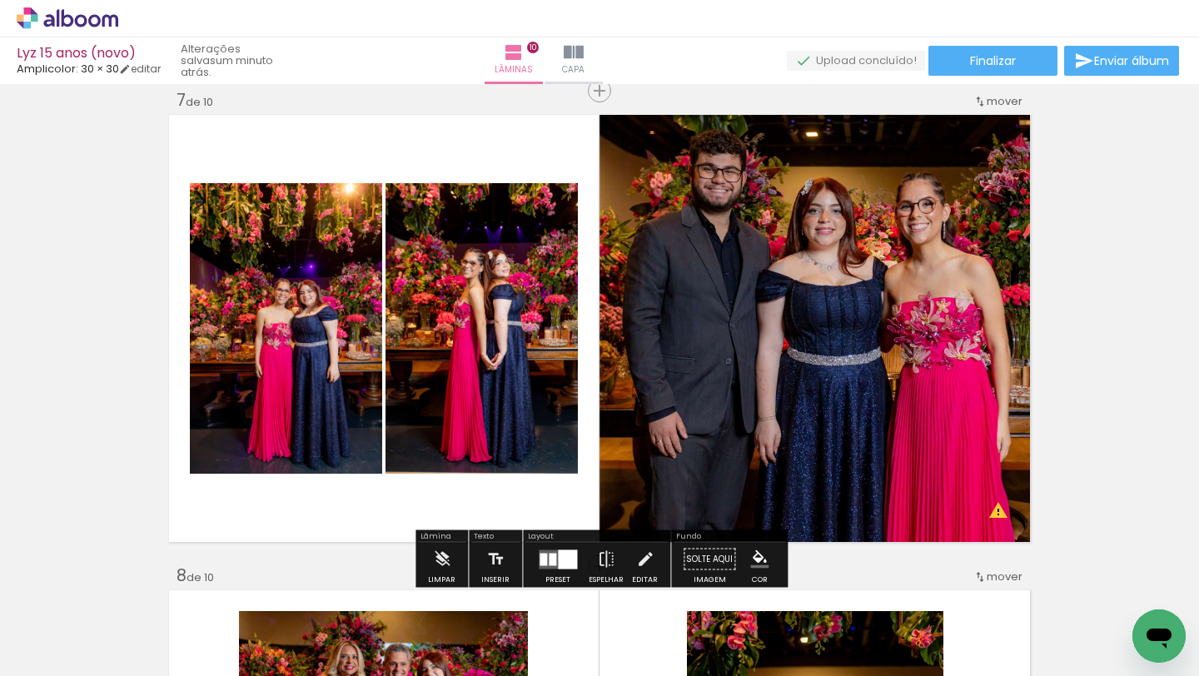
click at [361, 502] on quentale-layouter at bounding box center [600, 329] width 868 height 434
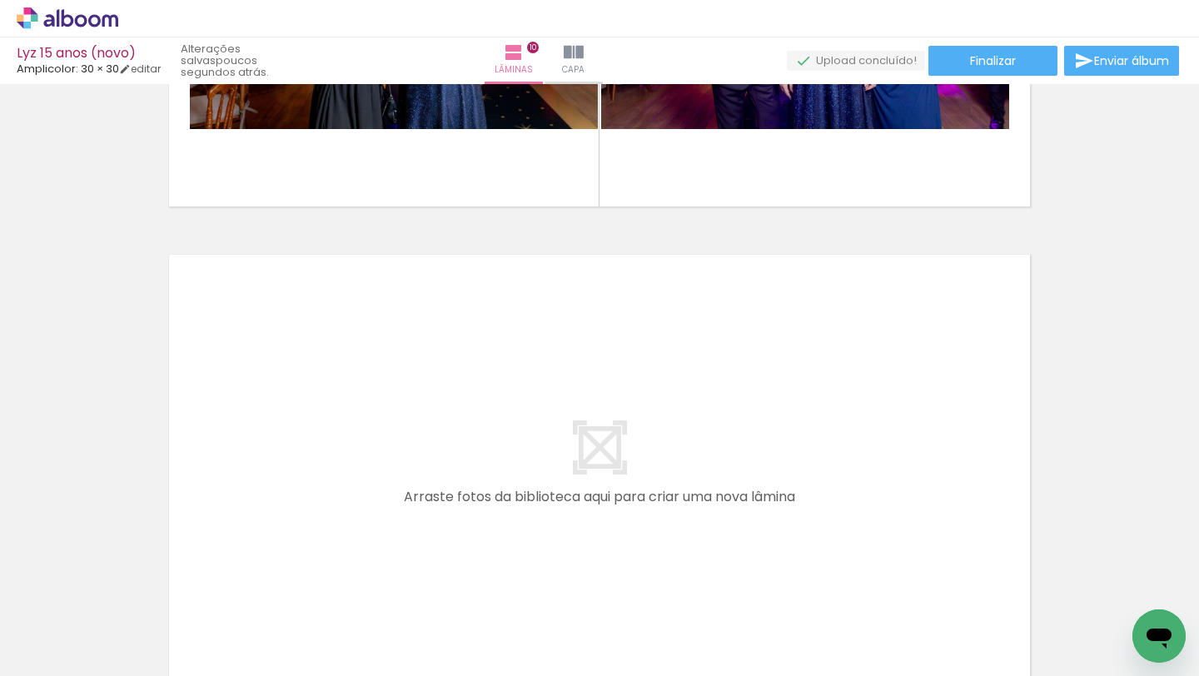
scroll to position [4639, 0]
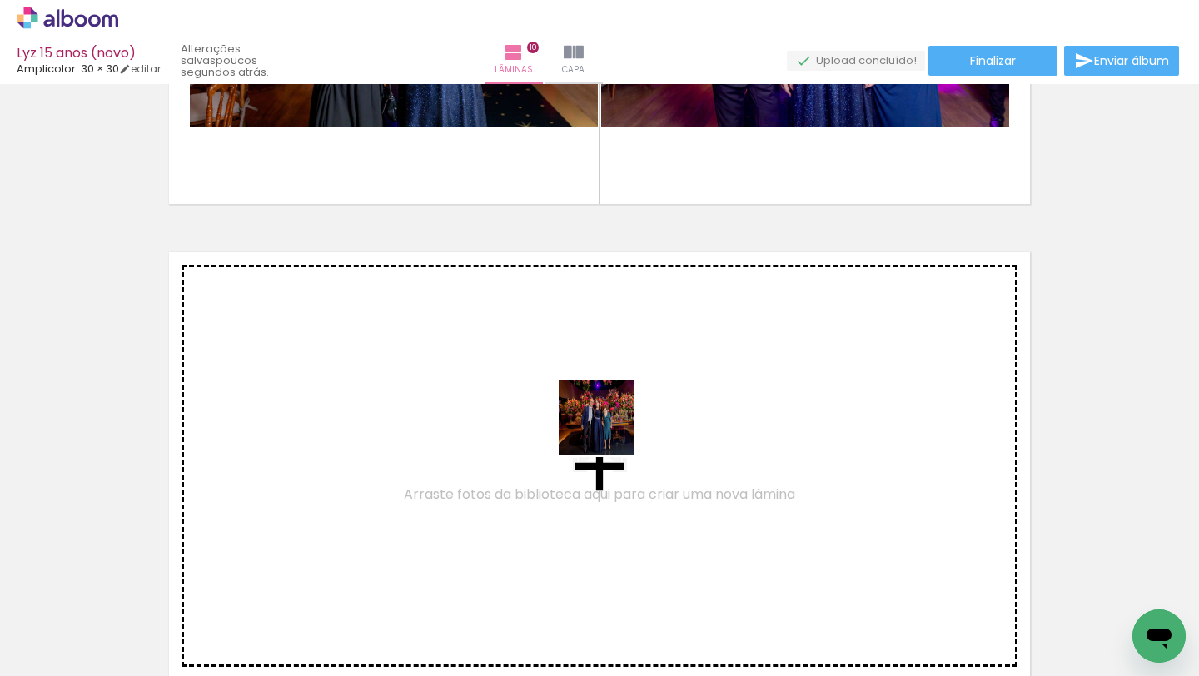
drag, startPoint x: 622, startPoint y: 617, endPoint x: 606, endPoint y: 427, distance: 190.6
click at [606, 427] on quentale-workspace at bounding box center [599, 338] width 1199 height 676
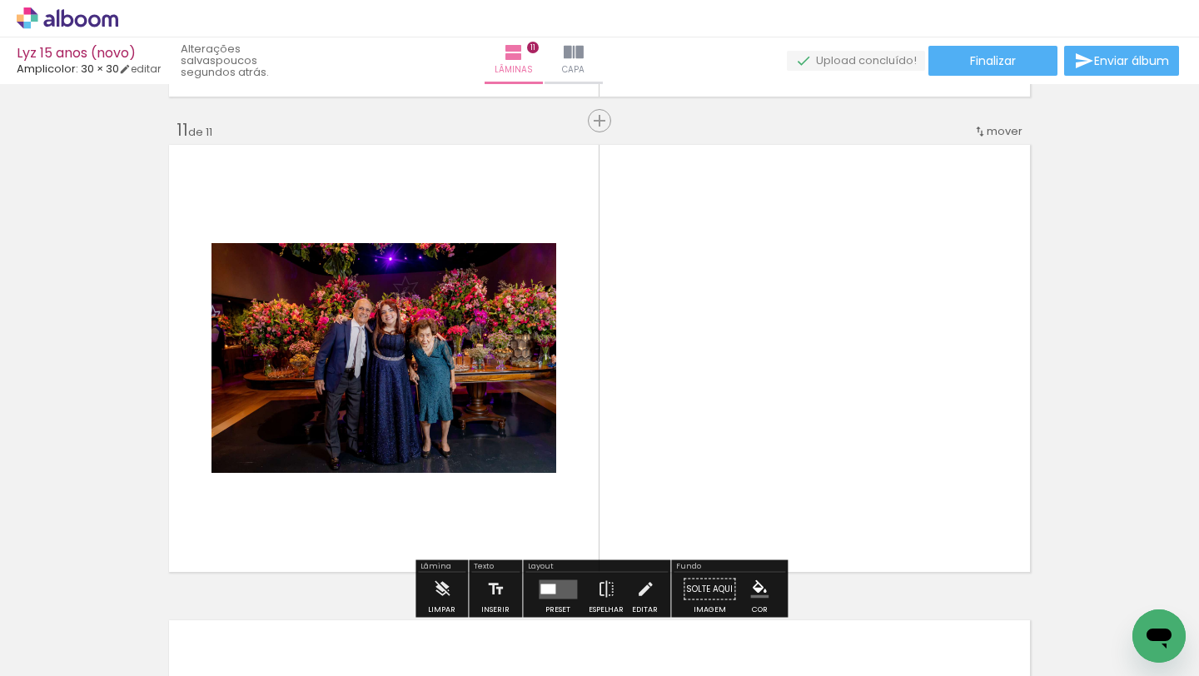
scroll to position [4777, 0]
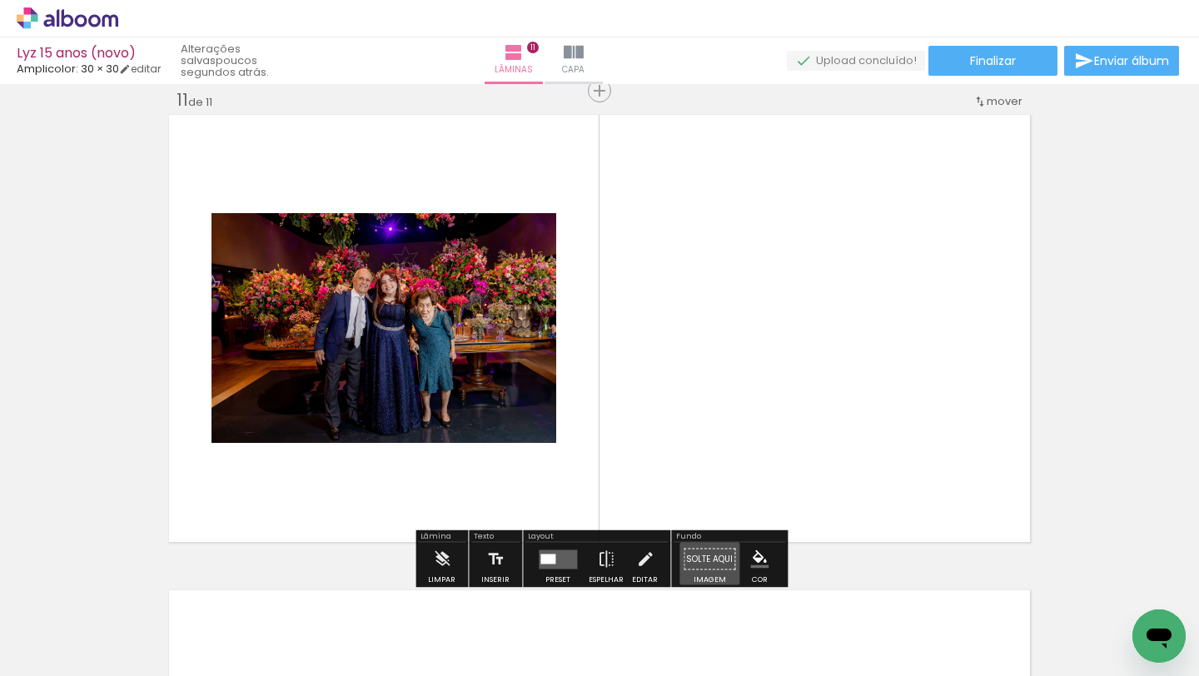
drag, startPoint x: 720, startPoint y: 569, endPoint x: 757, endPoint y: 373, distance: 199.1
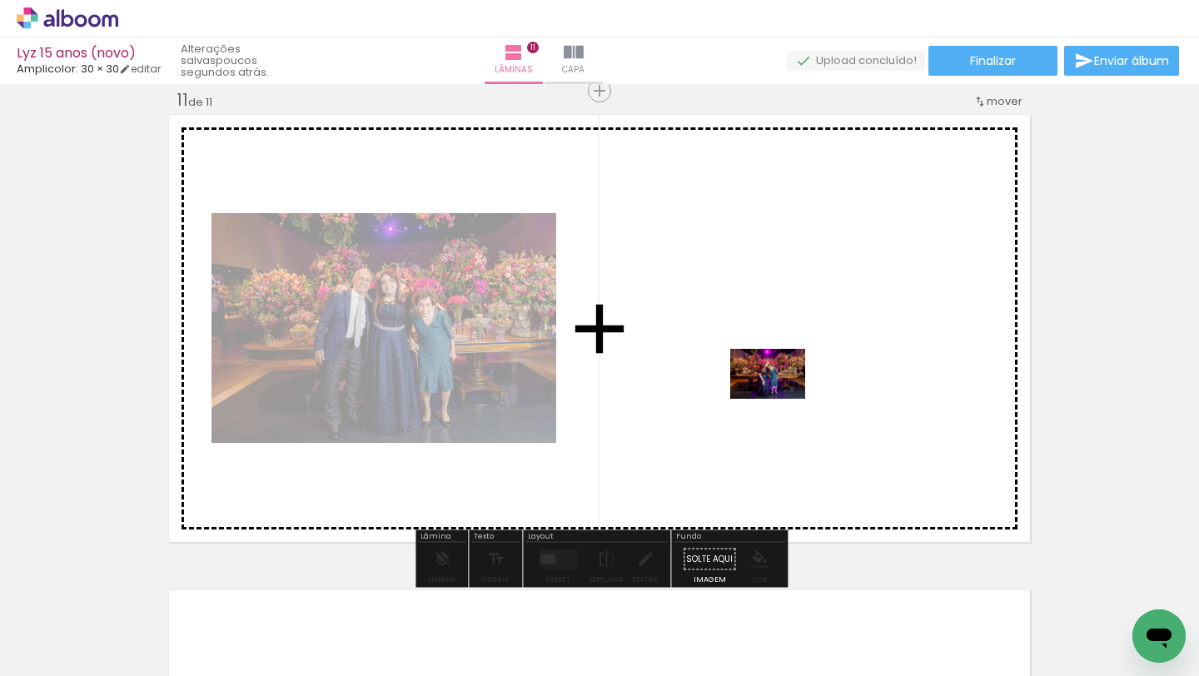
click at [778, 393] on quentale-workspace at bounding box center [599, 338] width 1199 height 676
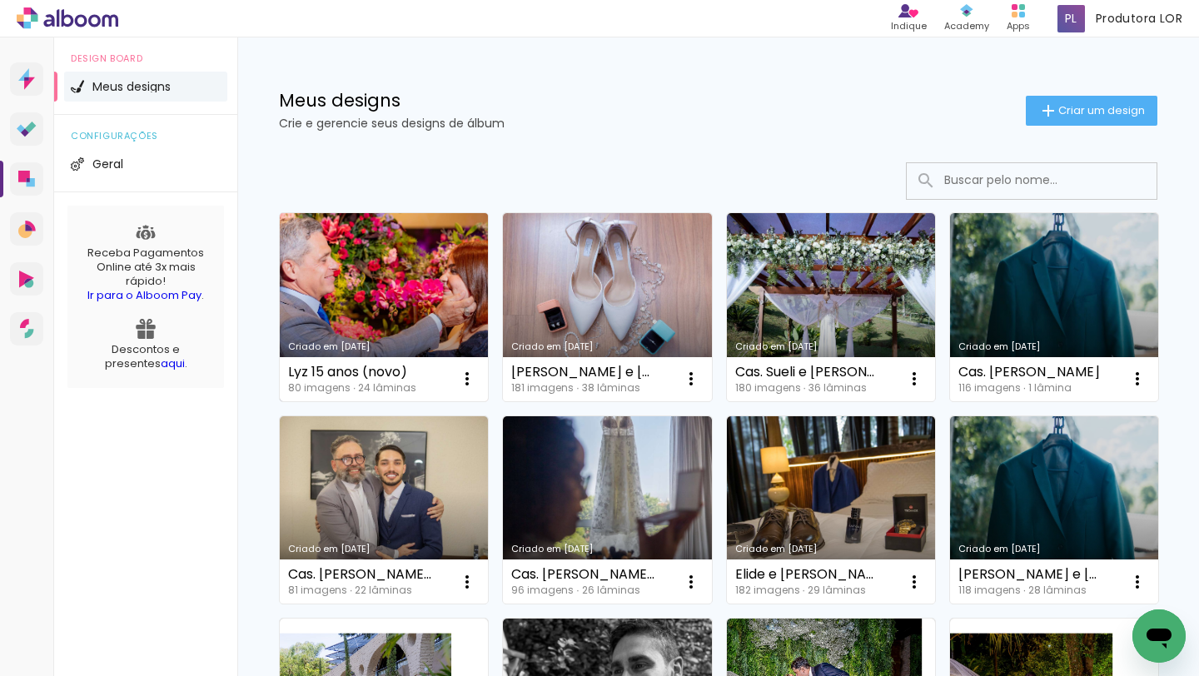
click at [332, 316] on link "Criado em [DATE]" at bounding box center [384, 307] width 208 height 188
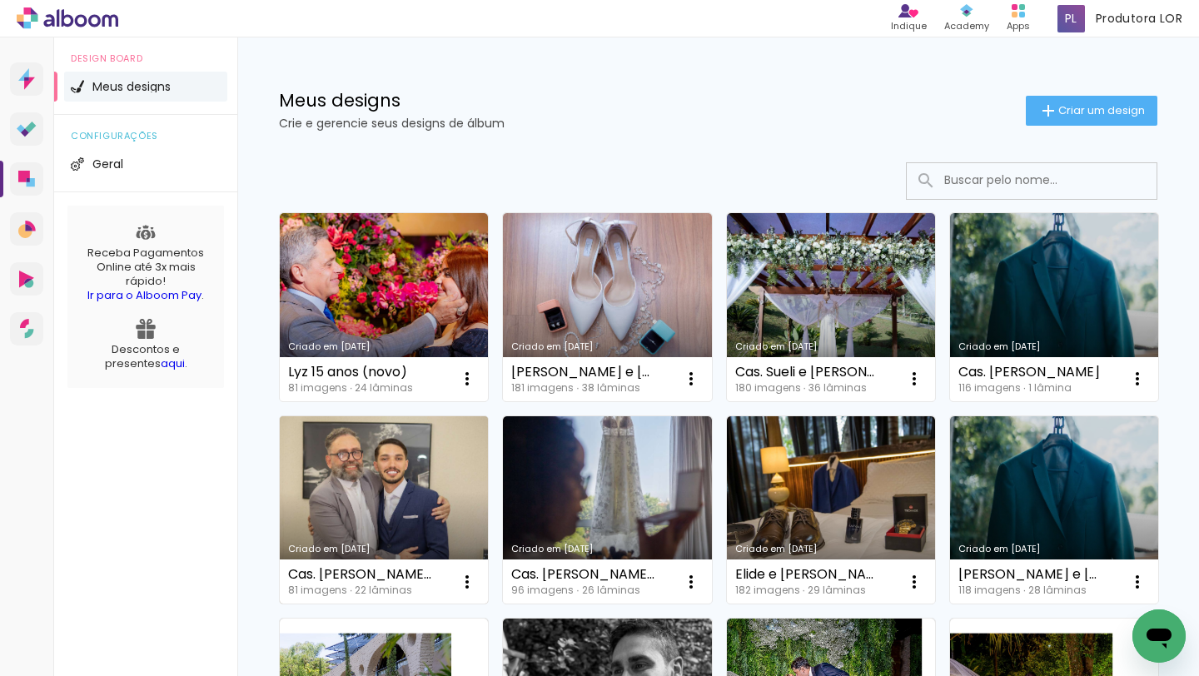
click at [411, 491] on link "Criado em [DATE]" at bounding box center [384, 510] width 208 height 188
